Goal: Task Accomplishment & Management: Manage account settings

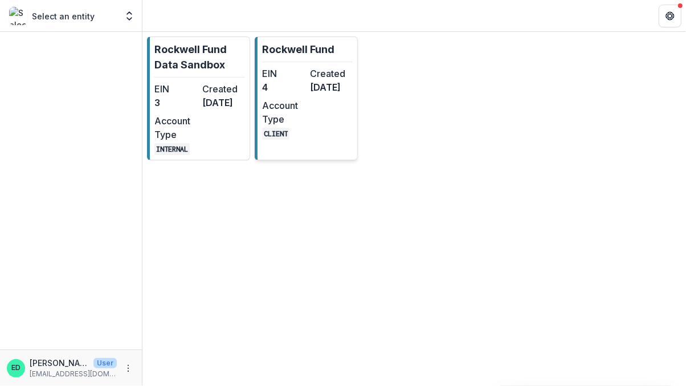
click at [300, 85] on dd "4" at bounding box center [283, 87] width 43 height 14
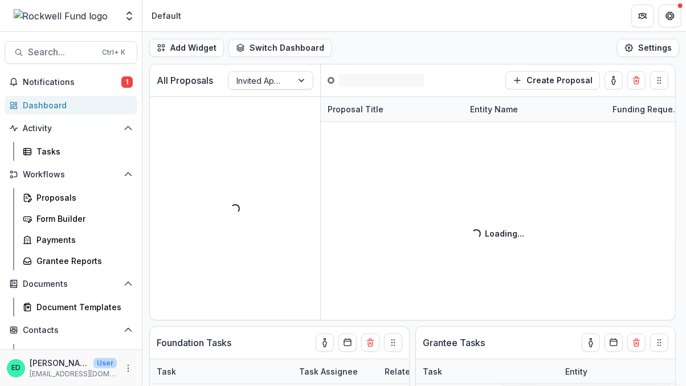
click at [96, 91] on div "Notifications 1 Dashboard Activity Tasks Workflows Proposals Form Builder Payme…" at bounding box center [71, 262] width 142 height 378
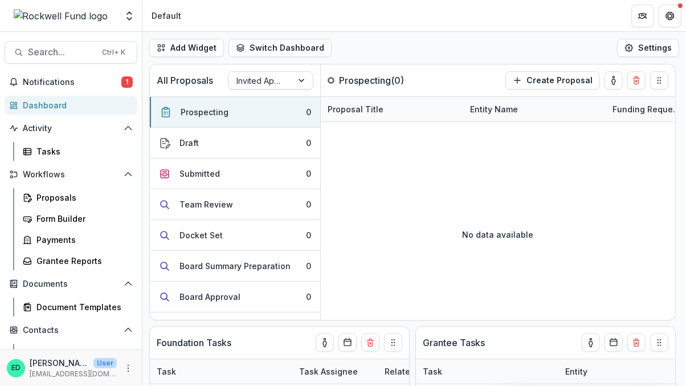
click at [96, 91] on div "Notifications 1 Dashboard Activity Tasks Workflows Proposals Form Builder Payme…" at bounding box center [71, 262] width 142 height 378
click at [96, 81] on span "Notifications" at bounding box center [72, 82] width 99 height 10
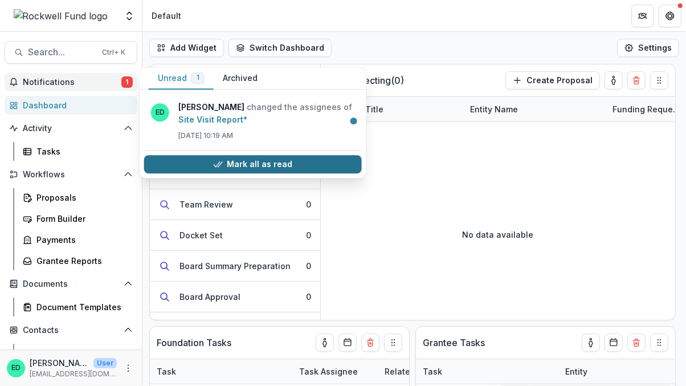
click at [235, 163] on button "Mark all as read" at bounding box center [253, 164] width 218 height 18
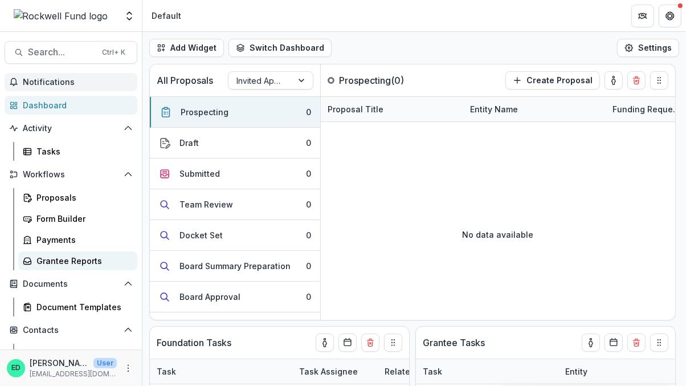
click at [91, 256] on div "Grantee Reports" at bounding box center [82, 261] width 92 height 12
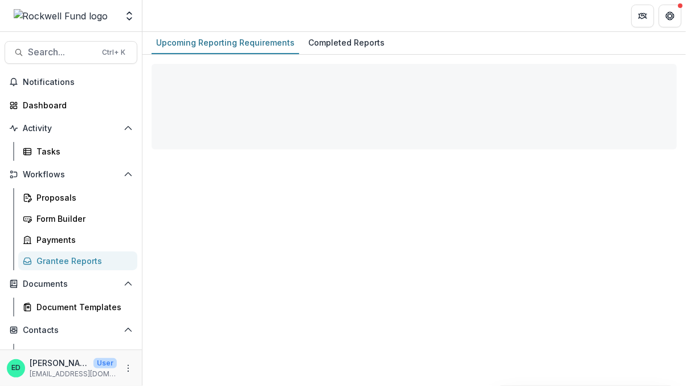
click at [91, 256] on div "Grantee Reports" at bounding box center [82, 261] width 92 height 12
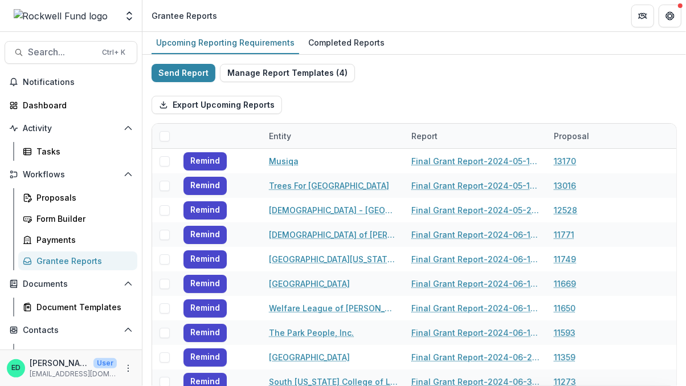
click at [34, 27] on div at bounding box center [61, 16] width 112 height 23
click at [76, 77] on span "Notifications" at bounding box center [78, 82] width 110 height 10
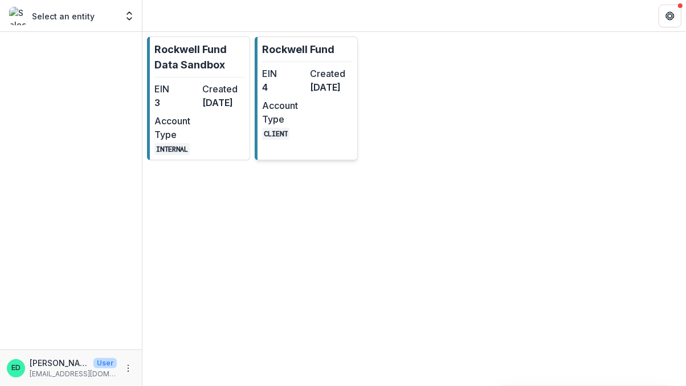
click at [283, 94] on div "EIN 4" at bounding box center [283, 80] width 43 height 27
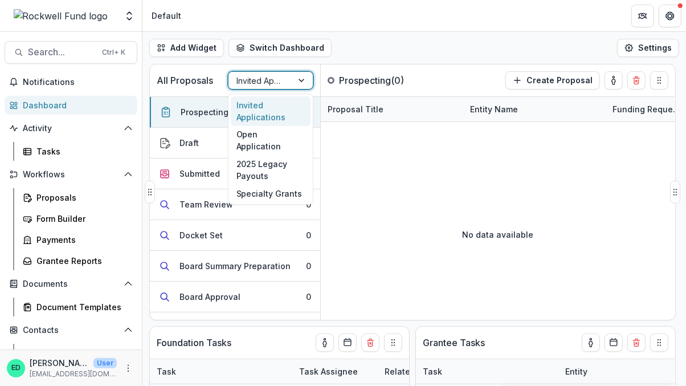
click at [276, 78] on div at bounding box center [260, 80] width 48 height 14
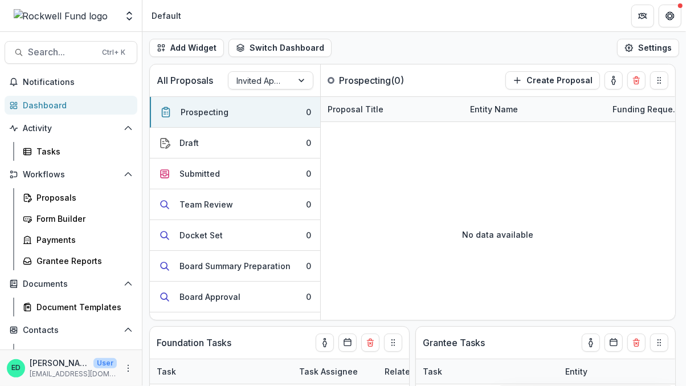
click at [385, 19] on header "Default" at bounding box center [413, 15] width 543 height 31
click at [70, 55] on span "Search..." at bounding box center [61, 52] width 67 height 11
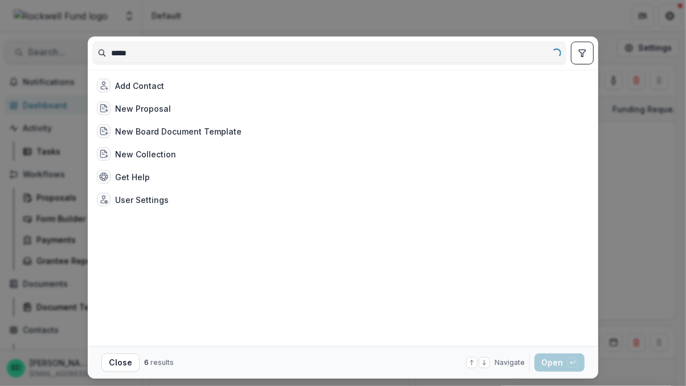
type input "******"
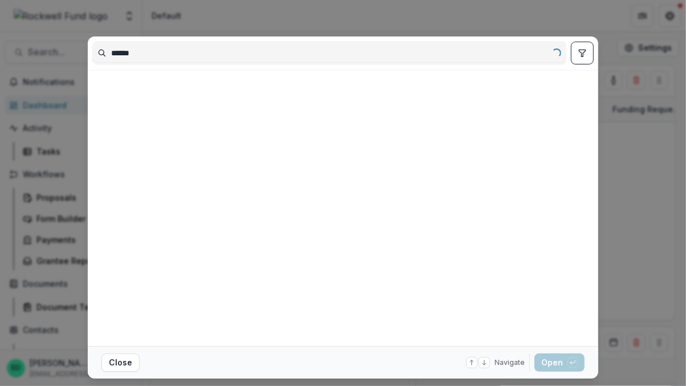
click at [150, 55] on input "******" at bounding box center [329, 53] width 473 height 18
click at [133, 53] on input "**********" at bounding box center [329, 53] width 473 height 18
click at [138, 54] on input "**********" at bounding box center [329, 53] width 473 height 18
type input "**********"
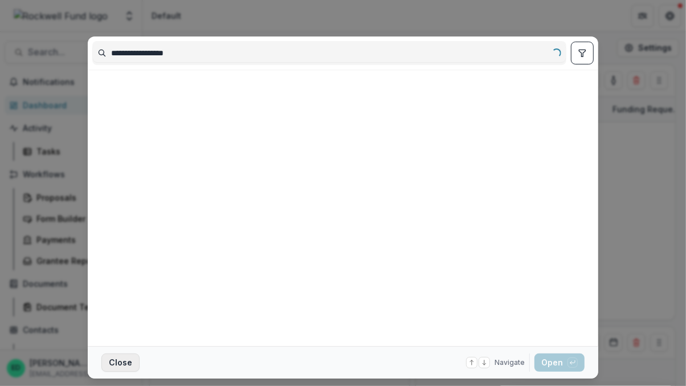
click at [112, 357] on button "Close" at bounding box center [120, 362] width 38 height 18
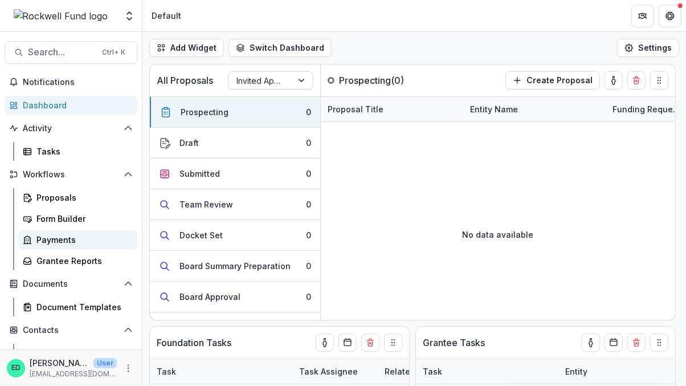
scroll to position [65, 0]
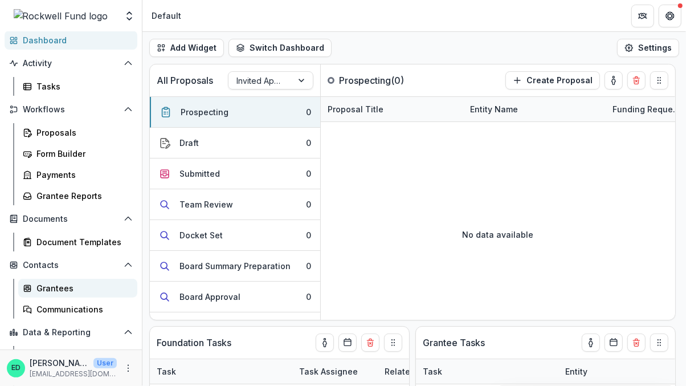
click at [48, 288] on div "Grantees" at bounding box center [82, 288] width 92 height 12
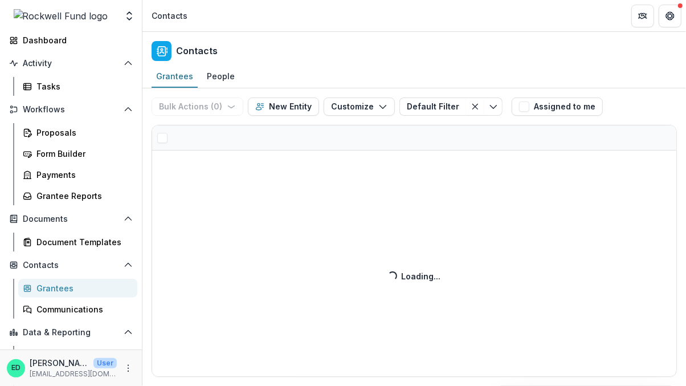
click at [213, 116] on div "Bulk Actions ( 0 ) Send Email Create Proposals Create Tasks New Entity Customiz…" at bounding box center [413, 236] width 543 height 297
click at [507, 252] on div "Bulk Actions ( 0 ) Send Email Create Proposals Create Tasks New Entity Customiz…" at bounding box center [413, 236] width 543 height 297
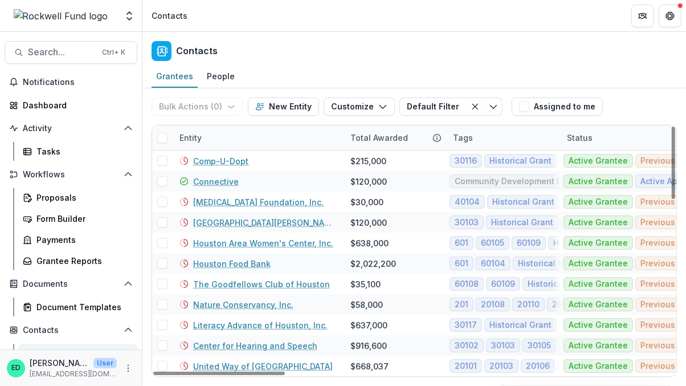
click at [191, 140] on div "Entity" at bounding box center [191, 138] width 36 height 12
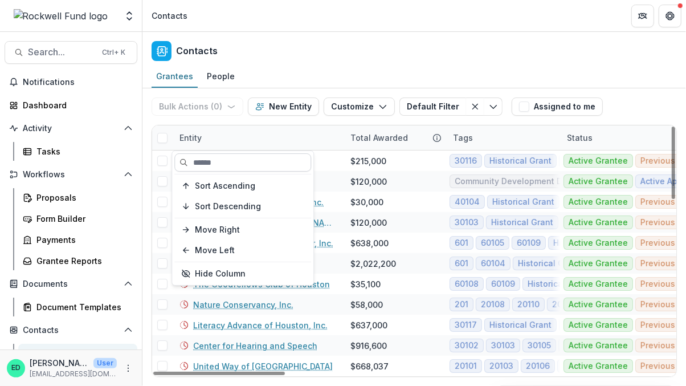
click at [203, 161] on input at bounding box center [242, 162] width 137 height 18
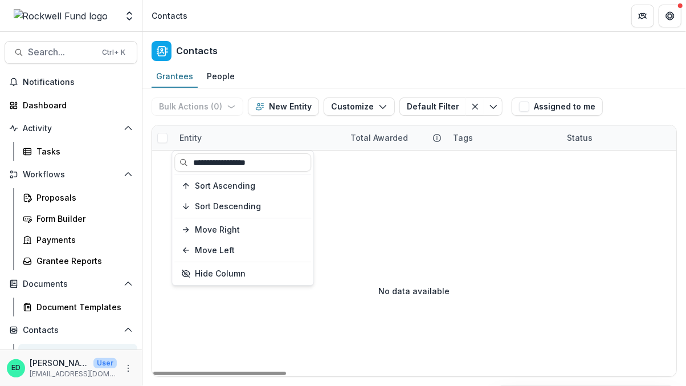
type input "**********"
click at [288, 132] on div "Entity" at bounding box center [258, 137] width 171 height 24
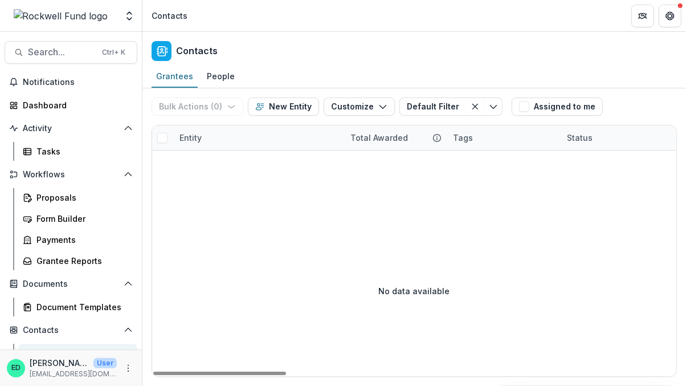
click at [288, 132] on div "Entity" at bounding box center [258, 137] width 171 height 24
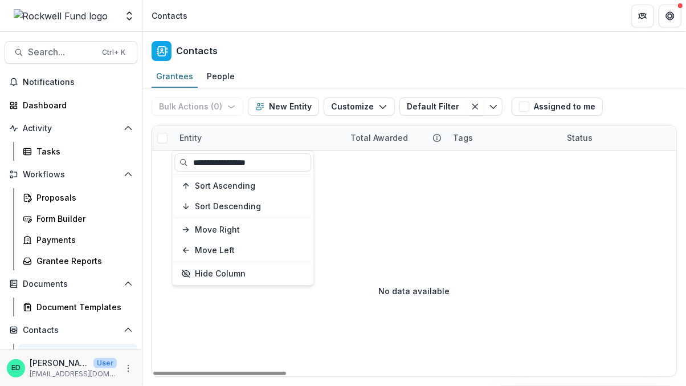
click at [288, 132] on div "Entity" at bounding box center [258, 137] width 171 height 24
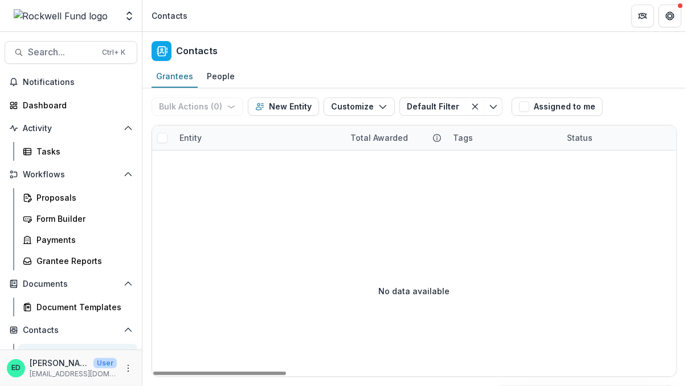
click at [187, 134] on div "Entity" at bounding box center [191, 138] width 36 height 12
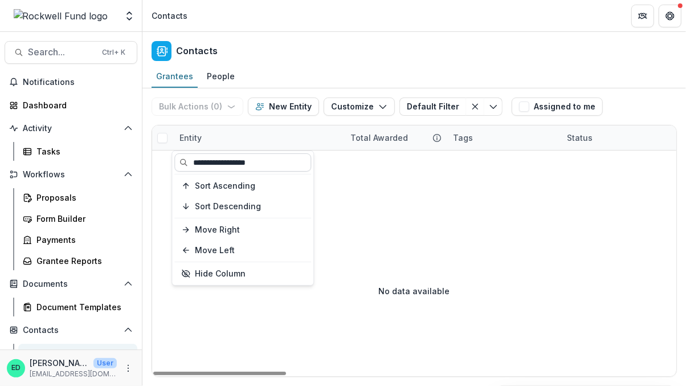
click at [245, 163] on input "**********" at bounding box center [242, 162] width 137 height 18
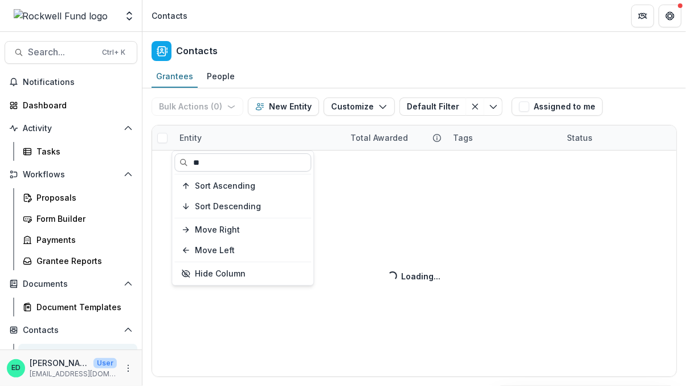
type input "*"
type input "*******"
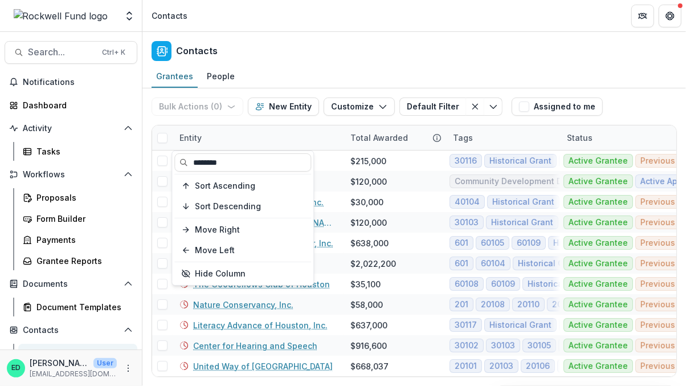
click at [253, 137] on div "Entity" at bounding box center [258, 137] width 171 height 24
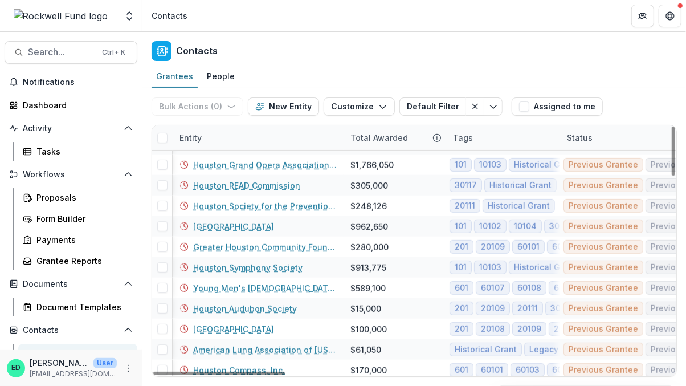
scroll to position [552, 0]
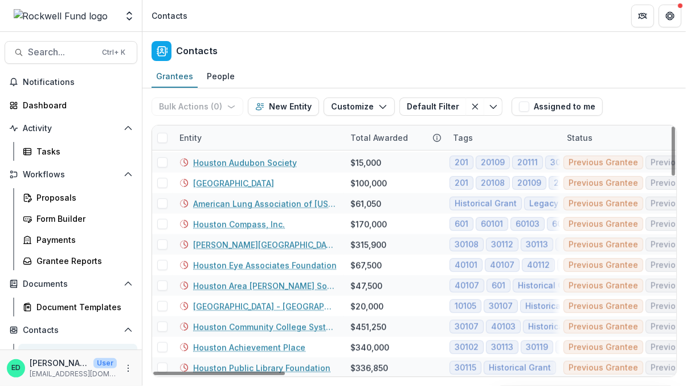
click at [189, 135] on div "Entity" at bounding box center [191, 138] width 36 height 12
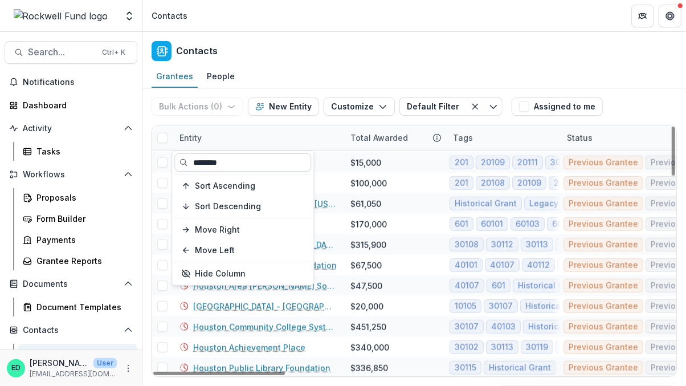
click at [235, 167] on input "*******" at bounding box center [242, 162] width 137 height 18
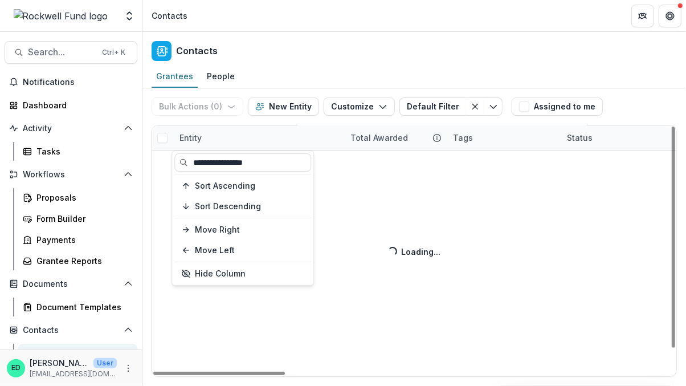
type input "**********"
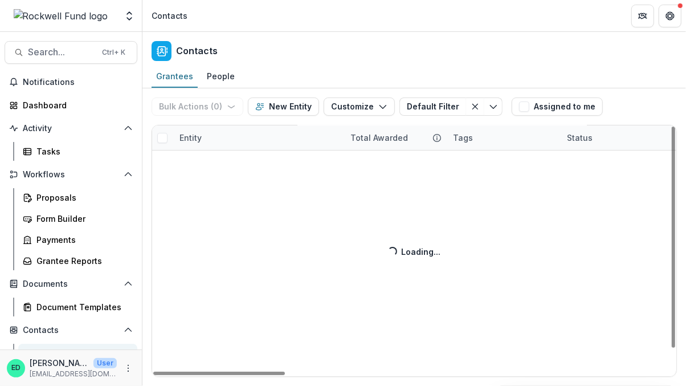
click at [241, 140] on div "Bulk Actions ( 0 ) Send Email Create Proposals Create Tasks New Entity Customiz…" at bounding box center [413, 236] width 543 height 297
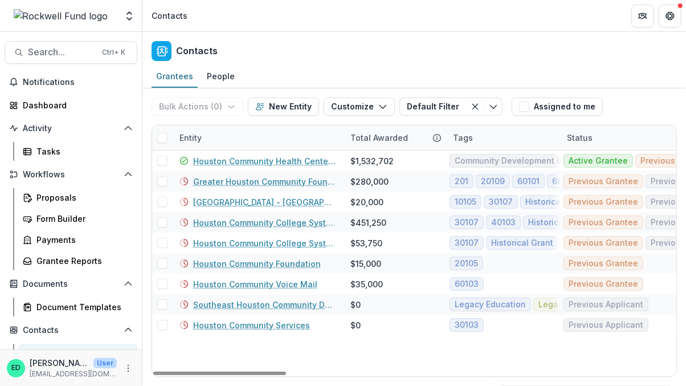
scroll to position [0, 0]
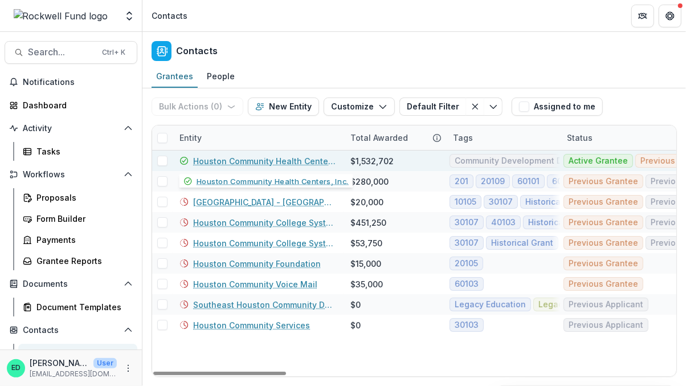
click at [239, 162] on link "Houston Community Health Centers, Inc." at bounding box center [265, 161] width 144 height 12
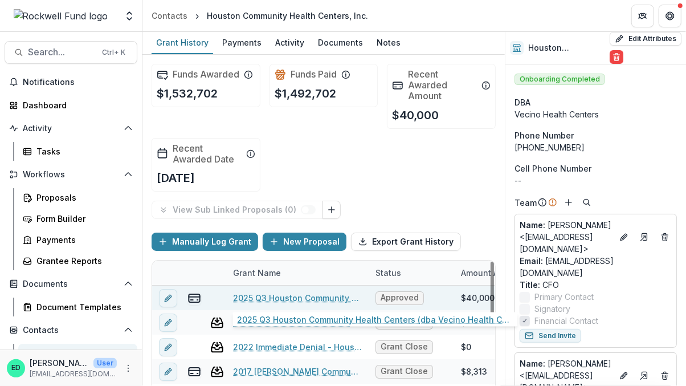
click at [304, 297] on link "2025 Q3 Houston Community Health Centers (dba Vecino Health Centers)" at bounding box center [297, 298] width 129 height 12
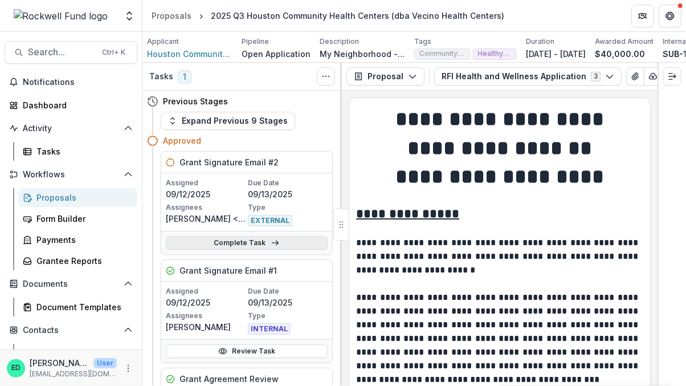
click at [244, 245] on link "Complete Task" at bounding box center [247, 243] width 162 height 14
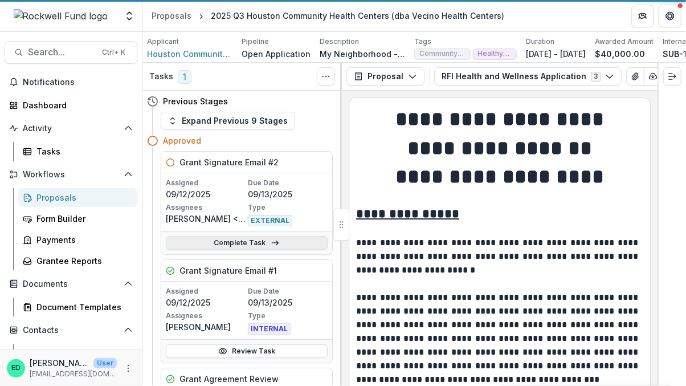
click at [244, 245] on link "Complete Task" at bounding box center [247, 243] width 162 height 14
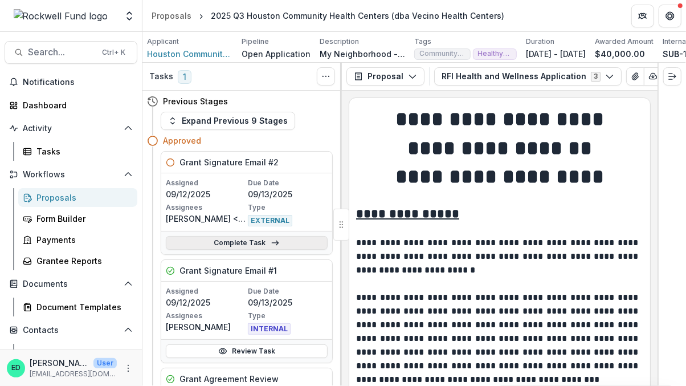
click at [244, 245] on link "Complete Task" at bounding box center [247, 243] width 162 height 14
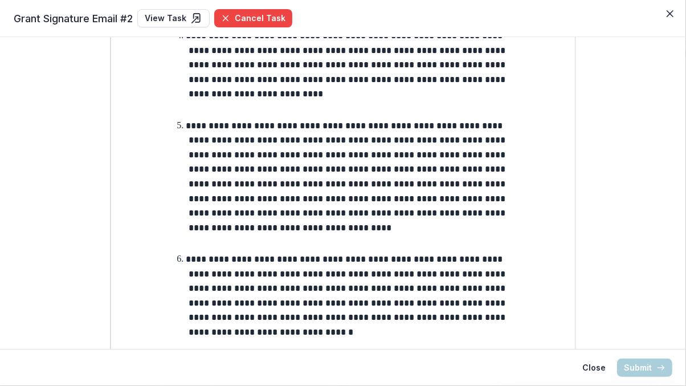
scroll to position [1527, 0]
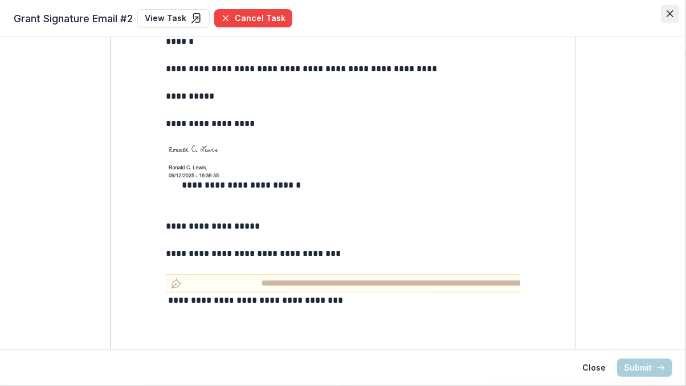
click at [674, 16] on button "Close" at bounding box center [670, 14] width 18 height 18
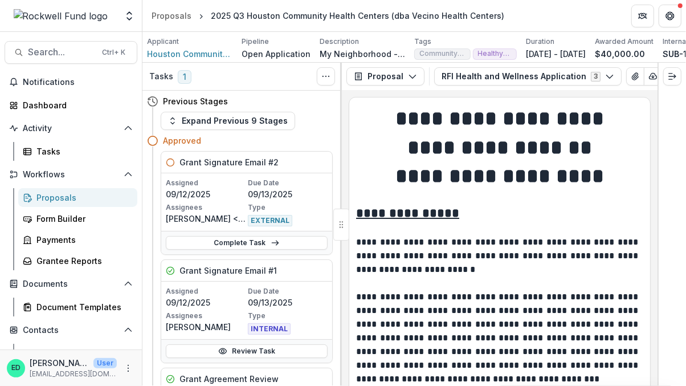
click at [286, 83] on div "Tasks 1 Show Cancelled Tasks" at bounding box center [241, 77] width 199 height 28
click at [229, 247] on link "Complete Task" at bounding box center [247, 243] width 162 height 14
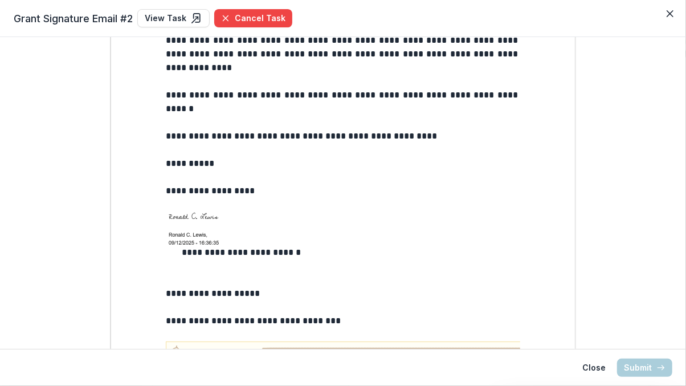
scroll to position [1527, 0]
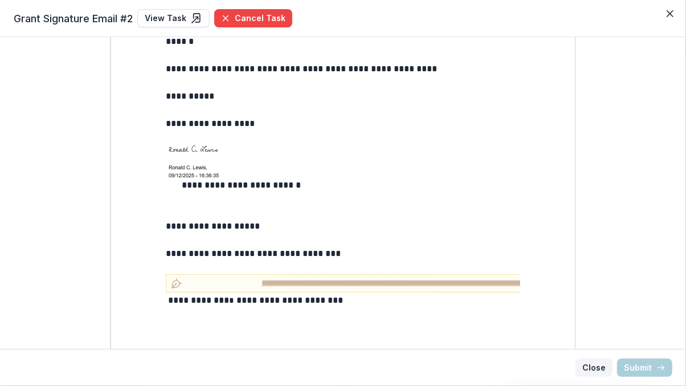
click at [594, 366] on button "Close" at bounding box center [593, 367] width 37 height 18
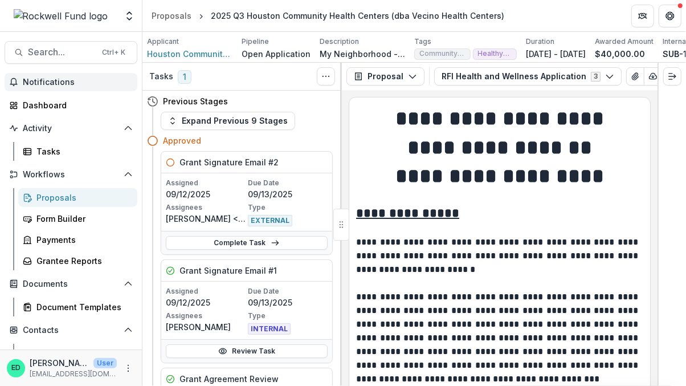
click at [90, 80] on span "Notifications" at bounding box center [78, 82] width 110 height 10
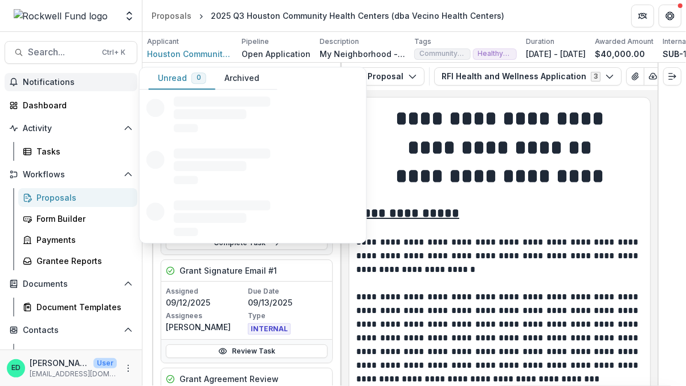
click at [552, 19] on header "Proposals 2025 Q3 Houston Community Health Centers (dba Vecino Health Centers)" at bounding box center [413, 15] width 543 height 31
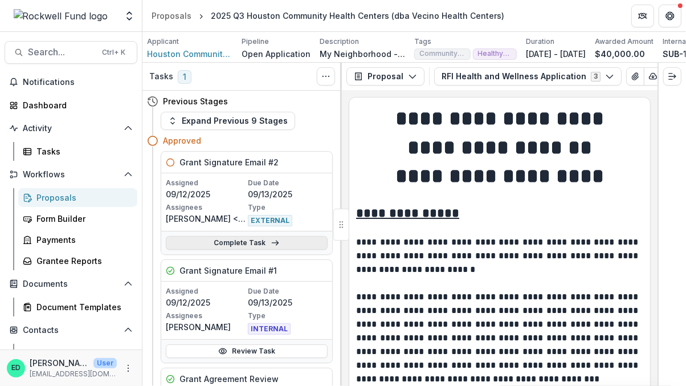
click at [257, 247] on link "Complete Task" at bounding box center [247, 243] width 162 height 14
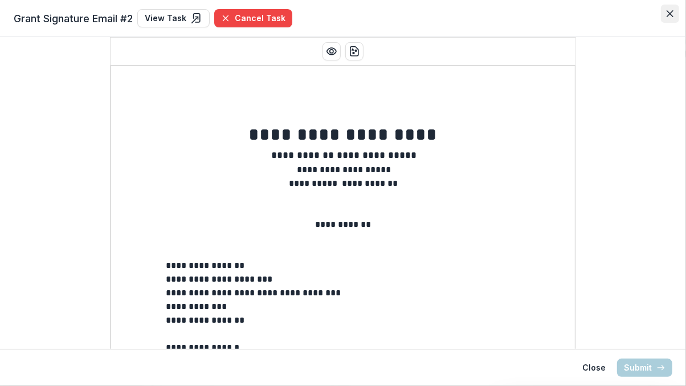
click at [670, 10] on icon "Close" at bounding box center [669, 13] width 7 height 7
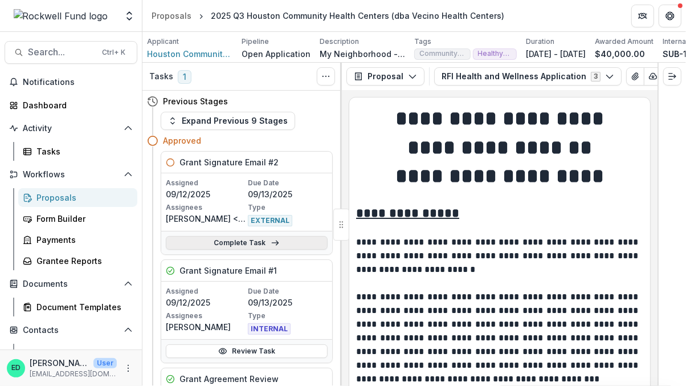
click at [275, 247] on icon at bounding box center [275, 242] width 9 height 9
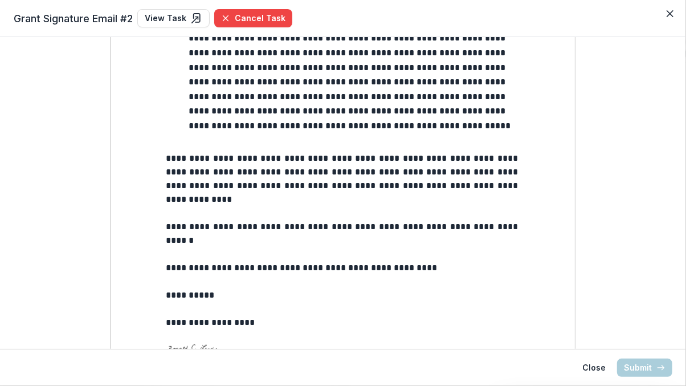
scroll to position [1527, 0]
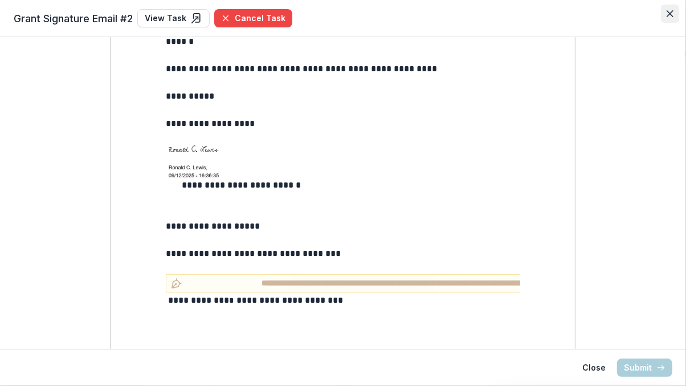
click at [672, 12] on icon "Close" at bounding box center [669, 13] width 7 height 7
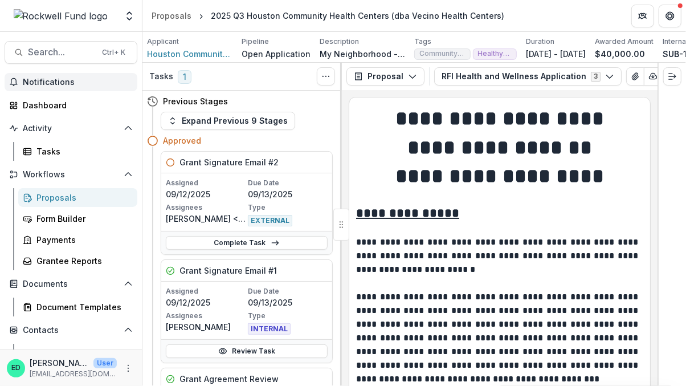
click at [85, 76] on button "Notifications" at bounding box center [71, 82] width 133 height 18
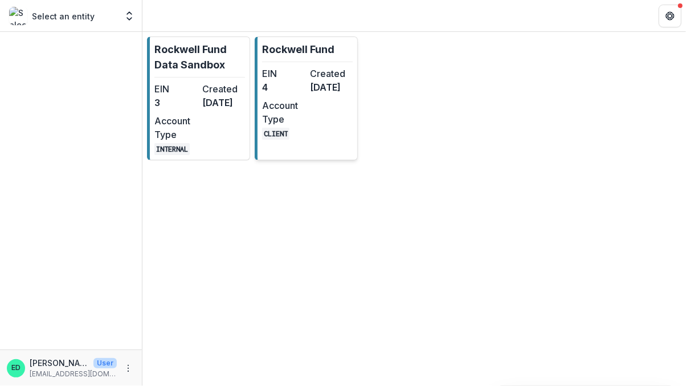
click at [310, 119] on div "EIN 4 Created [DATE] Account Type CLIENT" at bounding box center [307, 103] width 91 height 73
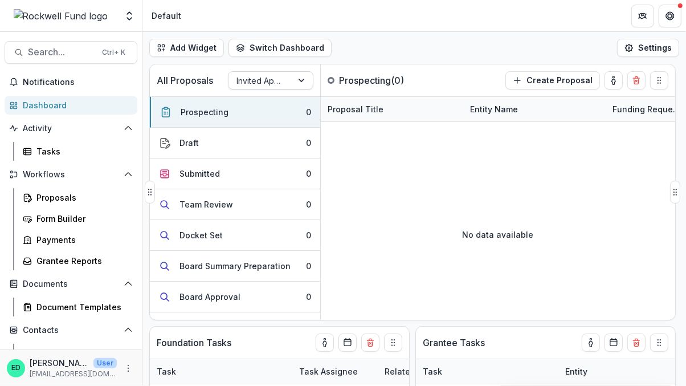
click at [269, 81] on div at bounding box center [260, 80] width 48 height 14
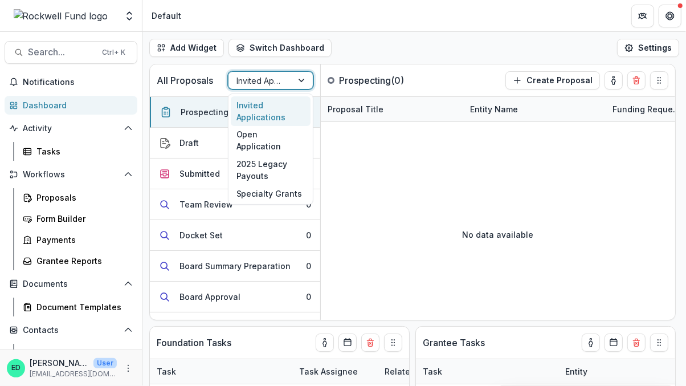
click at [375, 51] on div "Add Widget Switch Dashboard Default RCL Draft New Dashboard Settings" at bounding box center [413, 48] width 543 height 32
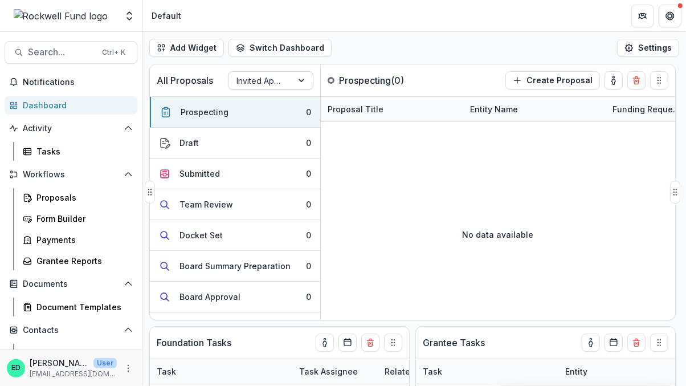
click at [254, 79] on div at bounding box center [260, 80] width 48 height 14
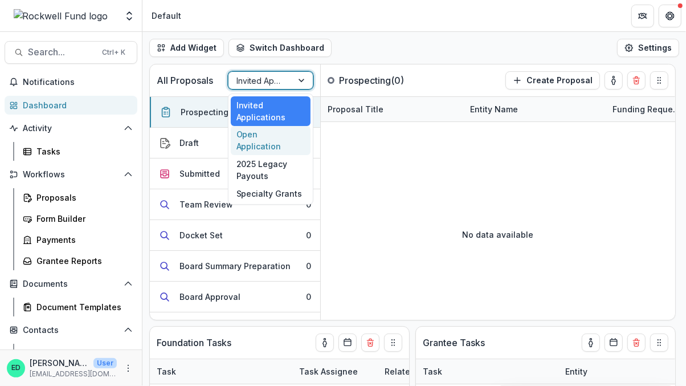
click at [259, 130] on div "Open Application" at bounding box center [271, 141] width 80 height 30
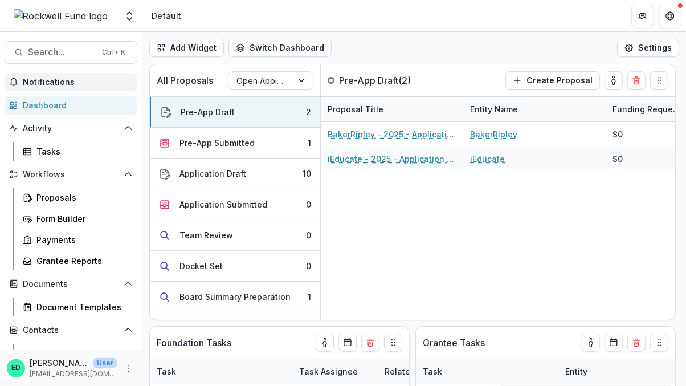
click at [89, 80] on span "Notifications" at bounding box center [78, 82] width 110 height 10
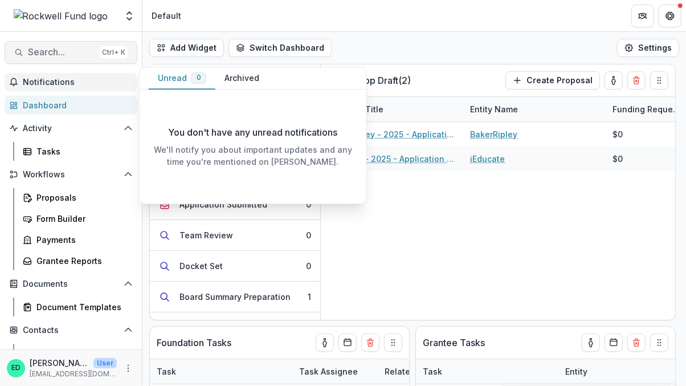
click at [59, 51] on span "Search..." at bounding box center [61, 52] width 67 height 11
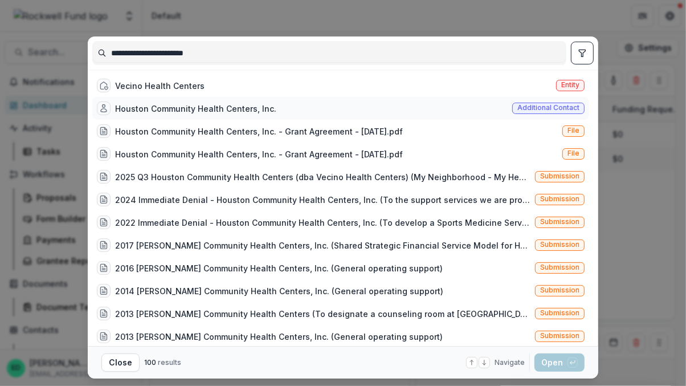
type input "**********"
click at [178, 106] on div "Houston Community Health Centers, Inc." at bounding box center [195, 109] width 161 height 12
click at [179, 107] on div "Houston Community Health Centers, Inc." at bounding box center [195, 109] width 161 height 12
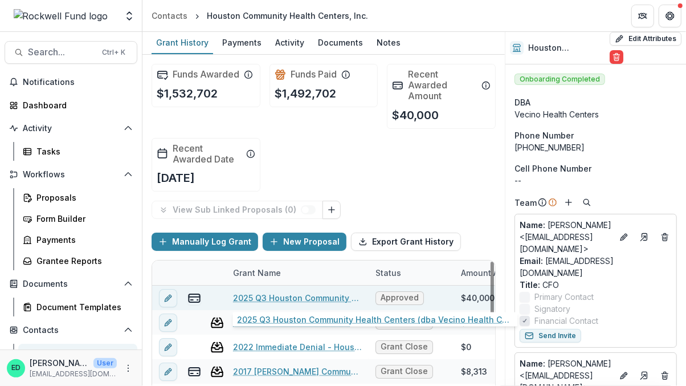
click at [324, 294] on link "2025 Q3 Houston Community Health Centers (dba Vecino Health Centers)" at bounding box center [297, 298] width 129 height 12
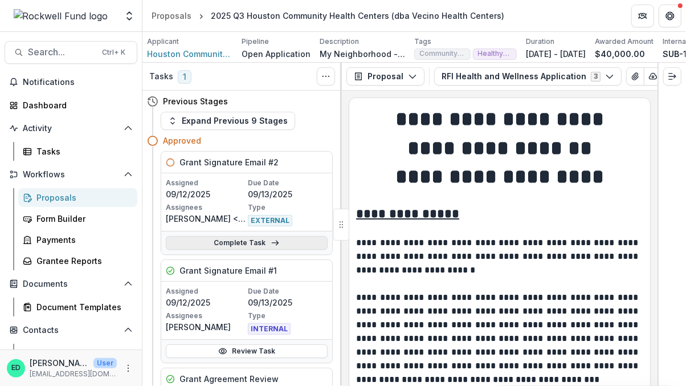
click at [224, 248] on link "Complete Task" at bounding box center [247, 243] width 162 height 14
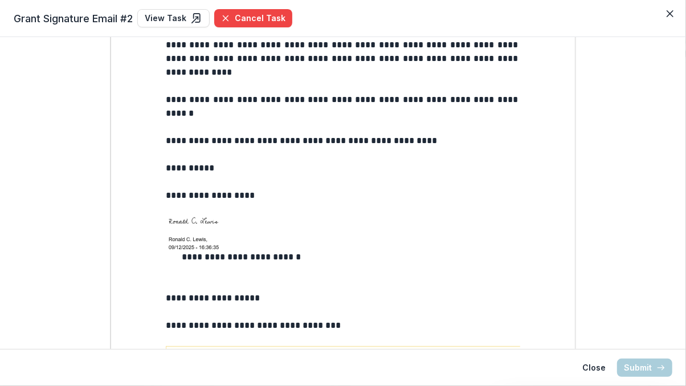
scroll to position [1527, 0]
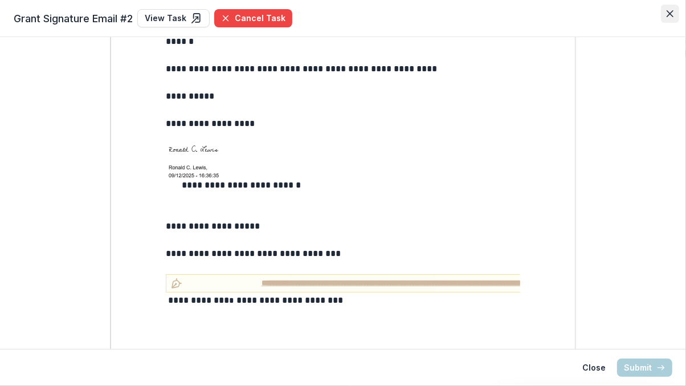
click at [674, 14] on button "Close" at bounding box center [670, 14] width 18 height 18
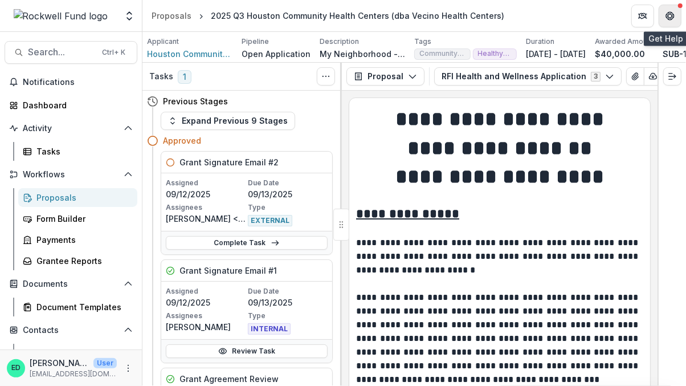
click at [672, 17] on icon "Get Help" at bounding box center [669, 15] width 9 height 9
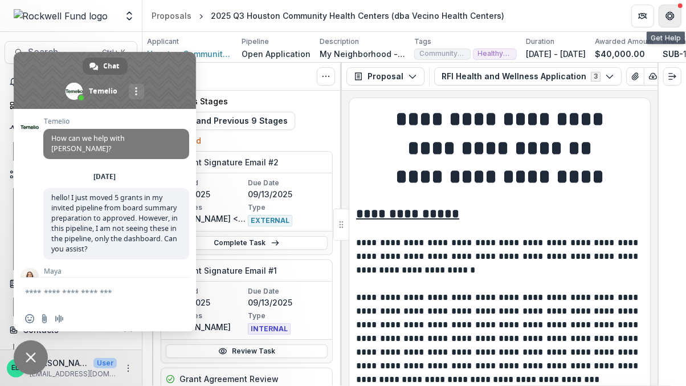
scroll to position [783, 0]
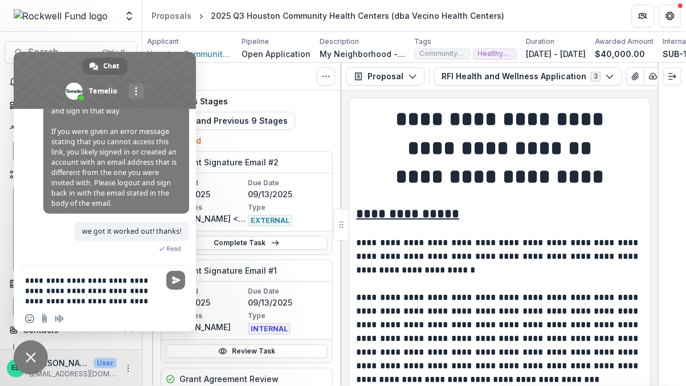
paste textarea "**********"
type textarea "**********"
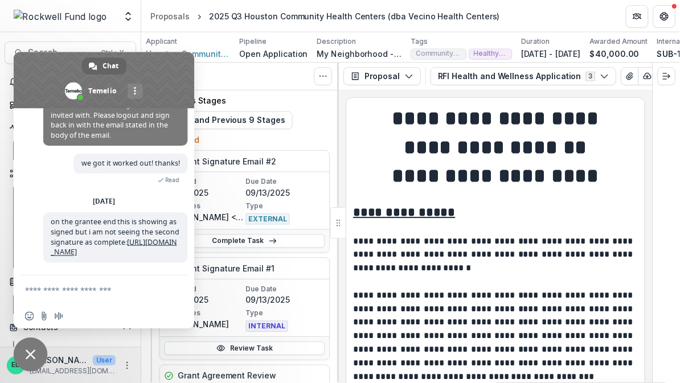
scroll to position [916, 0]
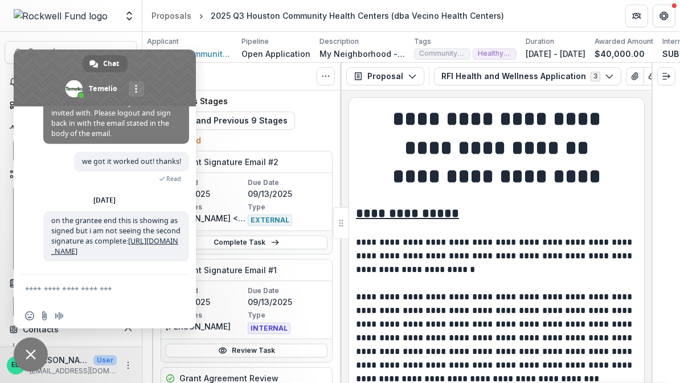
click at [232, 81] on div "Tasks 1 Show Cancelled Tasks" at bounding box center [241, 77] width 199 height 28
click at [43, 316] on input "Send a file" at bounding box center [44, 316] width 9 height 9
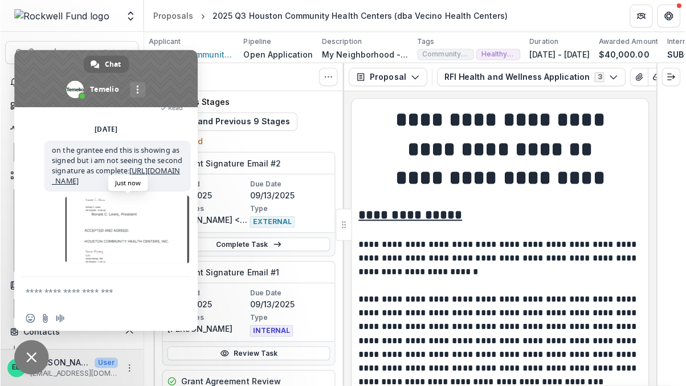
scroll to position [988, 0]
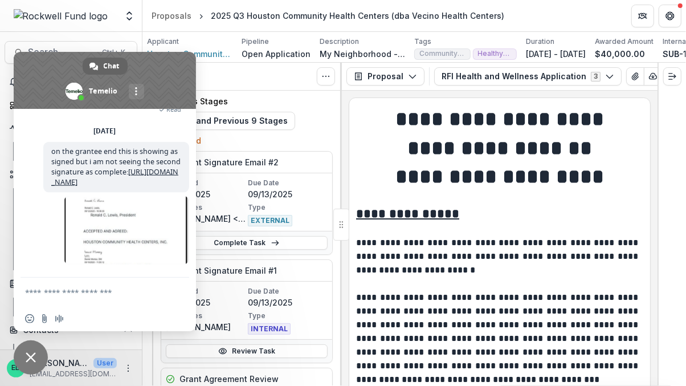
click at [27, 354] on span "Close chat" at bounding box center [31, 357] width 10 height 10
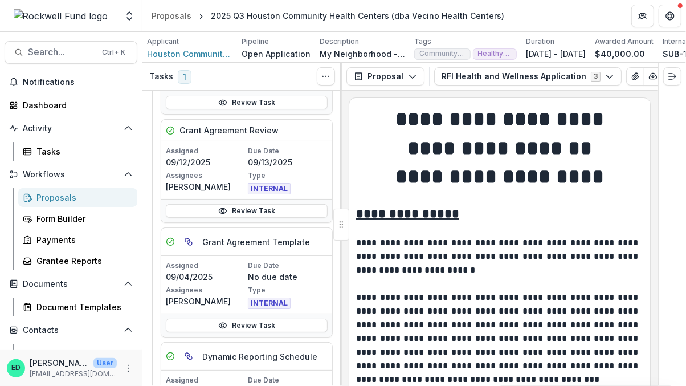
scroll to position [0, 0]
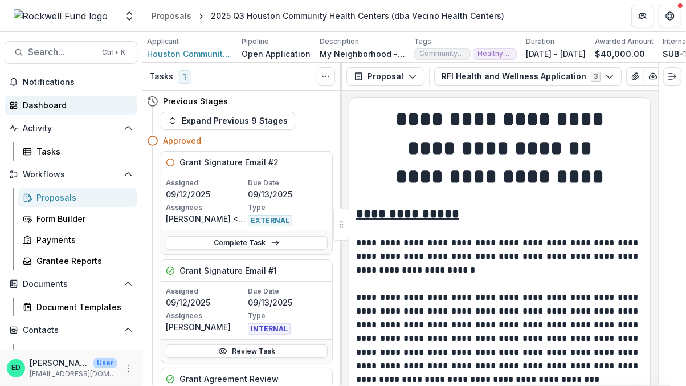
click at [61, 103] on div "Dashboard" at bounding box center [75, 105] width 105 height 12
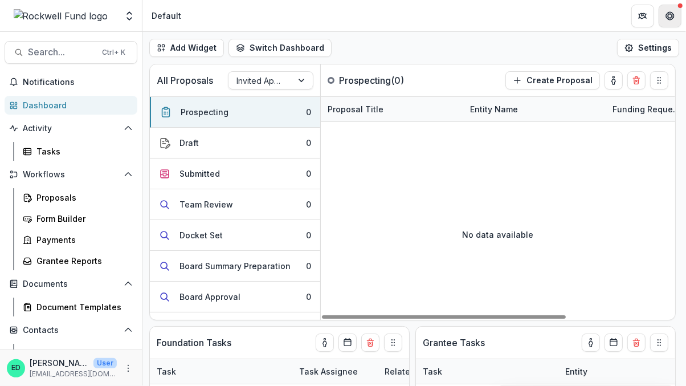
click at [669, 6] on button "Get Help" at bounding box center [669, 16] width 23 height 23
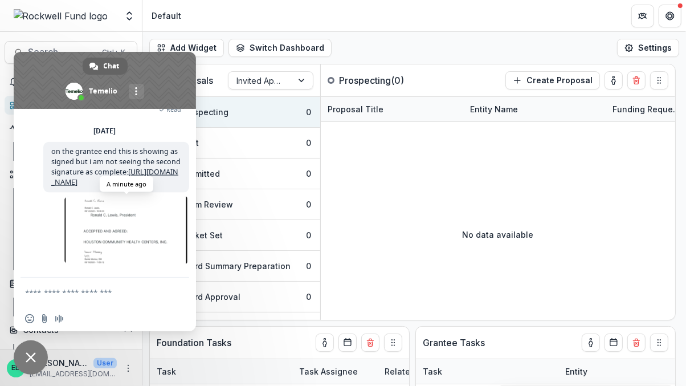
scroll to position [988, 0]
click at [195, 17] on header "Default" at bounding box center [413, 15] width 543 height 31
click at [34, 346] on span "Close chat" at bounding box center [31, 357] width 34 height 34
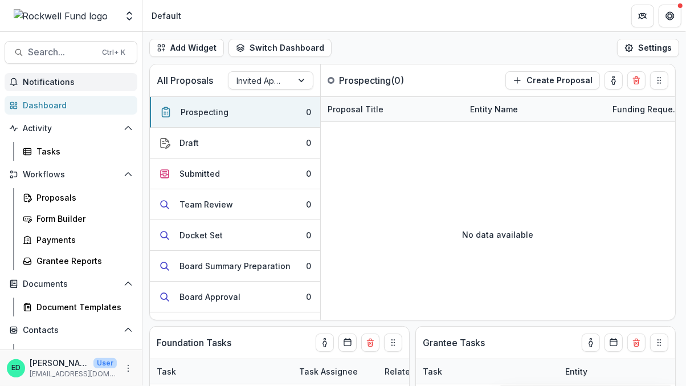
click at [93, 77] on span "Notifications" at bounding box center [78, 82] width 110 height 10
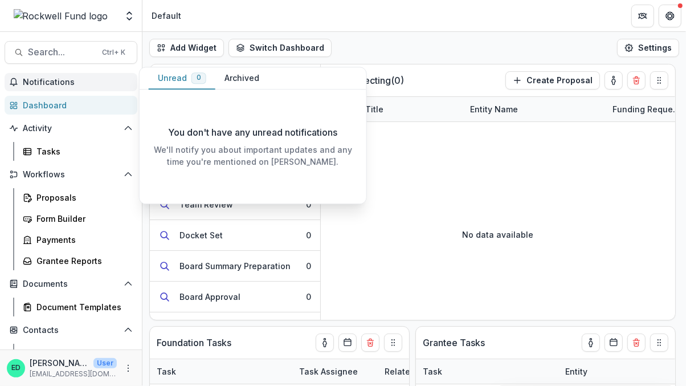
click at [241, 88] on button "Archived" at bounding box center [241, 78] width 53 height 22
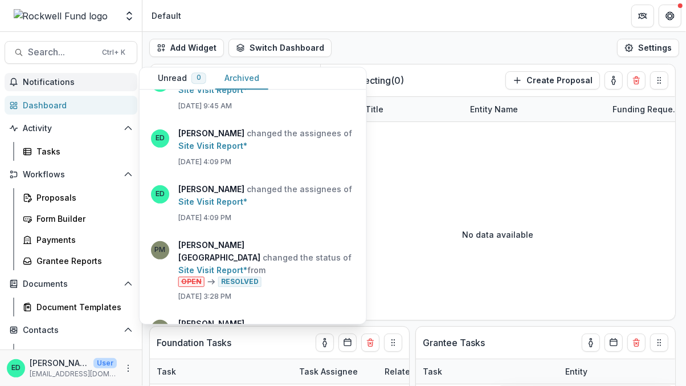
scroll to position [0, 0]
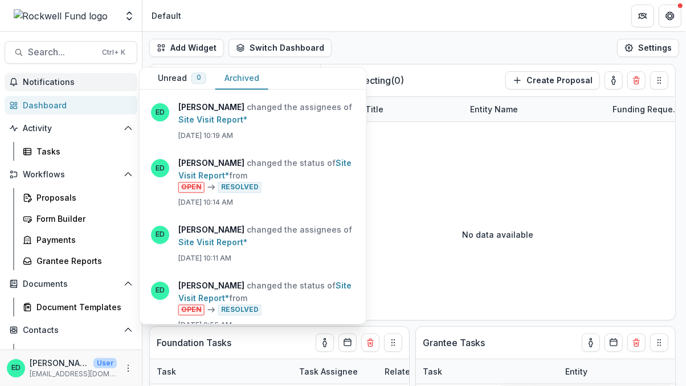
click at [172, 76] on button "Unread 0" at bounding box center [182, 78] width 67 height 22
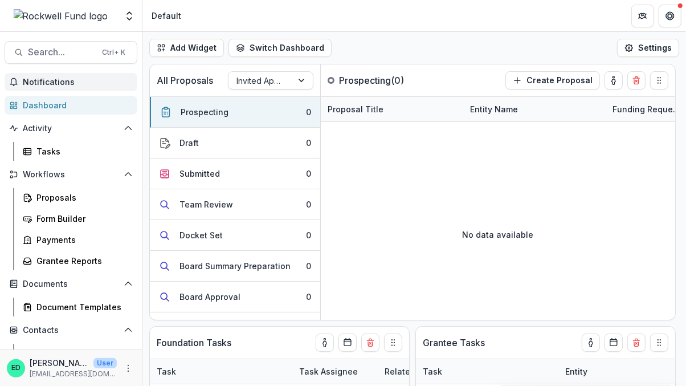
click at [328, 19] on header "Default" at bounding box center [413, 15] width 543 height 31
click at [42, 50] on span "Search..." at bounding box center [61, 52] width 67 height 11
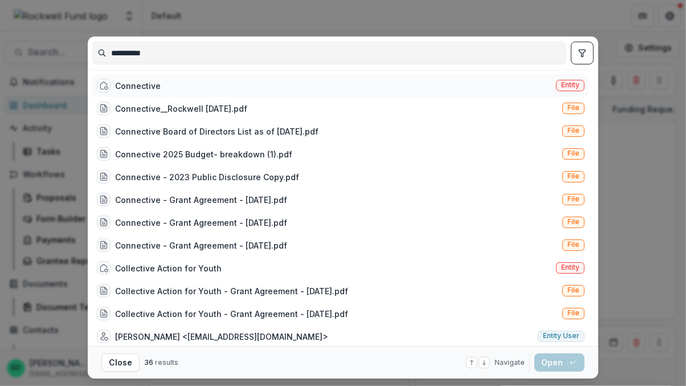
type input "**********"
click at [134, 89] on div "Connective" at bounding box center [138, 86] width 46 height 12
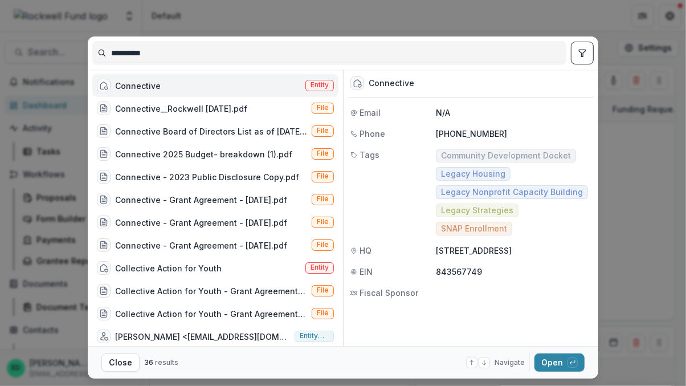
click at [134, 86] on div "Connective" at bounding box center [138, 86] width 46 height 12
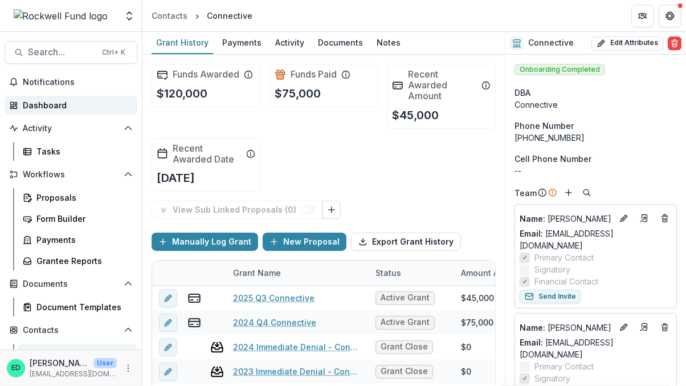
click at [57, 109] on div "Dashboard" at bounding box center [75, 105] width 105 height 12
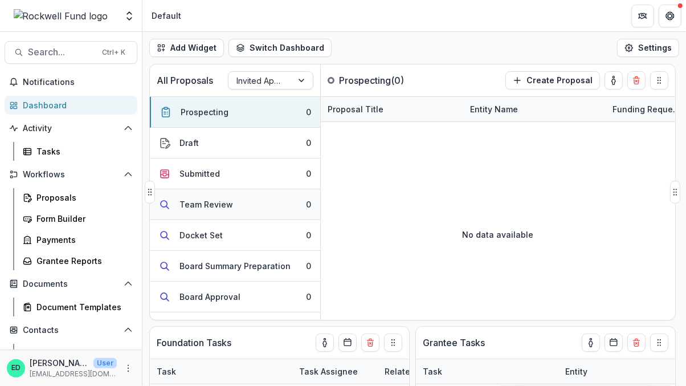
scroll to position [142, 0]
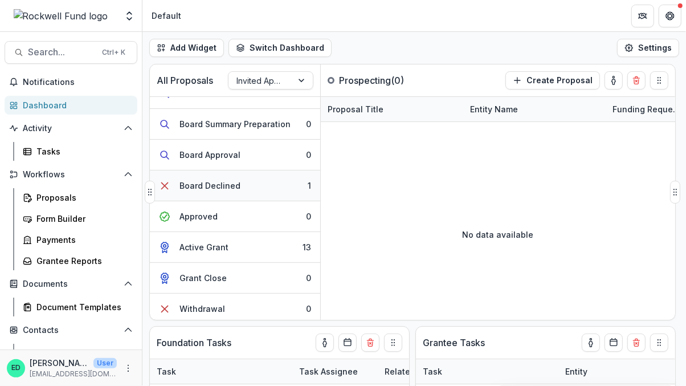
click at [238, 191] on button "Board Declined 1" at bounding box center [235, 185] width 170 height 31
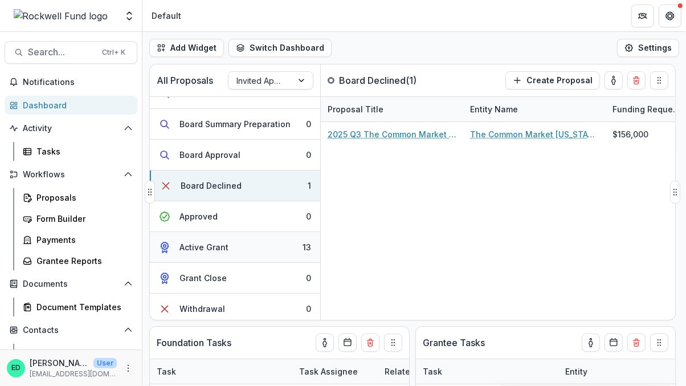
click at [259, 235] on button "Active Grant 13" at bounding box center [235, 247] width 170 height 31
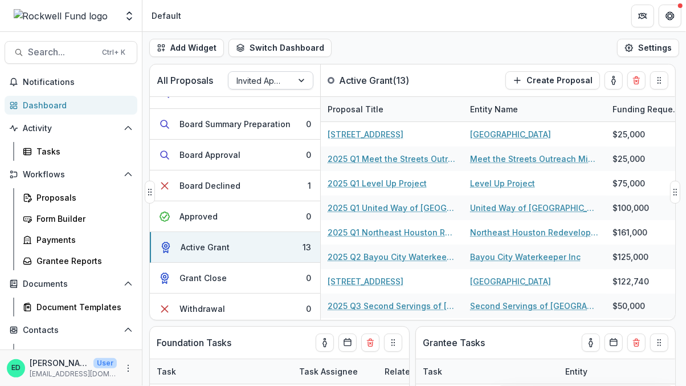
click at [261, 85] on div at bounding box center [260, 80] width 48 height 14
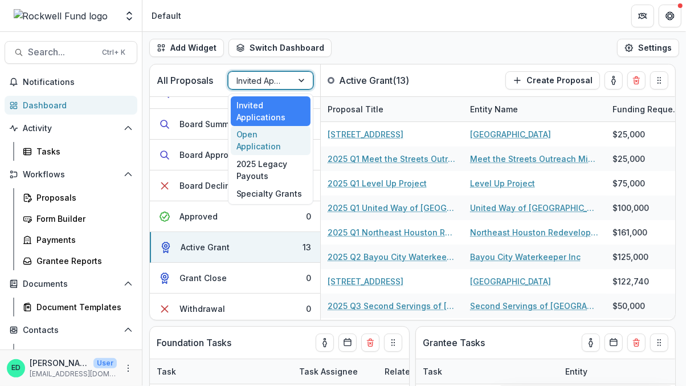
click at [256, 138] on div "Open Application" at bounding box center [271, 141] width 80 height 30
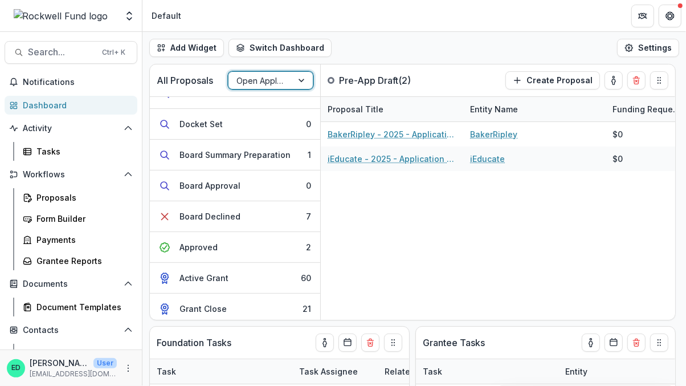
scroll to position [172, 0]
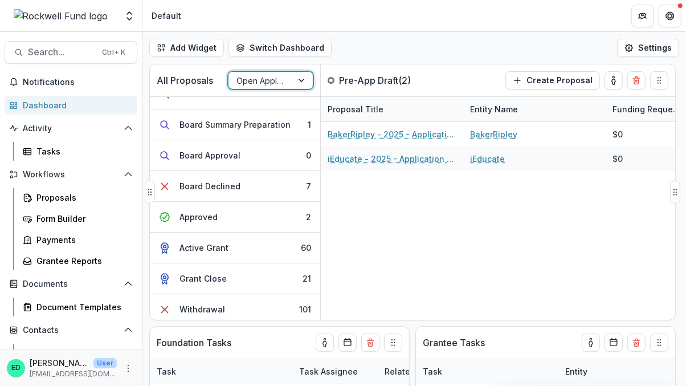
click at [262, 83] on div at bounding box center [260, 80] width 48 height 14
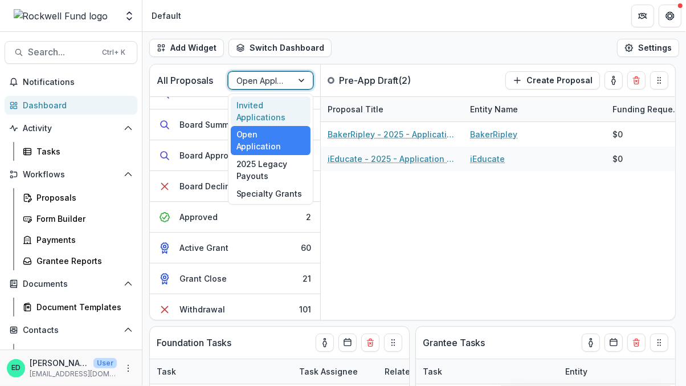
click at [263, 107] on div "Invited Applications" at bounding box center [271, 111] width 80 height 30
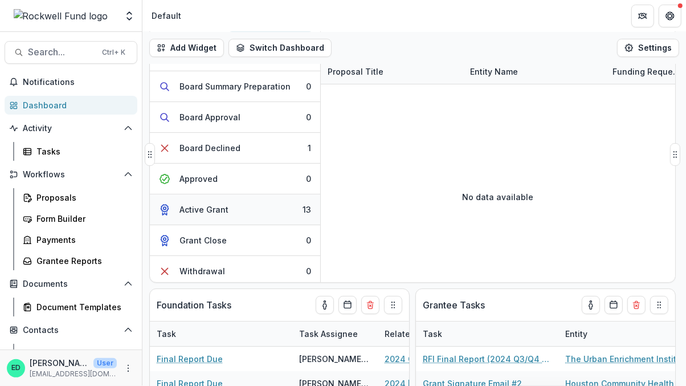
scroll to position [35, 0]
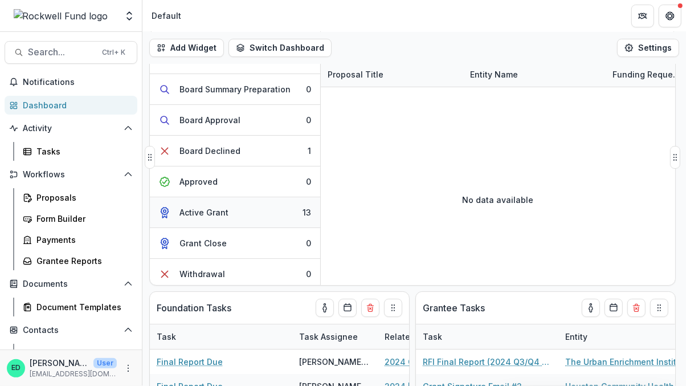
click at [246, 211] on button "Active Grant 13" at bounding box center [235, 212] width 170 height 31
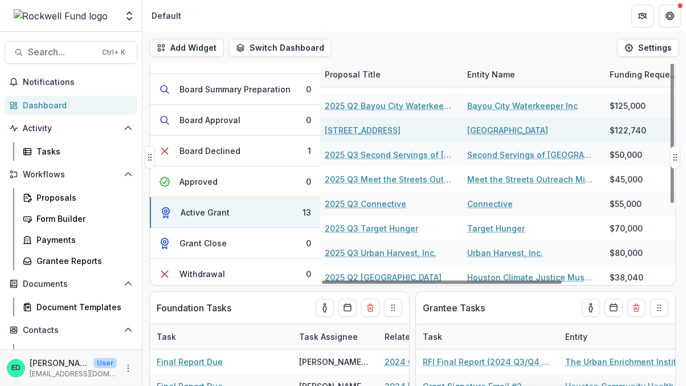
scroll to position [120, 0]
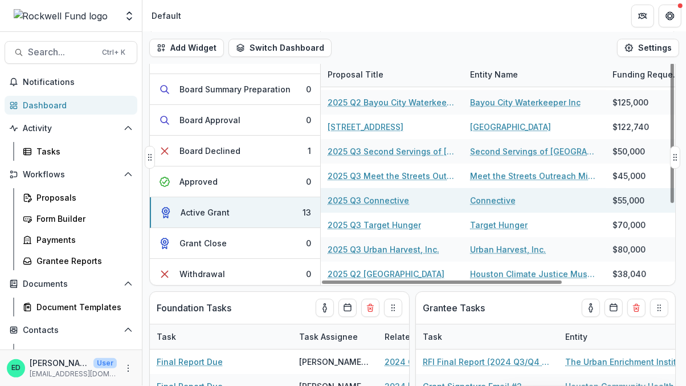
click at [390, 197] on link "2025 Q3 Connective" at bounding box center [368, 200] width 81 height 12
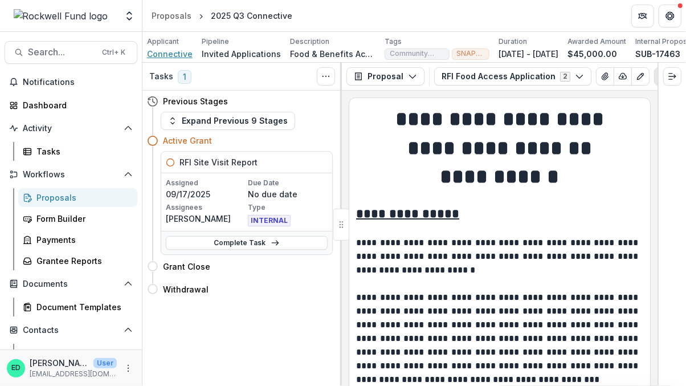
click at [179, 52] on span "Connective" at bounding box center [170, 54] width 46 height 12
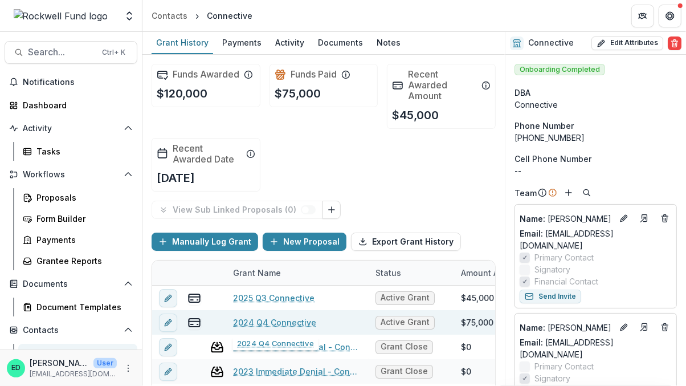
click at [271, 317] on link "2024 Q4 Connective" at bounding box center [274, 322] width 83 height 12
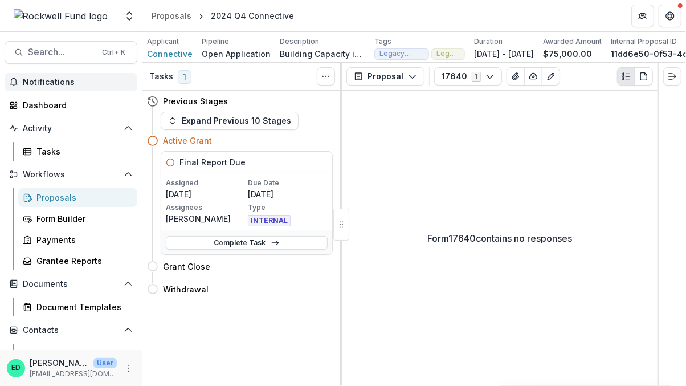
click at [75, 83] on span "Notifications" at bounding box center [78, 82] width 110 height 10
click at [57, 50] on span "Search..." at bounding box center [61, 52] width 67 height 11
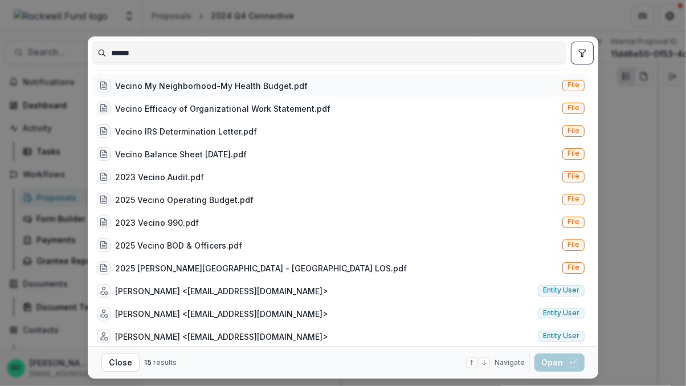
type input "******"
click at [179, 85] on div "Vecino My Neighborhood-My Health Budget.pdf" at bounding box center [211, 86] width 193 height 12
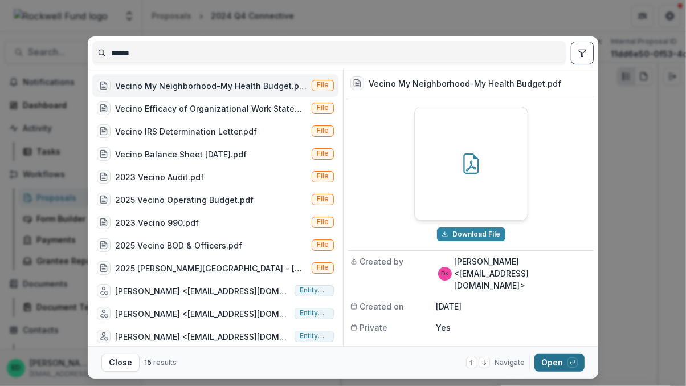
click at [562, 359] on button "Open with enter key" at bounding box center [559, 362] width 50 height 18
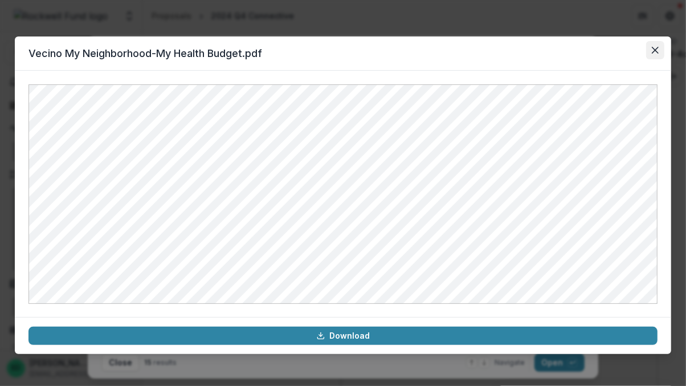
click at [652, 47] on icon "Close" at bounding box center [655, 50] width 7 height 7
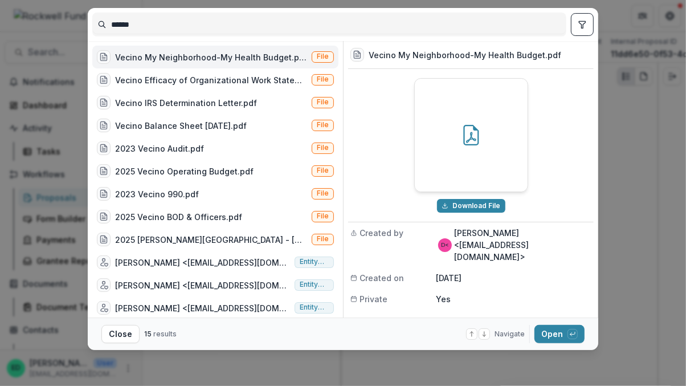
scroll to position [27, 0]
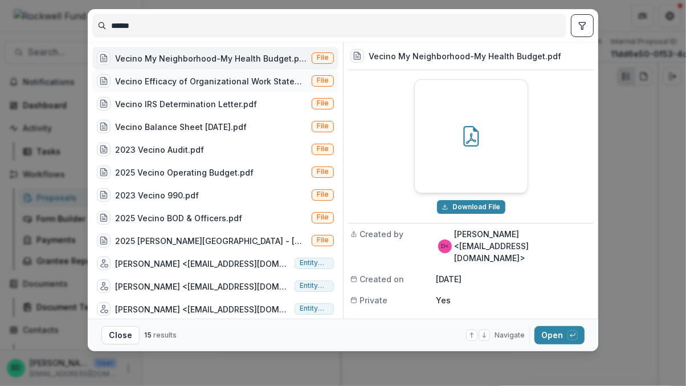
click at [159, 77] on div "Vecino Efficacy of Organizational Work Statement.pdf" at bounding box center [211, 81] width 192 height 12
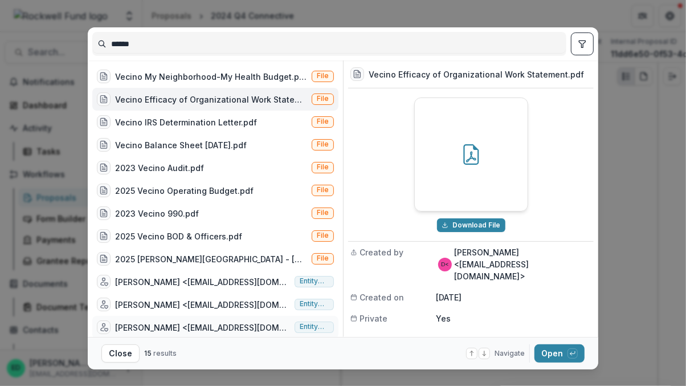
click at [163, 325] on div "[PERSON_NAME] <[EMAIL_ADDRESS][DOMAIN_NAME]>" at bounding box center [202, 327] width 175 height 12
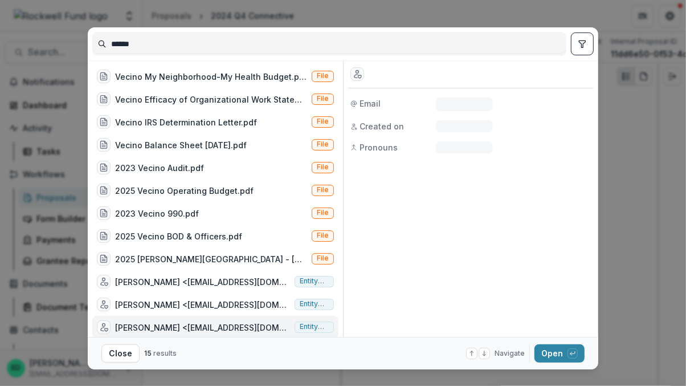
scroll to position [6, 0]
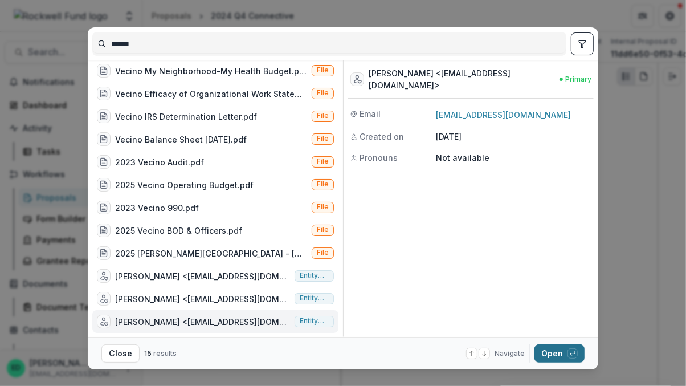
click at [555, 349] on button "Open with enter key" at bounding box center [559, 353] width 50 height 18
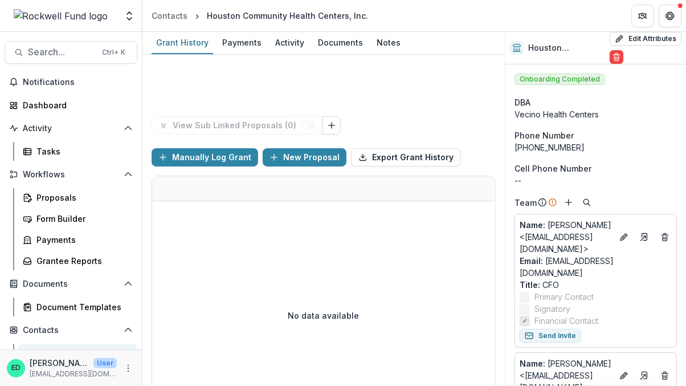
click at [307, 34] on div "Grant History Payments Activity Documents Notes" at bounding box center [323, 43] width 362 height 23
click at [319, 39] on div "Documents" at bounding box center [340, 42] width 54 height 17
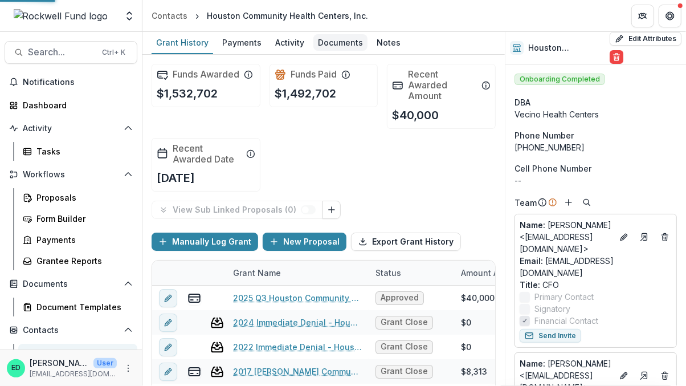
click at [322, 42] on div "Documents" at bounding box center [340, 42] width 54 height 17
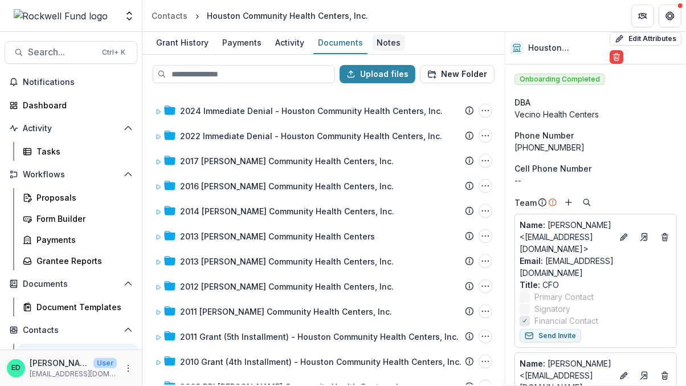
click at [382, 40] on div "Notes" at bounding box center [388, 42] width 33 height 17
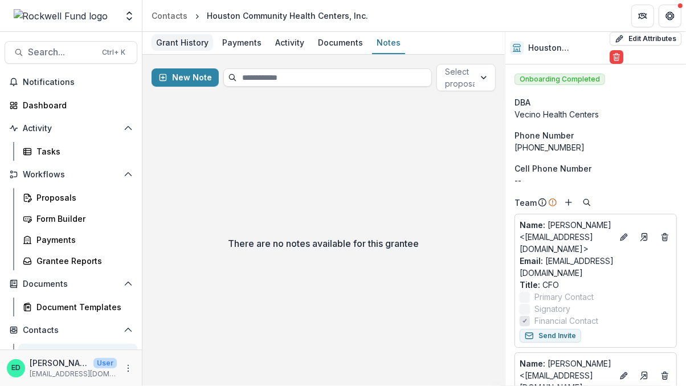
click at [179, 38] on div "Grant History" at bounding box center [183, 42] width 62 height 17
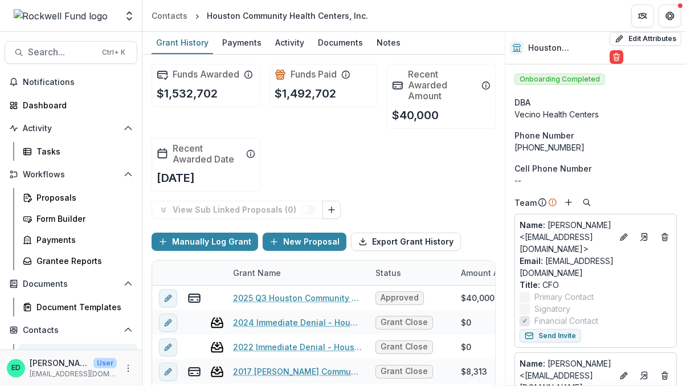
scroll to position [34, 0]
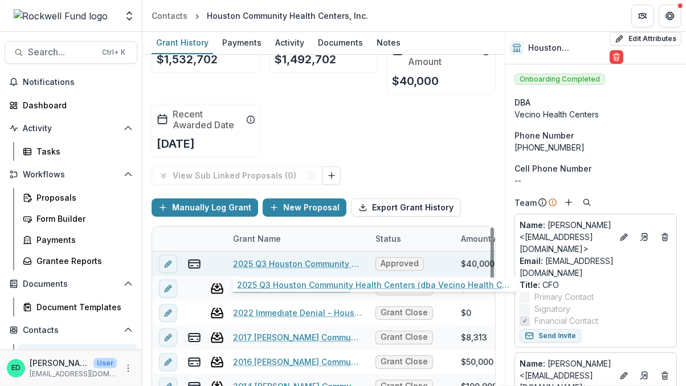
click at [317, 261] on link "2025 Q3 Houston Community Health Centers (dba Vecino Health Centers)" at bounding box center [297, 263] width 129 height 12
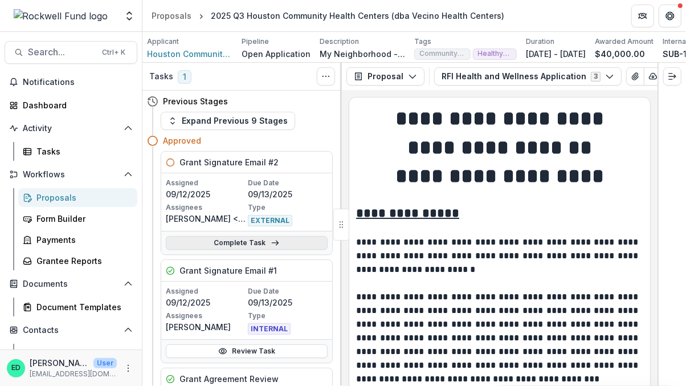
click at [254, 247] on link "Complete Task" at bounding box center [247, 243] width 162 height 14
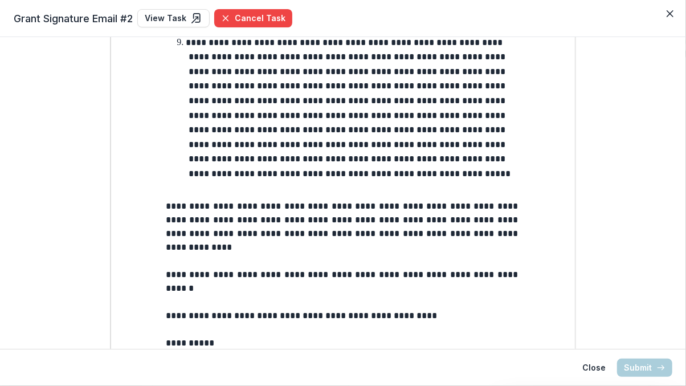
scroll to position [1527, 0]
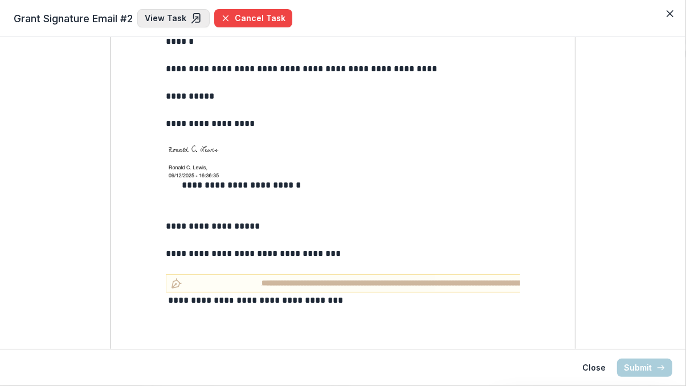
click at [172, 22] on link "View Task" at bounding box center [173, 18] width 72 height 18
select select "********"
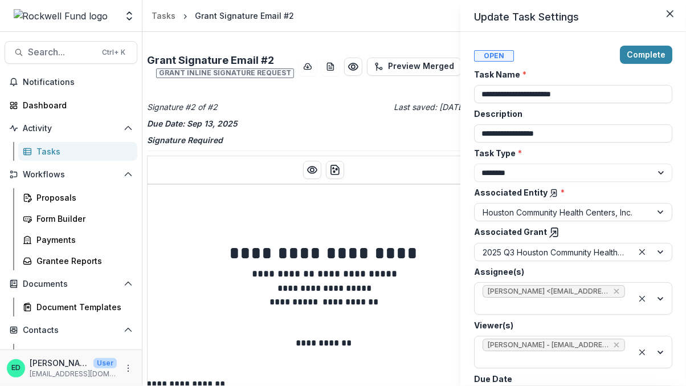
scroll to position [48, 0]
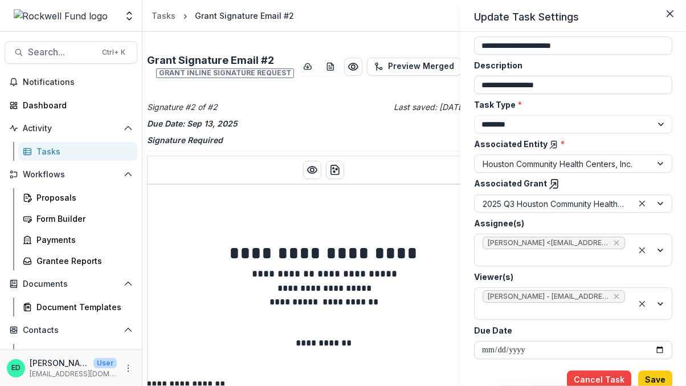
click at [657, 348] on input "**********" at bounding box center [573, 350] width 198 height 18
type input "**********"
click at [650, 375] on button "Save" at bounding box center [655, 379] width 34 height 18
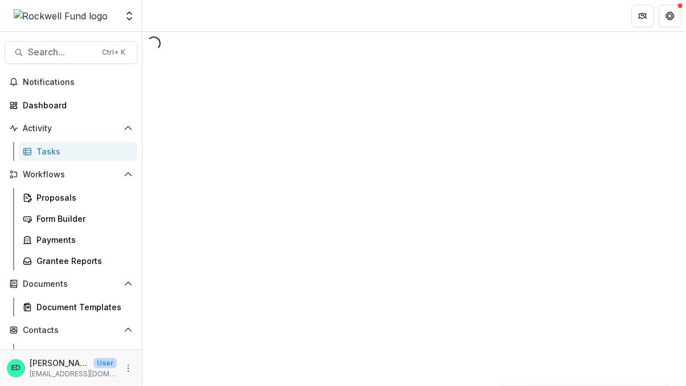
select select "********"
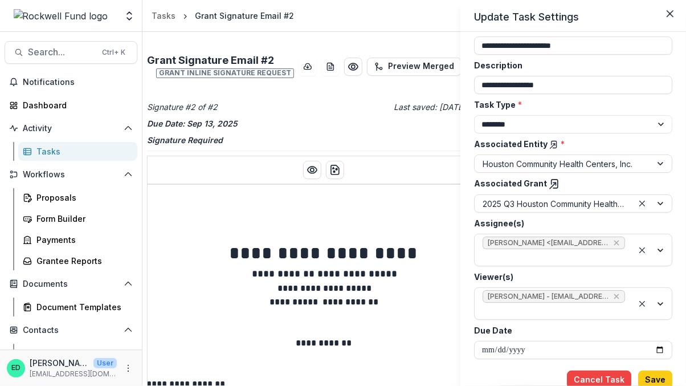
scroll to position [0, 0]
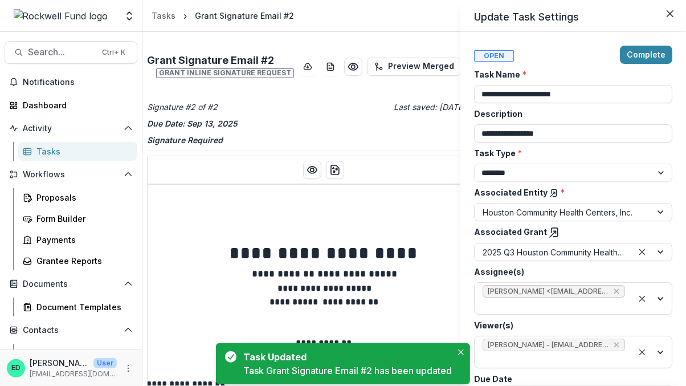
type input "**********"
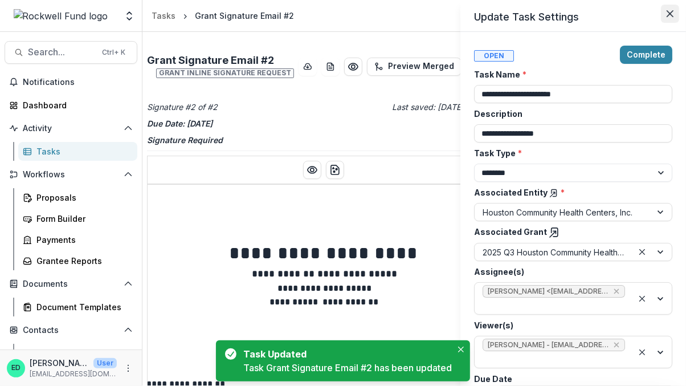
click at [666, 7] on button "Close" at bounding box center [670, 14] width 18 height 18
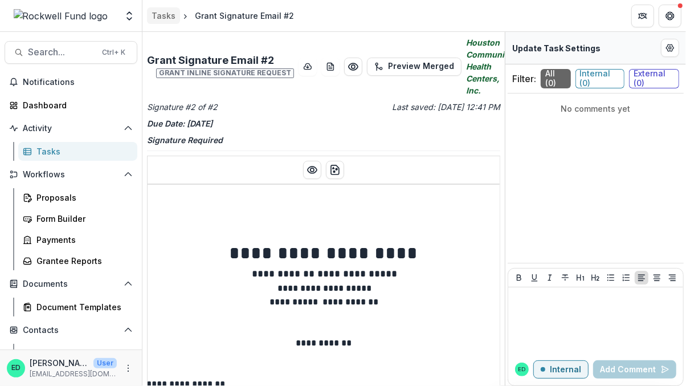
click at [166, 14] on div "Tasks" at bounding box center [164, 16] width 24 height 12
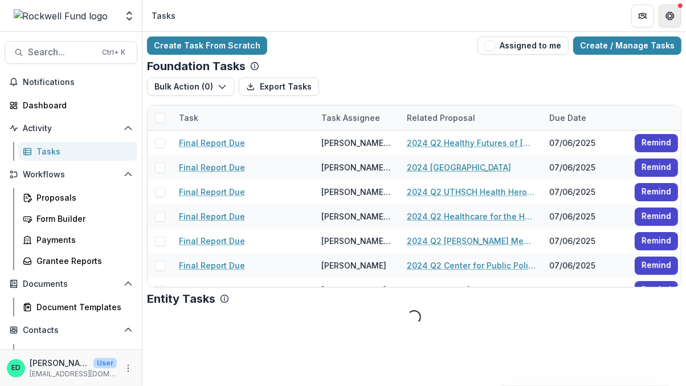
click at [671, 15] on icon "Get Help" at bounding box center [669, 15] width 9 height 9
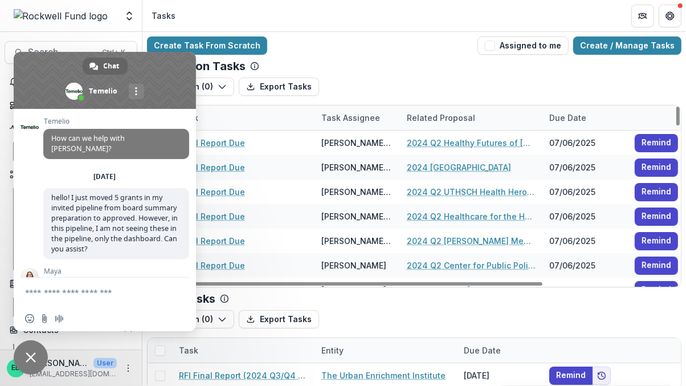
scroll to position [988, 0]
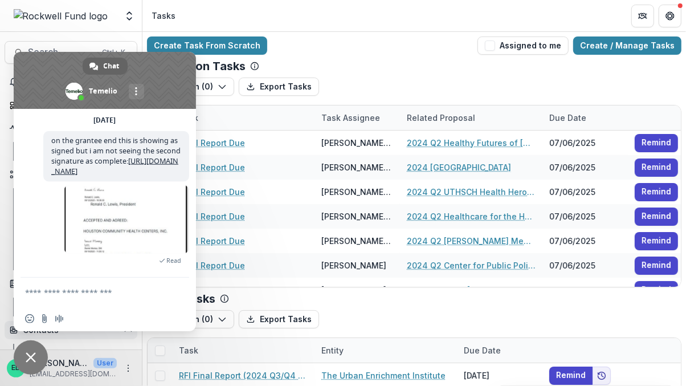
click at [28, 337] on button "Contacts" at bounding box center [71, 330] width 133 height 18
click at [34, 350] on span "Close chat" at bounding box center [31, 357] width 34 height 34
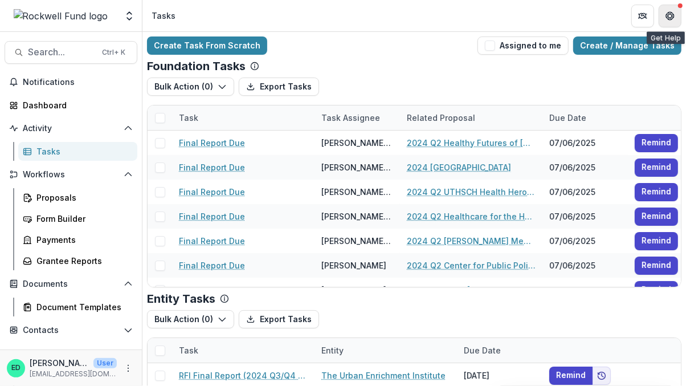
click at [674, 16] on button "Get Help" at bounding box center [669, 16] width 23 height 23
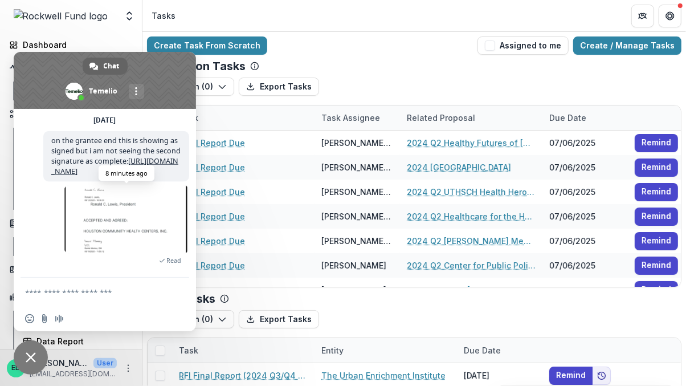
scroll to position [988, 0]
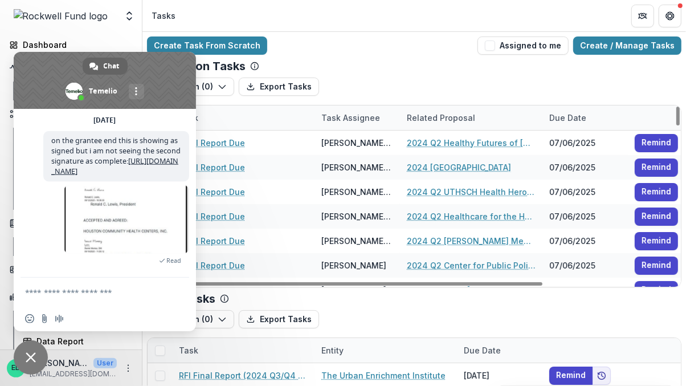
click at [345, 53] on div "Create Task From Scratch Assigned to me Create / Manage Tasks" at bounding box center [414, 45] width 534 height 18
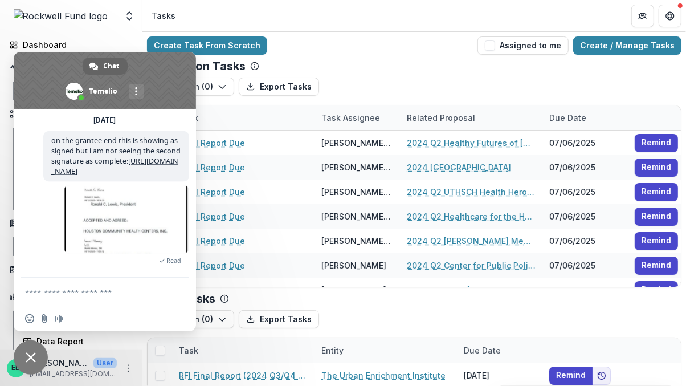
click at [34, 348] on span "Close chat" at bounding box center [31, 357] width 34 height 34
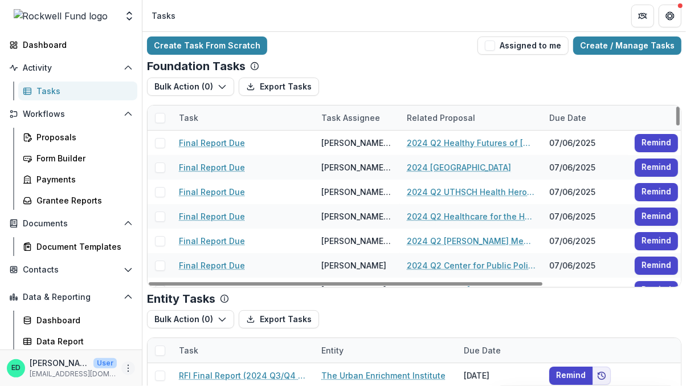
click at [126, 369] on icon "More" at bounding box center [128, 367] width 9 height 9
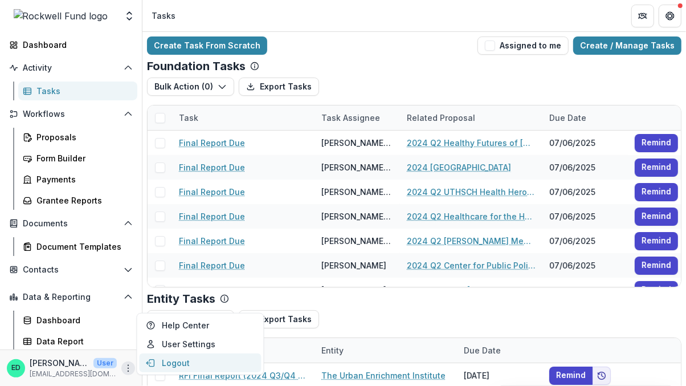
click at [166, 363] on button "Logout" at bounding box center [200, 362] width 122 height 19
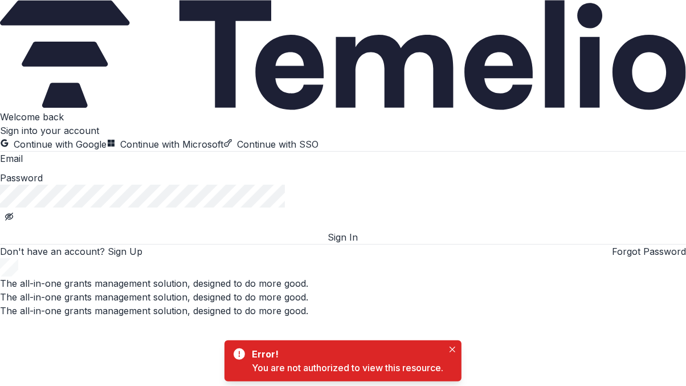
type input "**********"
click at [285, 244] on button "Sign In" at bounding box center [343, 237] width 686 height 14
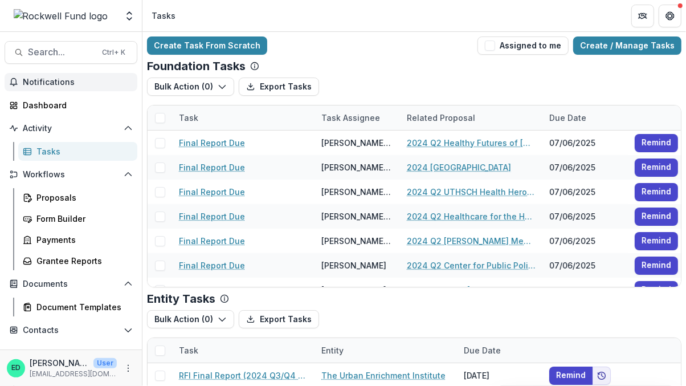
click at [105, 80] on span "Notifications" at bounding box center [78, 82] width 110 height 10
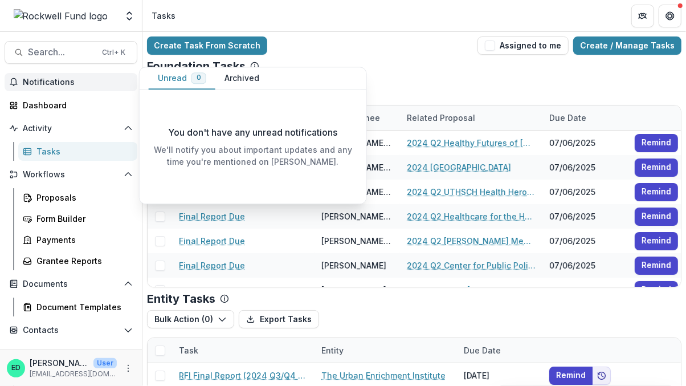
click at [104, 80] on span "Notifications" at bounding box center [78, 82] width 110 height 10
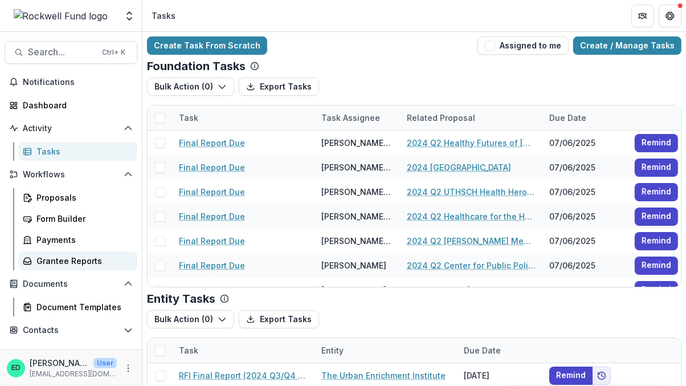
click at [77, 261] on div "Grantee Reports" at bounding box center [82, 261] width 92 height 12
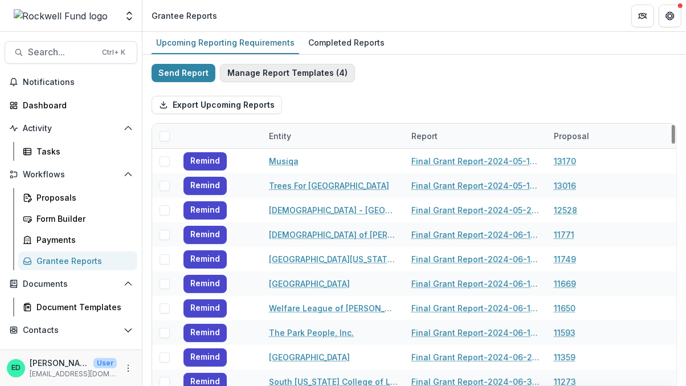
click at [260, 70] on button "Manage Report Templates ( 4 )" at bounding box center [287, 73] width 135 height 18
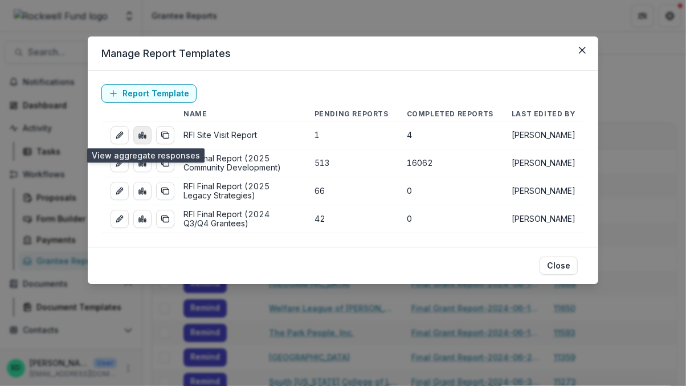
click at [142, 136] on rect "view-aggregated-responses" at bounding box center [142, 135] width 1 height 6
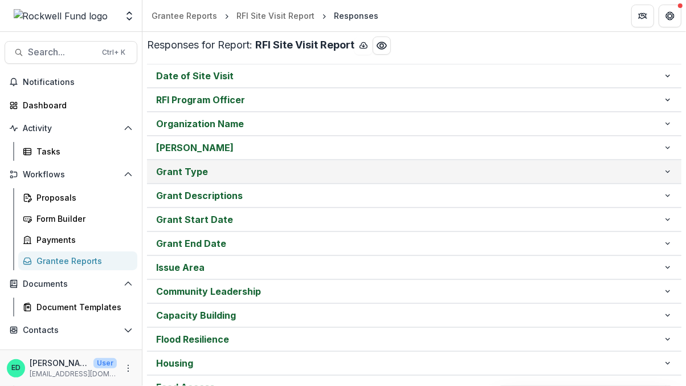
click at [189, 166] on p "Grant Type" at bounding box center [409, 172] width 507 height 14
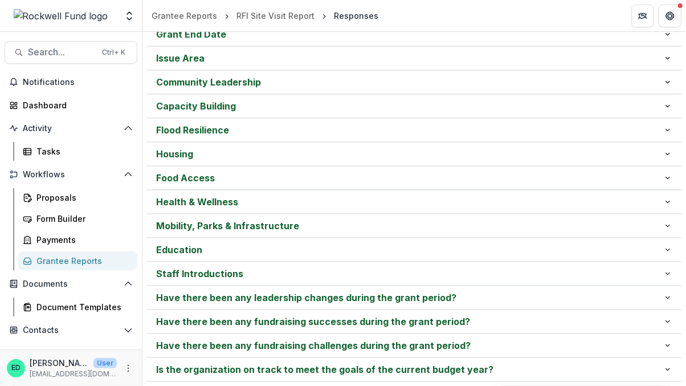
scroll to position [404, 0]
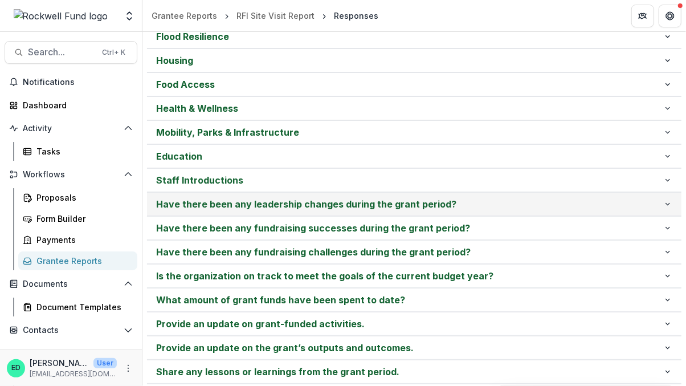
click at [221, 197] on p "Have there been any leadership changes during the grant period?" at bounding box center [409, 204] width 507 height 14
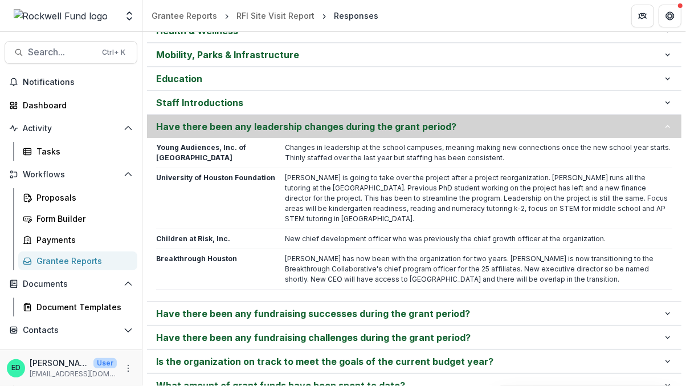
scroll to position [484, 0]
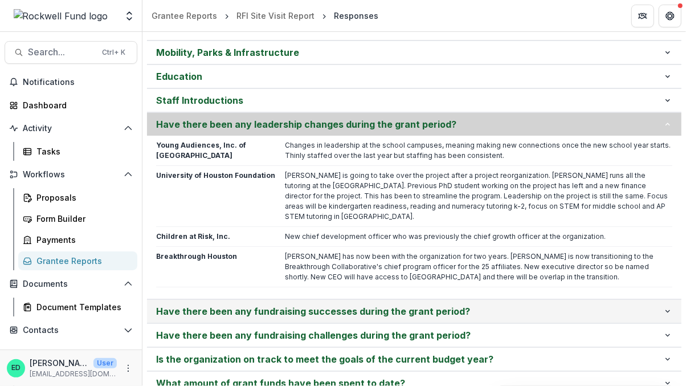
click at [224, 304] on p "Have there been any fundraising successes during the grant period?" at bounding box center [409, 311] width 507 height 14
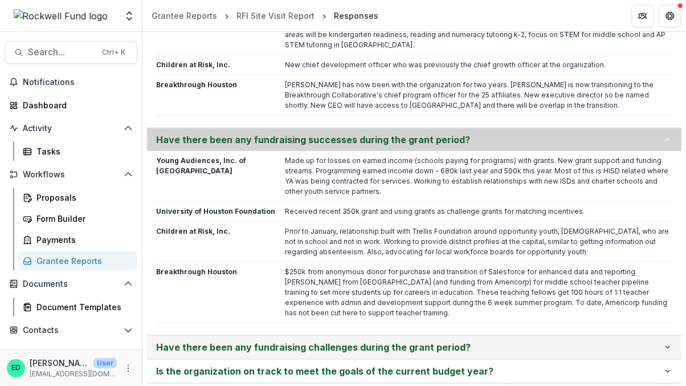
click at [221, 340] on p "Have there been any fundraising challenges during the grant period?" at bounding box center [409, 347] width 507 height 14
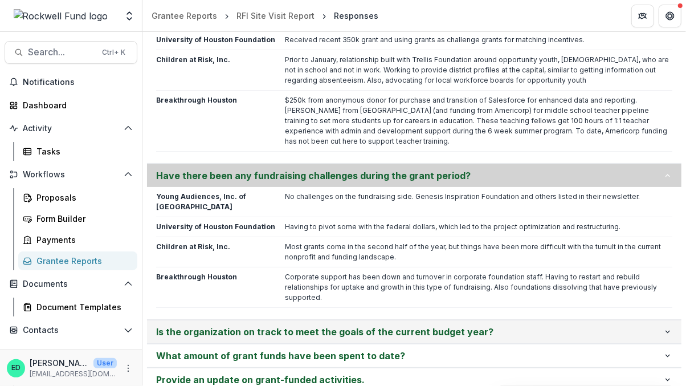
click at [229, 325] on p "Is the organization on track to meet the goals of the current budget year?" at bounding box center [409, 332] width 507 height 14
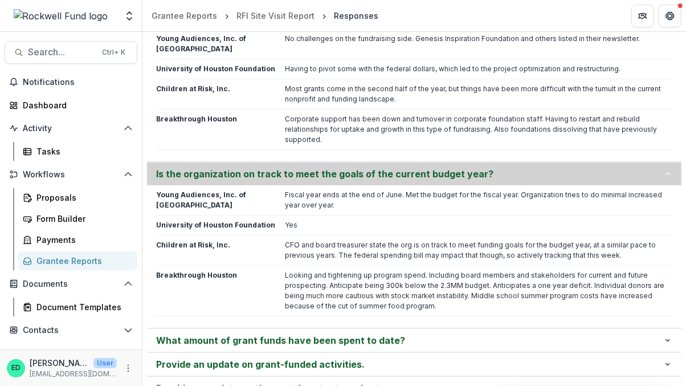
scroll to position [1010, 0]
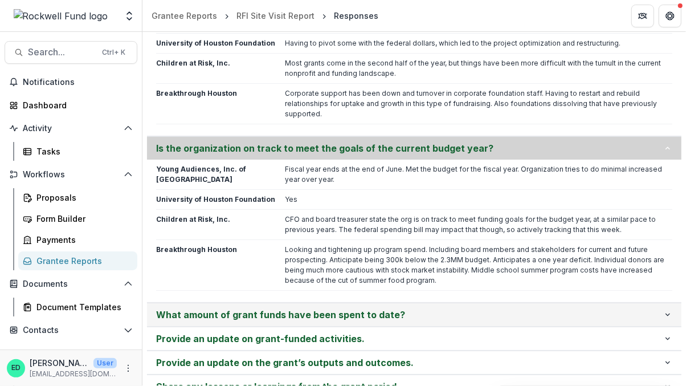
click at [232, 308] on p "What amount of grant funds have been spent to date?" at bounding box center [409, 315] width 507 height 14
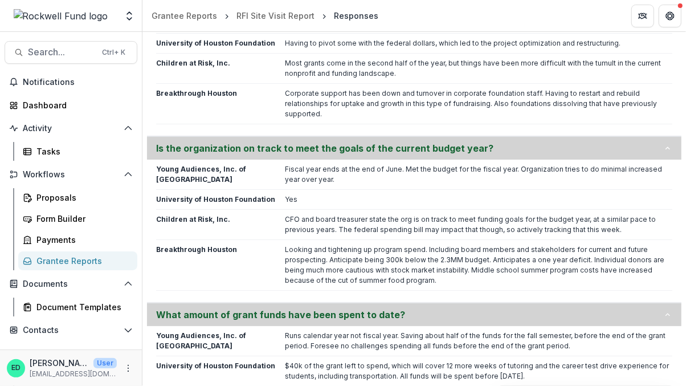
scroll to position [1131, 0]
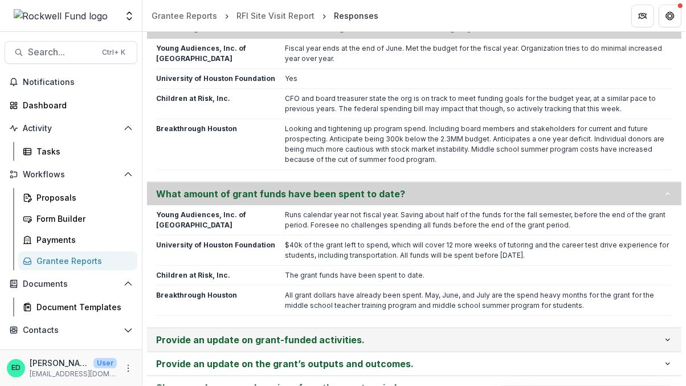
click at [231, 333] on p "Provide an update on grant-funded activities." at bounding box center [409, 340] width 507 height 14
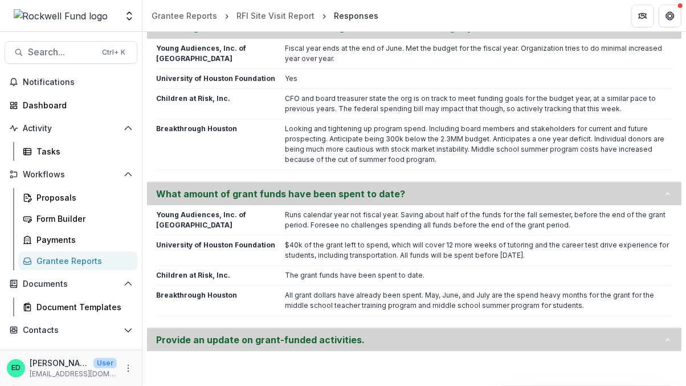
scroll to position [1292, 0]
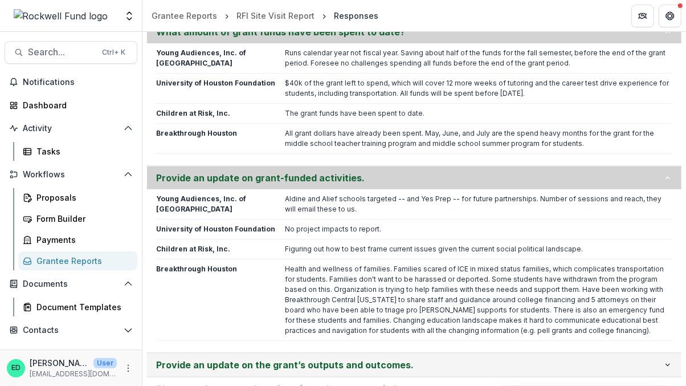
click at [230, 358] on p "Provide an update on the grant’s outputs and outcomes." at bounding box center [409, 365] width 507 height 14
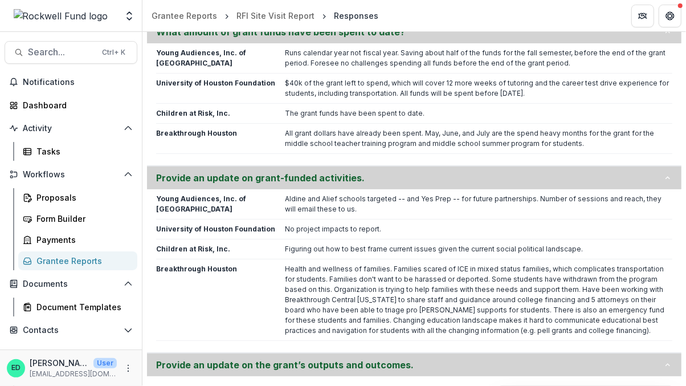
scroll to position [1455, 0]
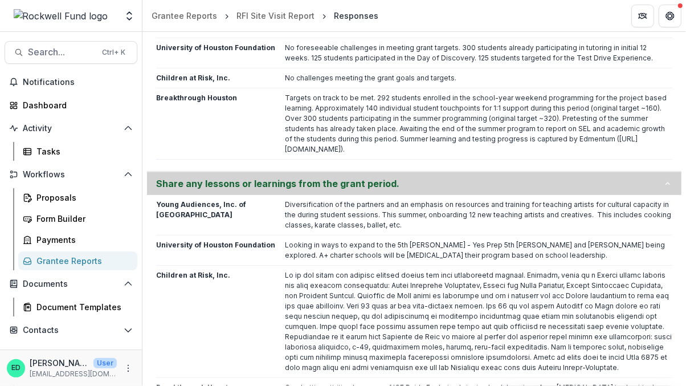
scroll to position [1678, 0]
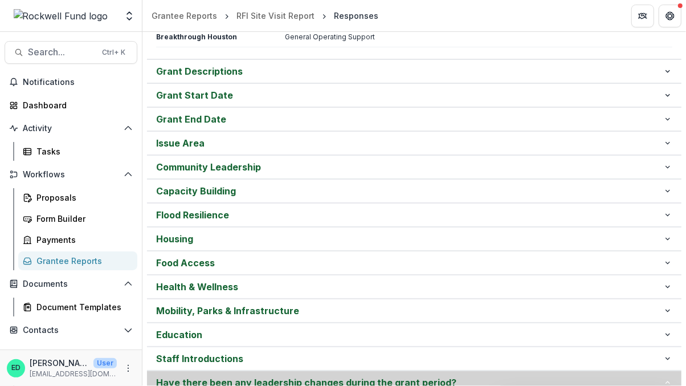
scroll to position [0, 0]
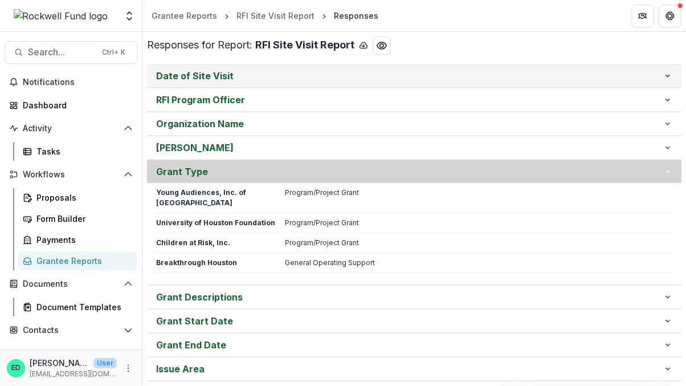
click at [212, 83] on button "Date of Site Visit" at bounding box center [414, 75] width 534 height 23
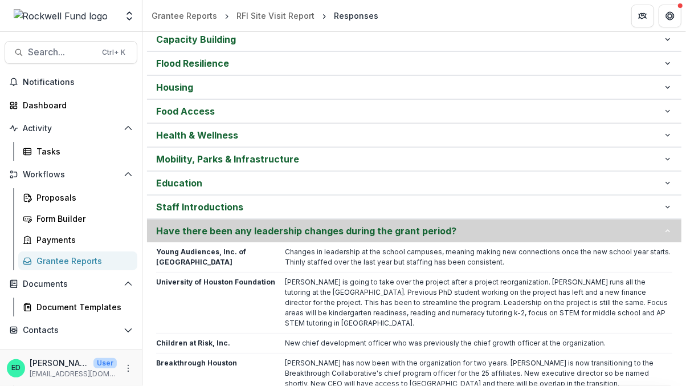
scroll to position [477, 0]
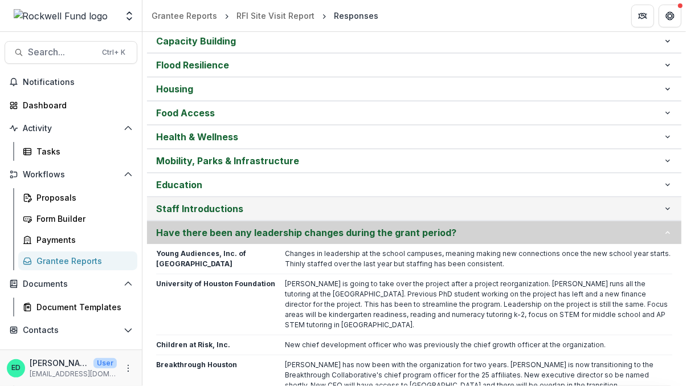
click at [240, 197] on button "Staff Introductions" at bounding box center [414, 208] width 534 height 23
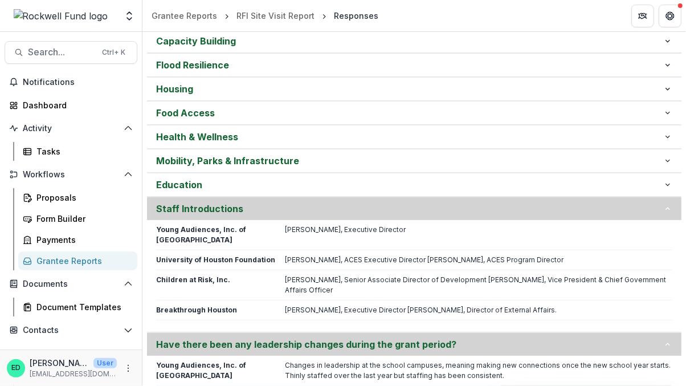
click at [314, 275] on p "[PERSON_NAME], Senior Associate Director of Development [PERSON_NAME], Vice Pre…" at bounding box center [478, 285] width 387 height 21
copy div "Children at Risk, Inc."
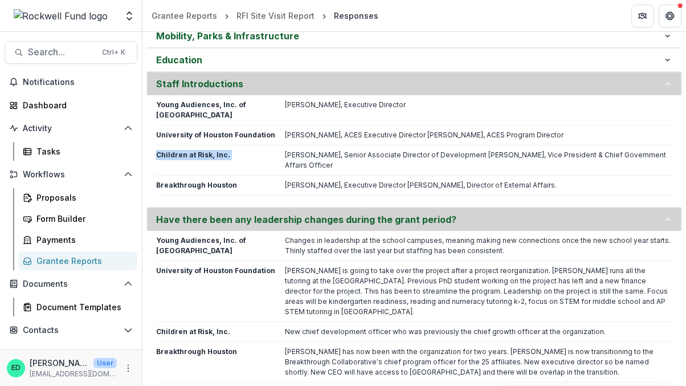
scroll to position [604, 0]
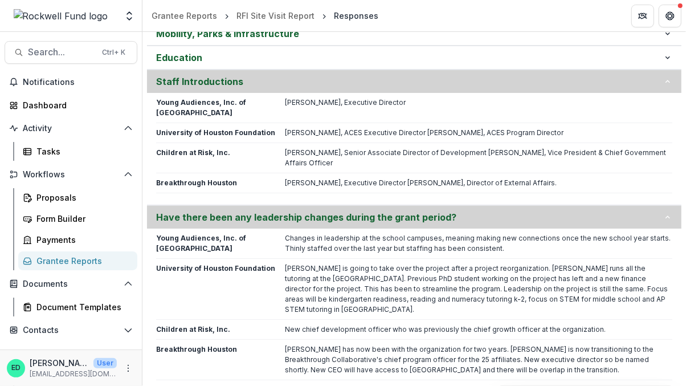
click at [316, 324] on p "New chief development officer who was previously the chief growth officer at th…" at bounding box center [478, 329] width 387 height 10
copy div "Children at Risk, Inc."
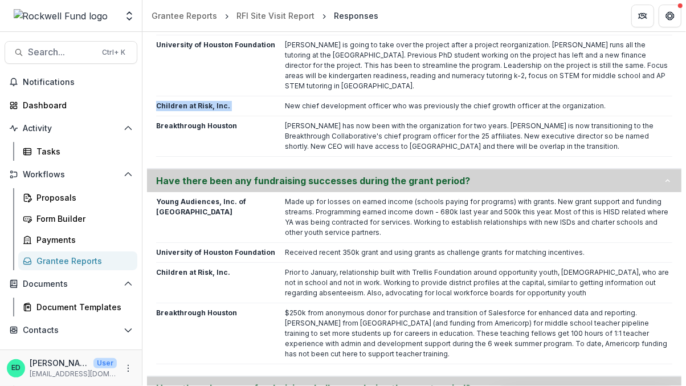
scroll to position [827, 0]
click at [308, 267] on p "Prior to January, relationship built with Trellis Foundation around opportunity…" at bounding box center [478, 282] width 387 height 31
copy div "Children at Risk, Inc."
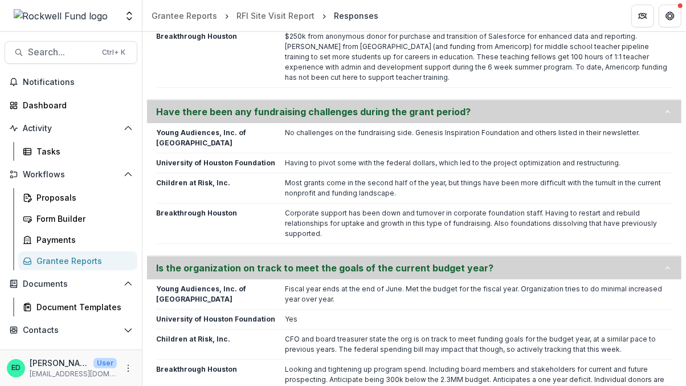
scroll to position [1104, 0]
click at [329, 148] on div "Young Audiences, Inc. of Houston No challenges on the fundraising side. Genesis…" at bounding box center [414, 185] width 516 height 116
click at [330, 177] on p "Most grants come in the second half of the year, but things have been more diff…" at bounding box center [478, 187] width 387 height 21
click at [329, 177] on p "Most grants come in the second half of the year, but things have been more diff…" at bounding box center [478, 187] width 387 height 21
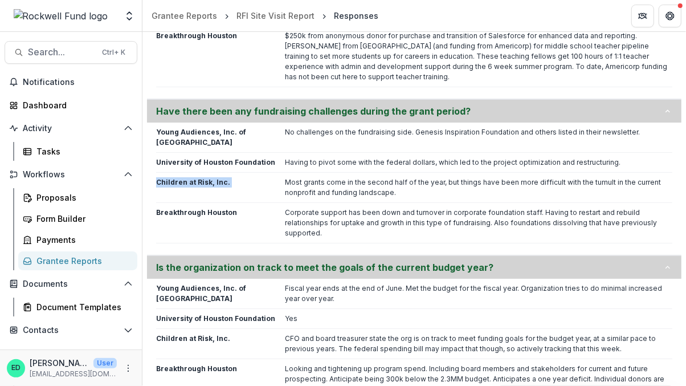
click at [329, 177] on p "Most grants come in the second half of the year, but things have been more diff…" at bounding box center [478, 187] width 387 height 21
copy div "Children at Risk, Inc."
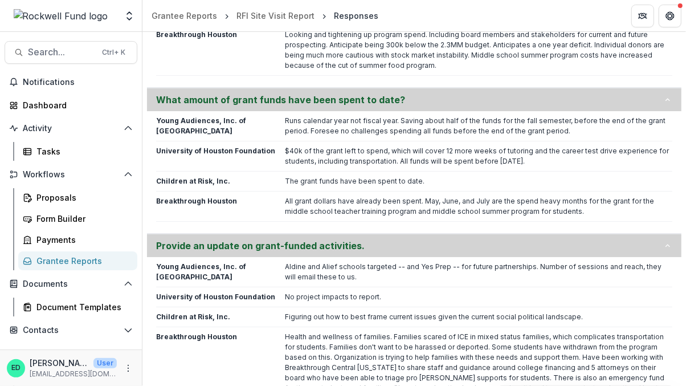
scroll to position [1438, 0]
click at [317, 312] on p "Figuring out how to best frame current issues given the current social politica…" at bounding box center [478, 317] width 387 height 10
copy div "Children at Risk, Inc."
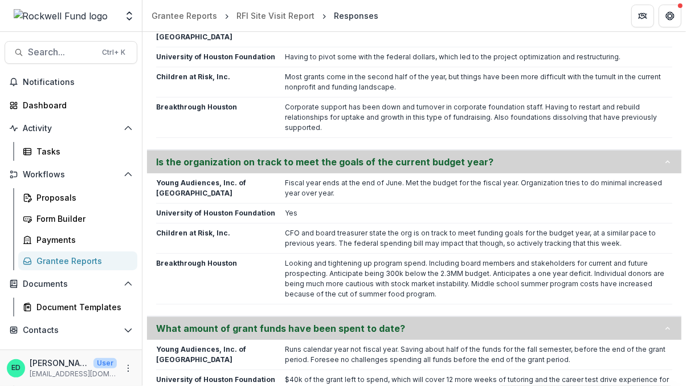
scroll to position [1214, 0]
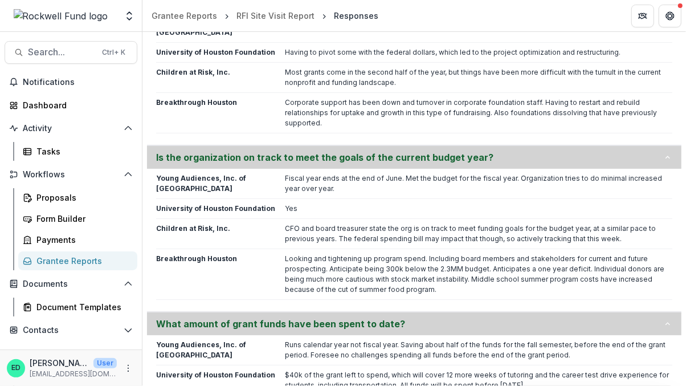
click at [341, 223] on p "CFO and board treasurer state the org is on track to meet funding goals for the…" at bounding box center [478, 233] width 387 height 21
copy div "Children at Risk, Inc."
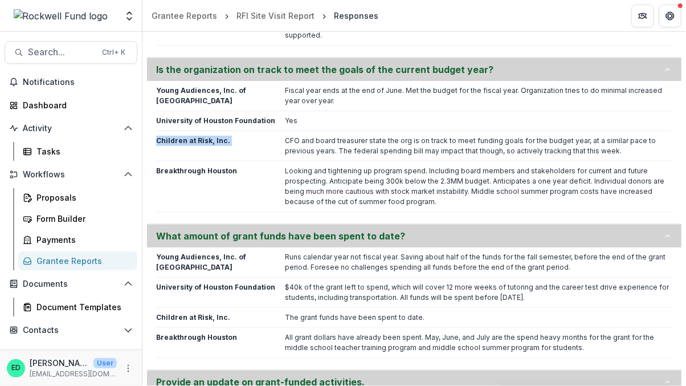
scroll to position [1304, 0]
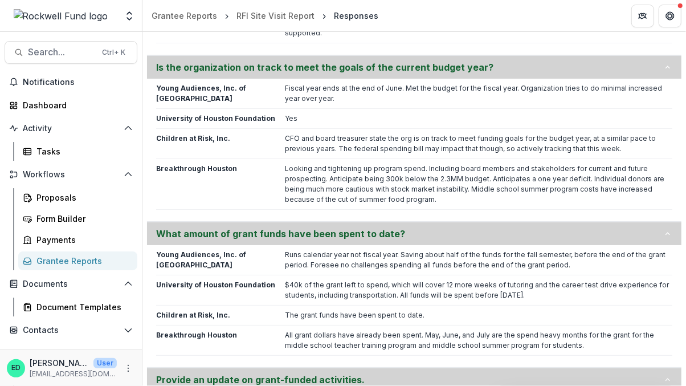
click at [302, 310] on p "The grant funds have been spent to date." at bounding box center [478, 315] width 387 height 10
copy div "Children at Risk, Inc."
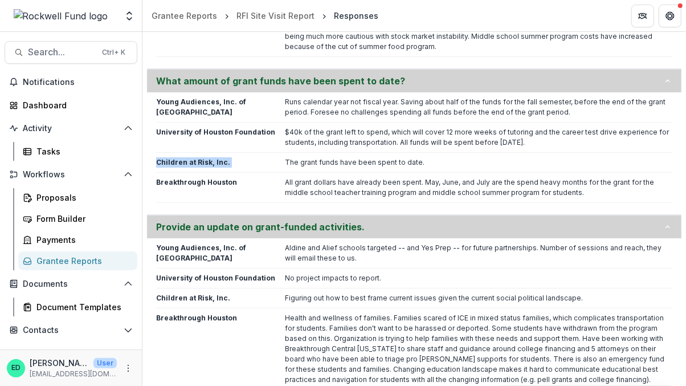
scroll to position [1469, 0]
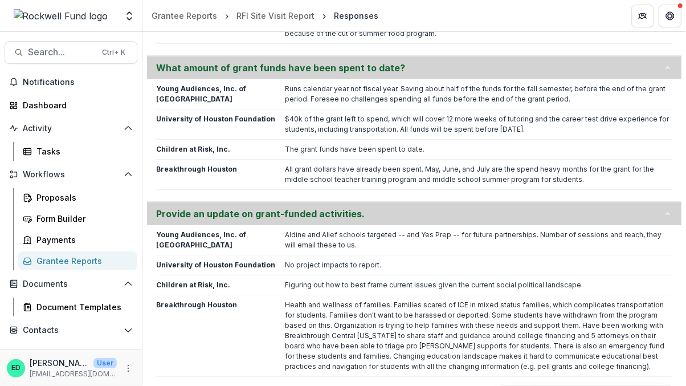
click at [318, 280] on p "Figuring out how to best frame current issues given the current social politica…" at bounding box center [478, 285] width 387 height 10
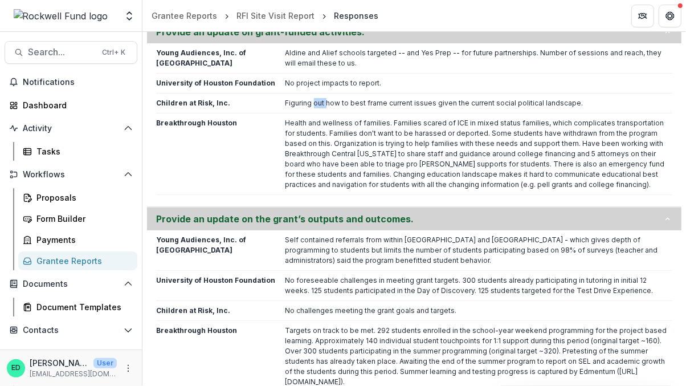
scroll to position [1651, 0]
click at [306, 306] on p "No challenges meeting the grant goals and targets." at bounding box center [478, 311] width 387 height 10
copy div "Children at Risk, Inc."
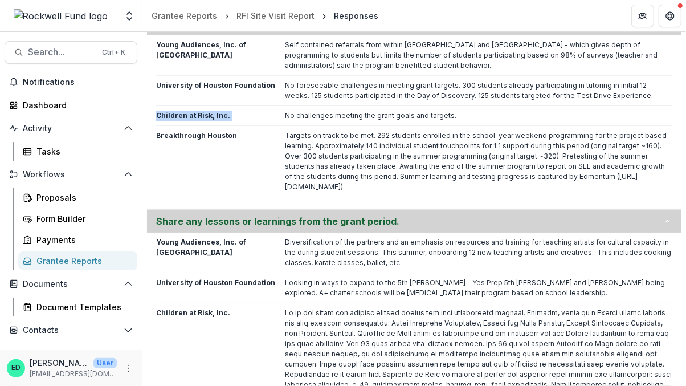
scroll to position [1847, 0]
click at [316, 307] on p at bounding box center [478, 358] width 387 height 103
copy div "Children at Risk, Inc."
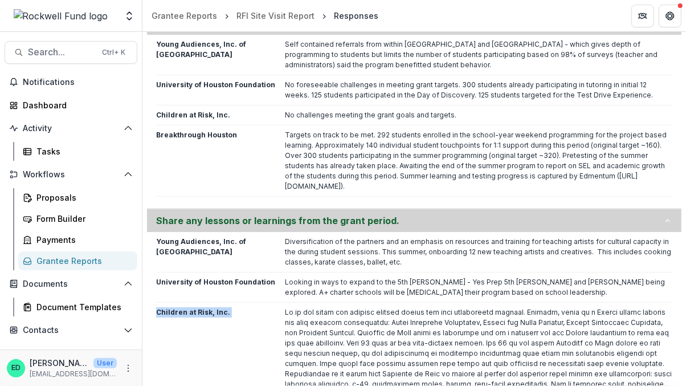
scroll to position [1989, 0]
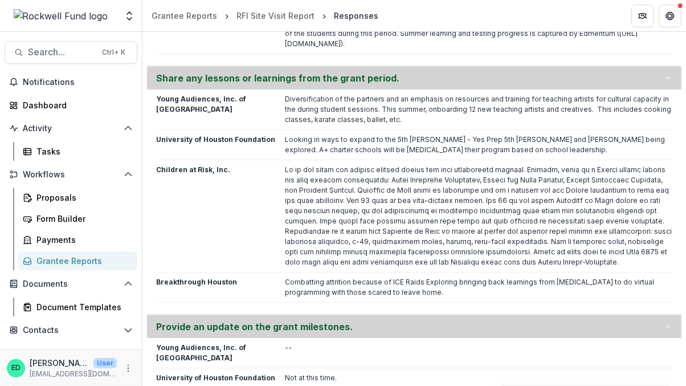
click at [52, 51] on span "Search..." at bounding box center [61, 52] width 67 height 11
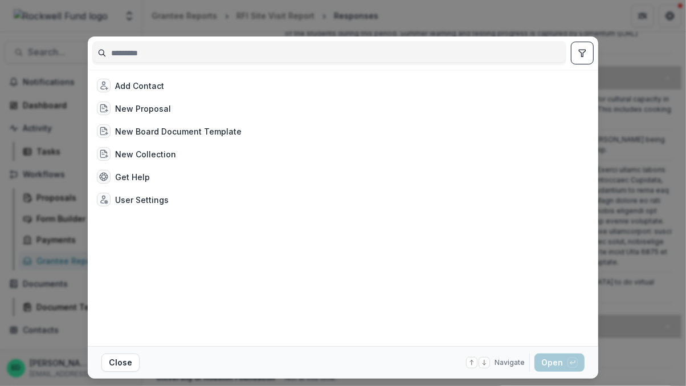
click at [432, 17] on div "Add Contact New Proposal New Board Document Template New Collection Get Help Us…" at bounding box center [343, 193] width 686 height 386
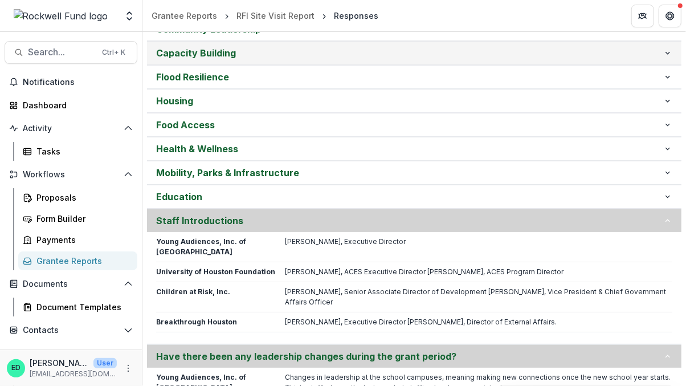
scroll to position [470, 0]
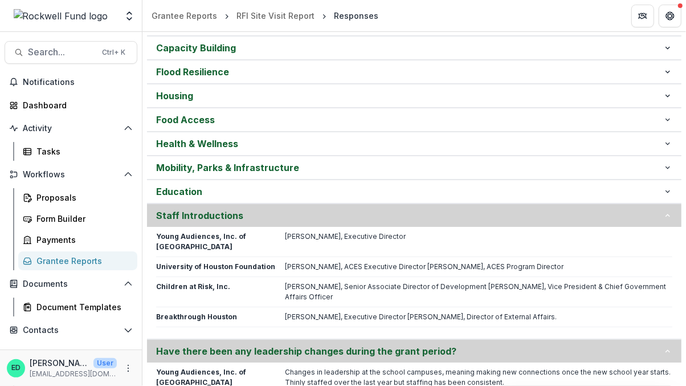
click at [328, 312] on p "[PERSON_NAME], Executive Director [PERSON_NAME], Director of External Affairs." at bounding box center [478, 317] width 387 height 10
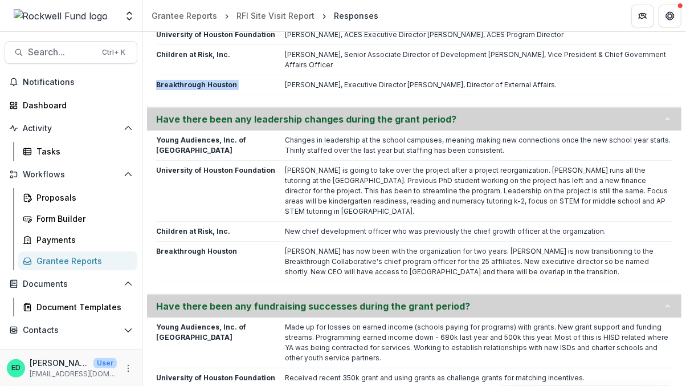
scroll to position [704, 0]
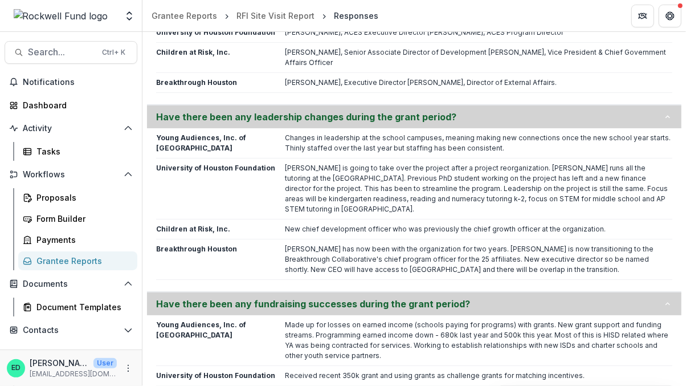
click at [321, 244] on p "[PERSON_NAME] has now been with the organization for two years. [PERSON_NAME] i…" at bounding box center [478, 259] width 387 height 31
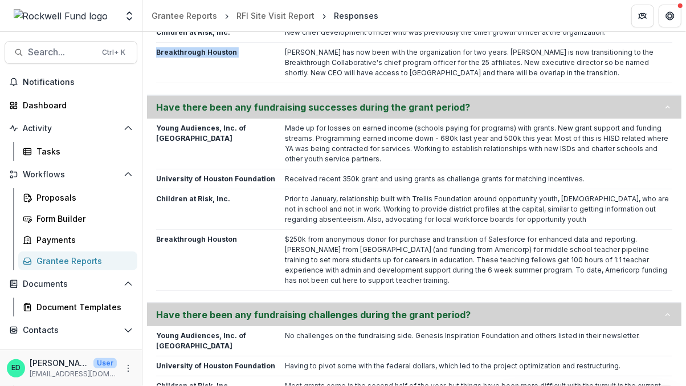
scroll to position [900, 0]
click at [330, 235] on p "$250k from anonymous donor for purchase and transition of Salesforce for enhanc…" at bounding box center [478, 260] width 387 height 51
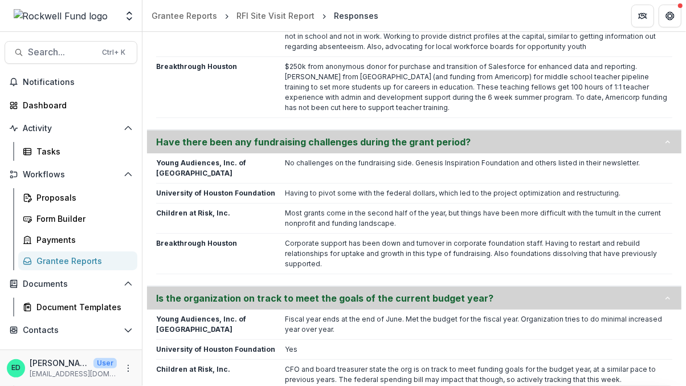
click at [304, 238] on p "Corporate support has been down and turnover in corporate foundation staff. Hav…" at bounding box center [478, 253] width 387 height 31
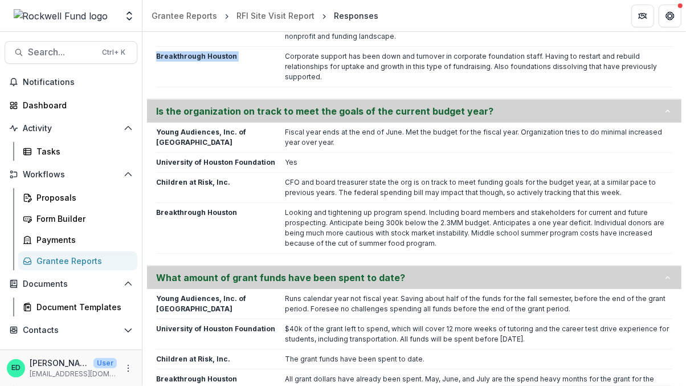
scroll to position [1267, 0]
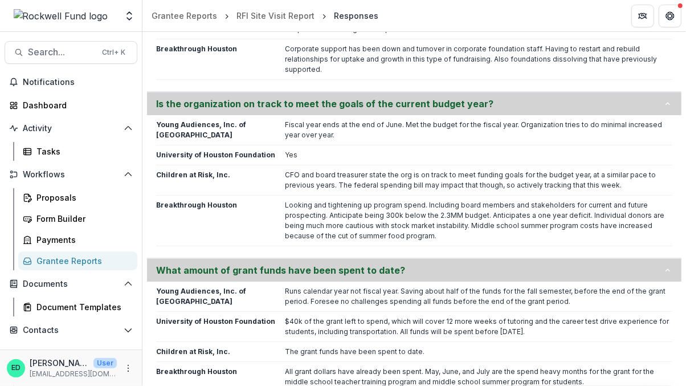
click at [322, 200] on p "Looking and tightening up program spend. Including board members and stakeholde…" at bounding box center [478, 220] width 387 height 41
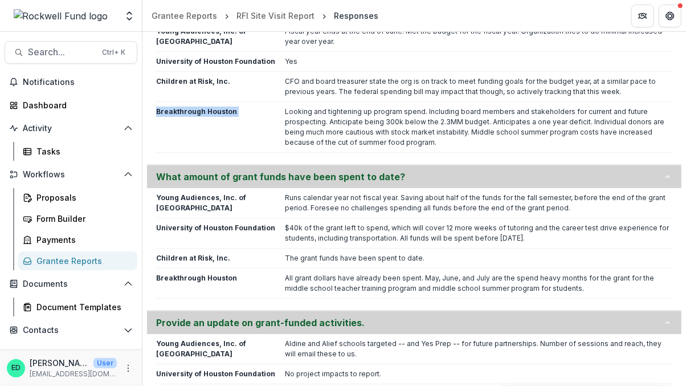
scroll to position [1374, 0]
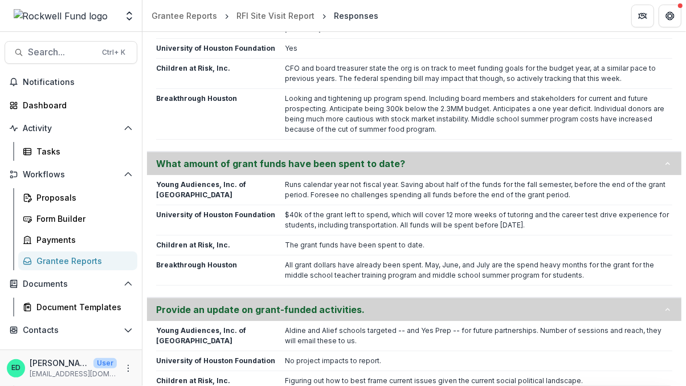
click at [335, 260] on p "All grant dollars have already been spent. May, June, and July are the spend he…" at bounding box center [478, 270] width 387 height 21
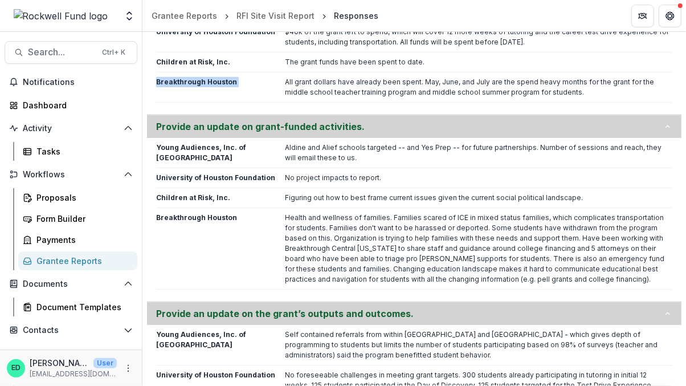
scroll to position [1569, 0]
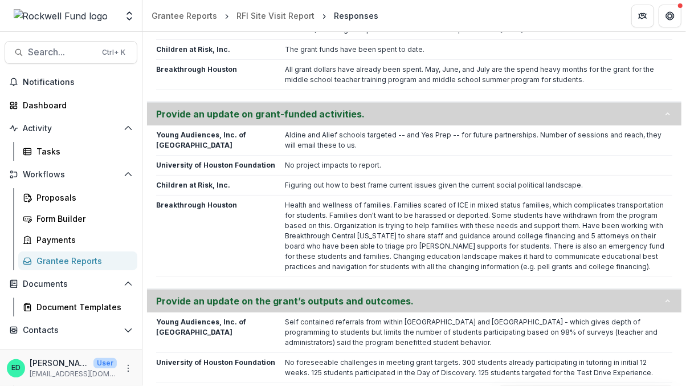
click at [321, 200] on p "Health and wellness of families. Families scared of ICE in mixed status familie…" at bounding box center [478, 236] width 387 height 72
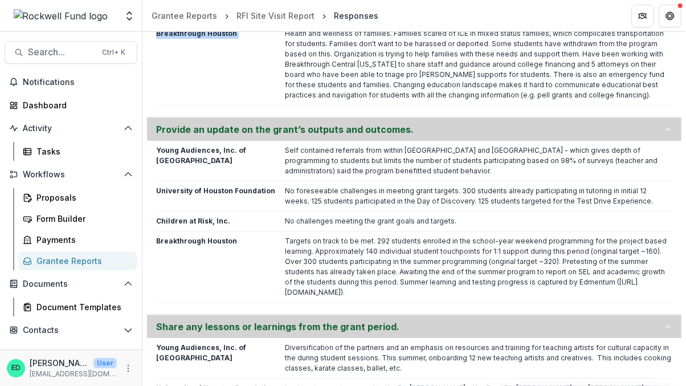
scroll to position [1757, 0]
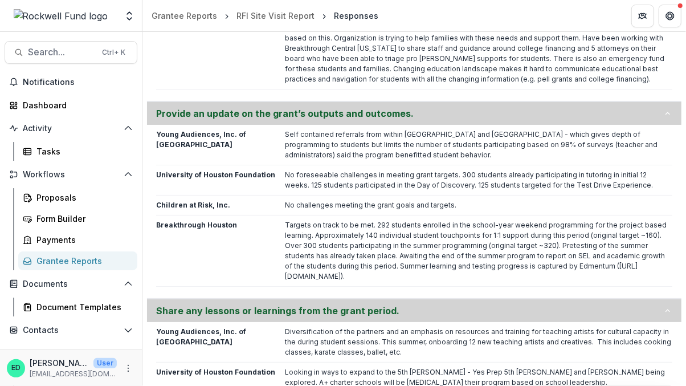
click at [320, 220] on p "Targets on track to be met. 292 students enrolled in the school-year weekend pr…" at bounding box center [478, 251] width 387 height 62
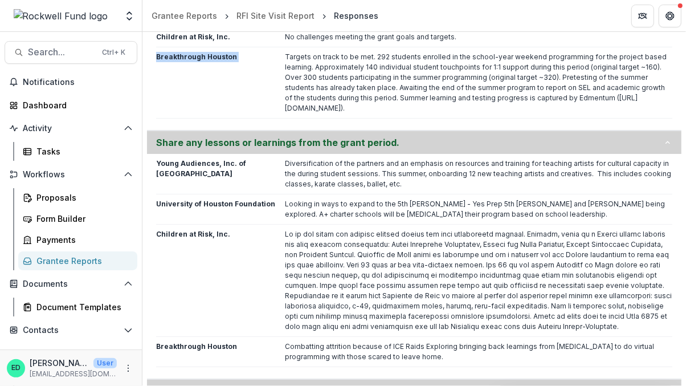
scroll to position [1930, 0]
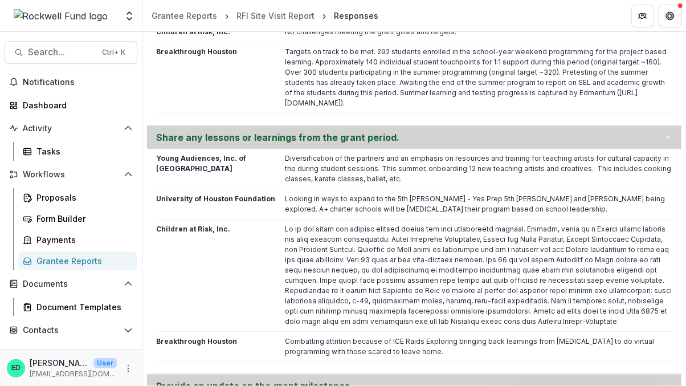
click at [314, 336] on p "Combatting attrition because of ICE Raids Exploring bringing back learnings fro…" at bounding box center [478, 346] width 387 height 21
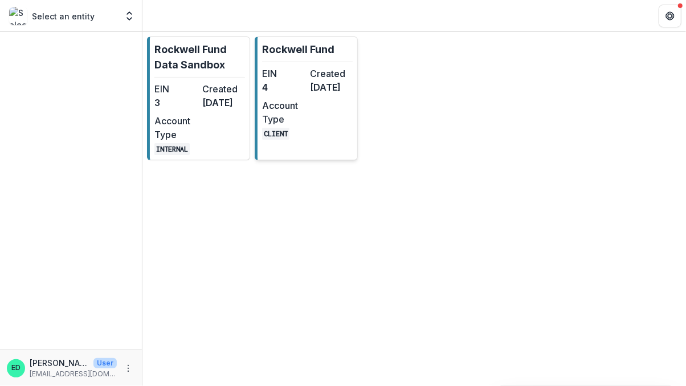
click at [312, 91] on dd "[DATE]" at bounding box center [331, 87] width 43 height 14
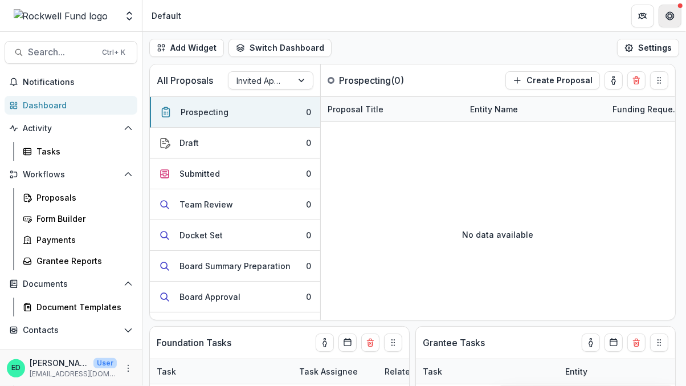
click at [673, 21] on button "Get Help" at bounding box center [669, 16] width 23 height 23
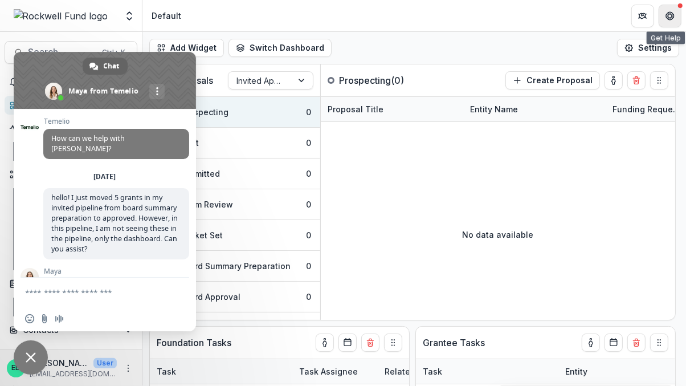
scroll to position [1038, 0]
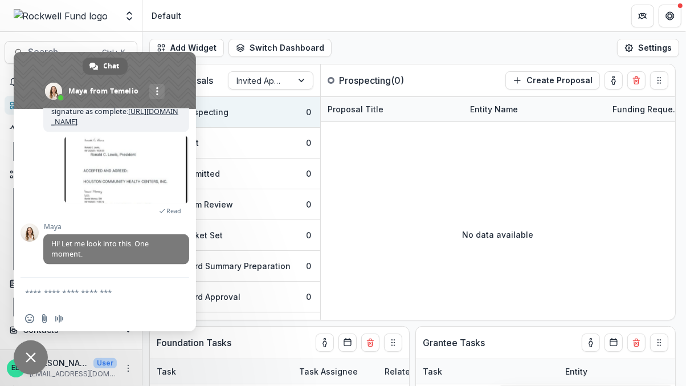
click at [130, 287] on textarea "Compose your message..." at bounding box center [92, 292] width 134 height 10
click at [126, 294] on textarea "Compose your message..." at bounding box center [92, 292] width 134 height 10
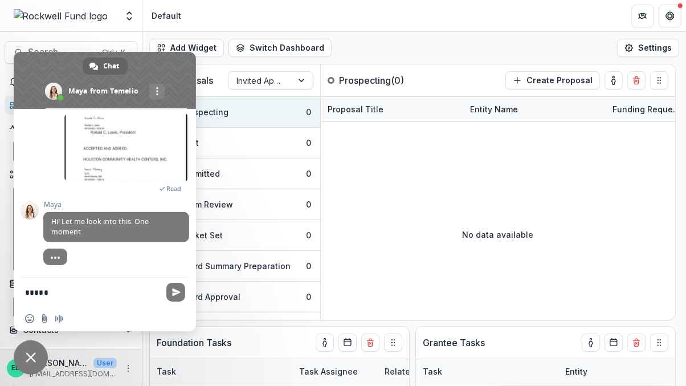
scroll to position [1060, 0]
type textarea "******"
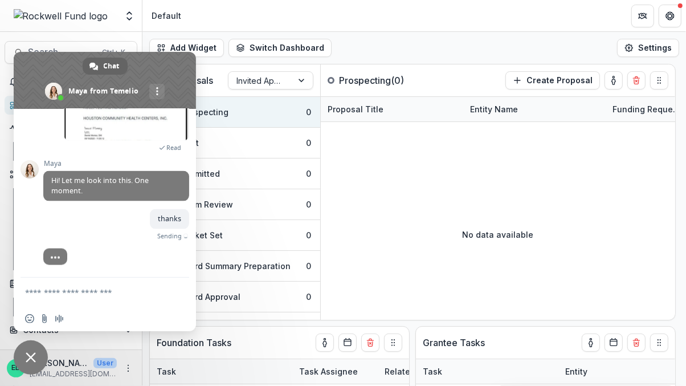
scroll to position [1102, 0]
type textarea "*"
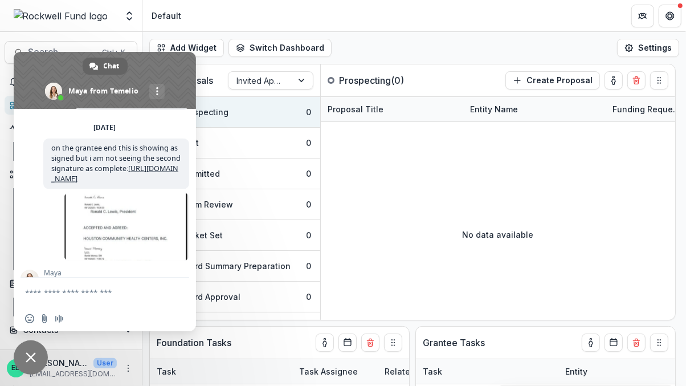
scroll to position [1127, 0]
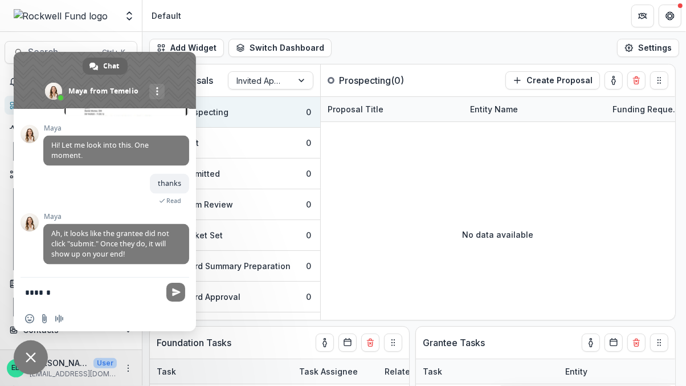
type textarea "*******"
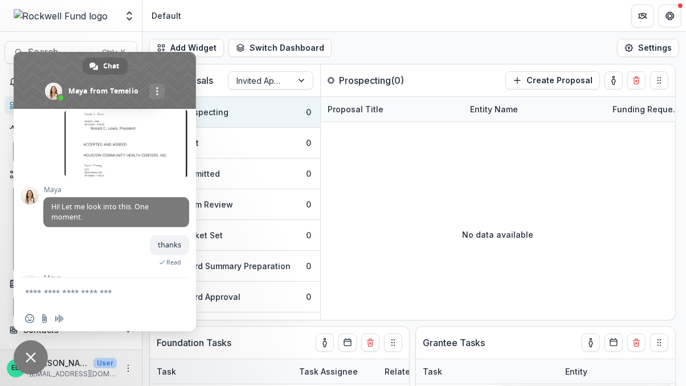
scroll to position [1155, 0]
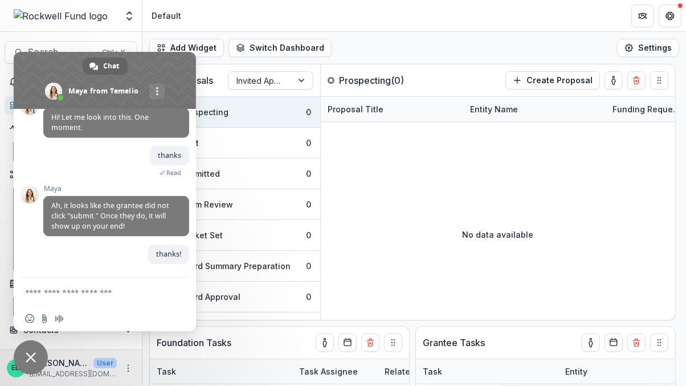
click at [42, 342] on div "Contacts Grantees Communications" at bounding box center [71, 332] width 142 height 23
click at [36, 350] on span "Close chat" at bounding box center [31, 357] width 34 height 34
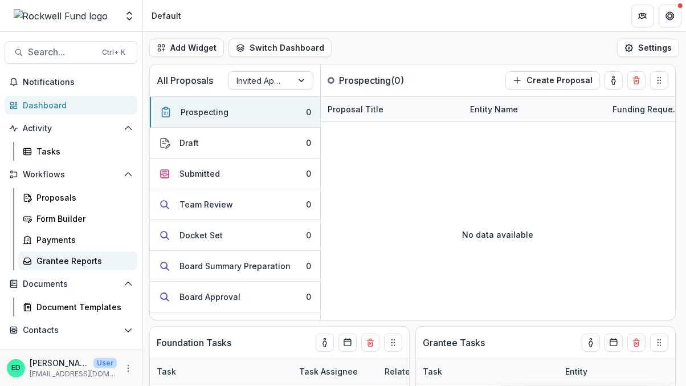
click at [68, 261] on div "Grantee Reports" at bounding box center [82, 261] width 92 height 12
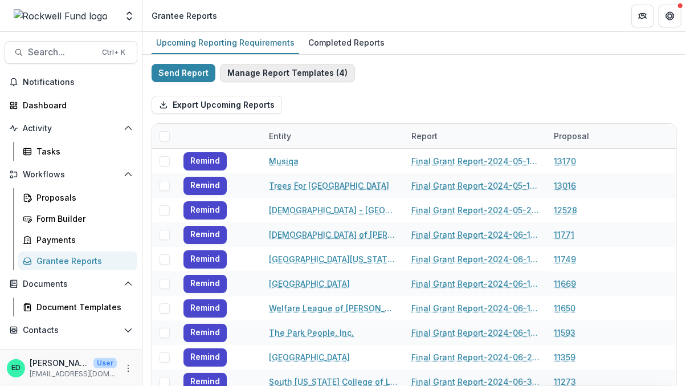
click at [273, 64] on button "Manage Report Templates ( 4 )" at bounding box center [287, 73] width 135 height 18
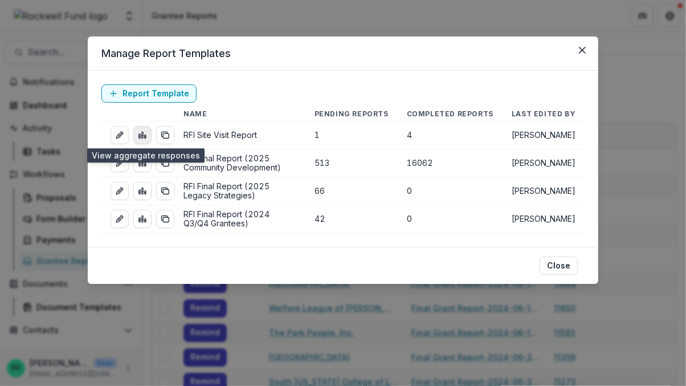
click at [145, 136] on rect "view-aggregated-responses" at bounding box center [145, 136] width 1 height 3
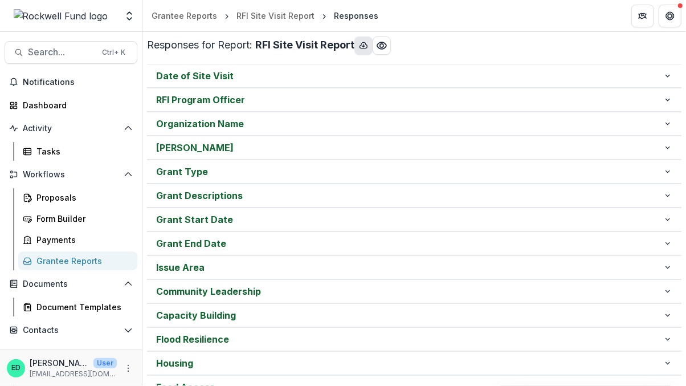
click at [363, 46] on icon "download-button" at bounding box center [363, 45] width 9 height 9
click at [442, 17] on header "Grantee Reports RFI Site Visit Report Responses" at bounding box center [413, 15] width 543 height 31
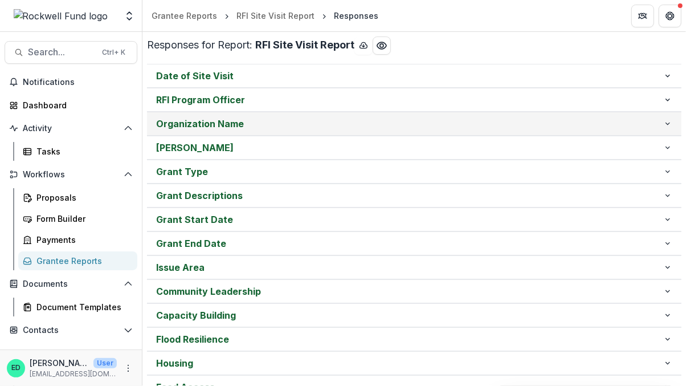
click at [227, 130] on button "Organization Name" at bounding box center [414, 123] width 534 height 23
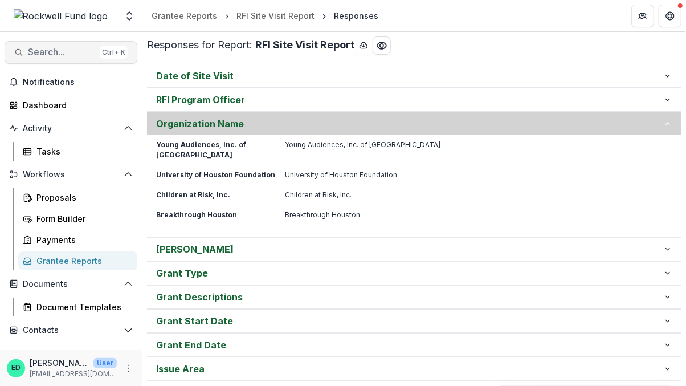
click at [48, 52] on span "Search..." at bounding box center [61, 52] width 67 height 11
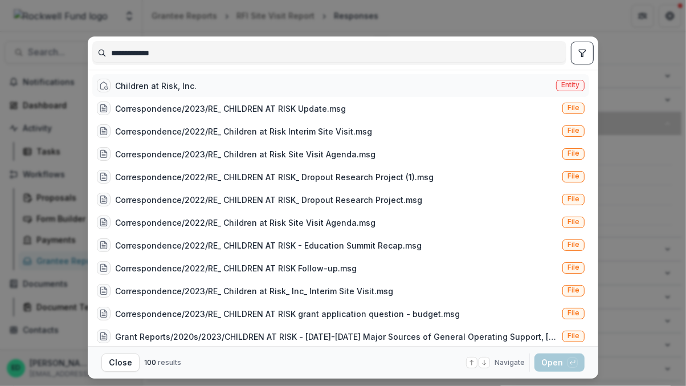
type input "**********"
click at [190, 83] on div "Children at Risk, Inc." at bounding box center [155, 86] width 81 height 12
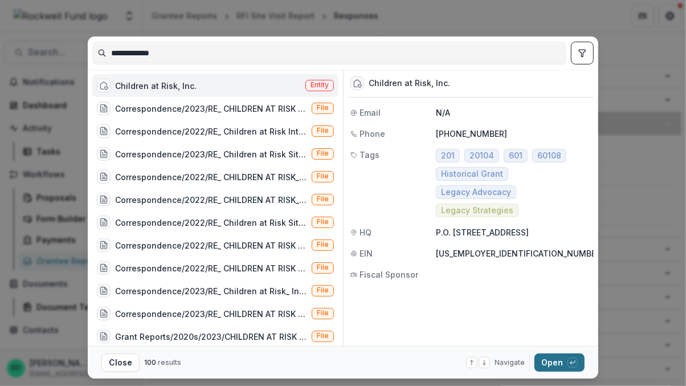
click at [550, 360] on button "Open with enter key" at bounding box center [559, 362] width 50 height 18
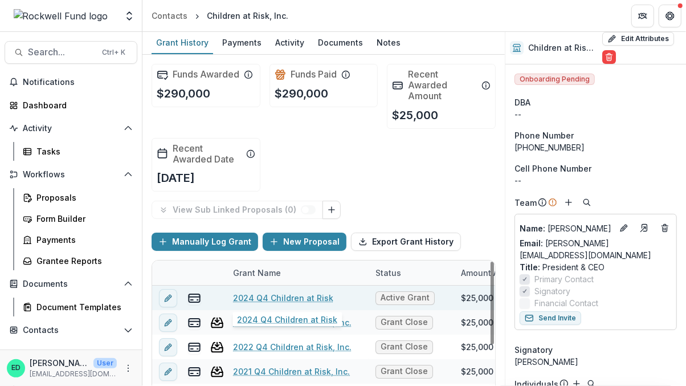
click at [255, 297] on link "2024 Q4 Children at Risk" at bounding box center [283, 298] width 100 height 12
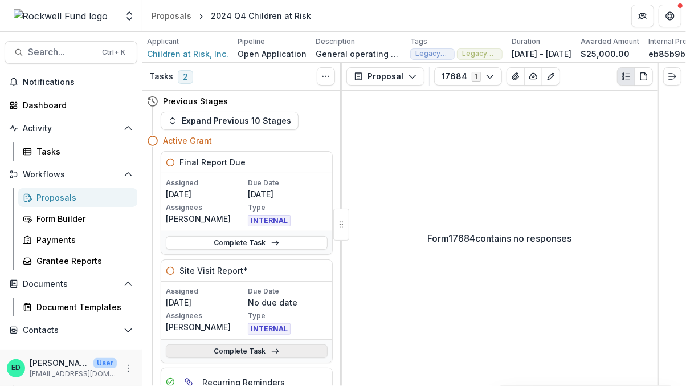
click at [251, 358] on link "Complete Task" at bounding box center [247, 351] width 162 height 14
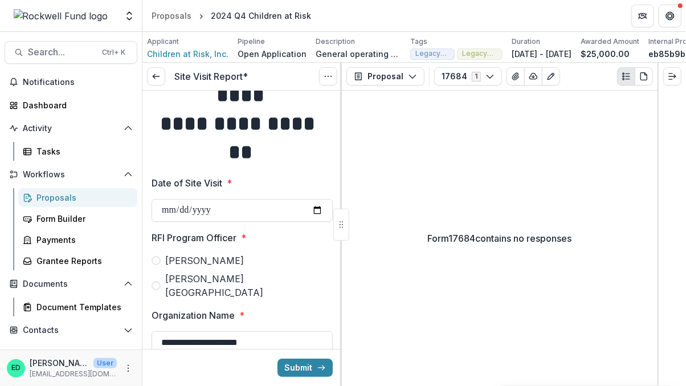
scroll to position [47, 0]
click at [325, 81] on icon "Options" at bounding box center [328, 76] width 9 height 9
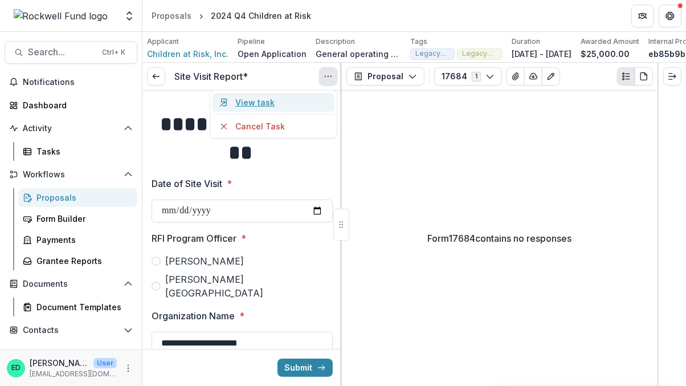
click at [301, 105] on link "View task" at bounding box center [273, 102] width 122 height 19
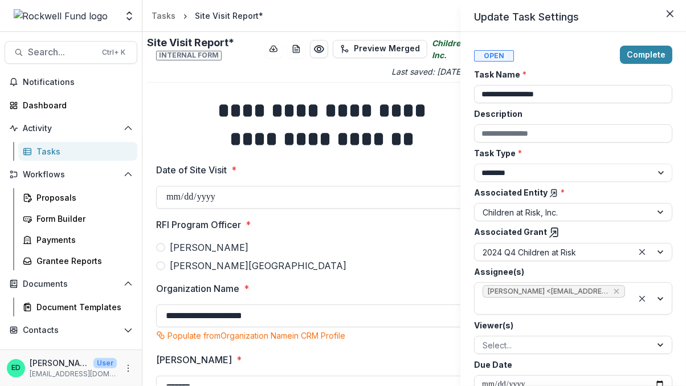
click at [185, 199] on div "**********" at bounding box center [343, 193] width 686 height 386
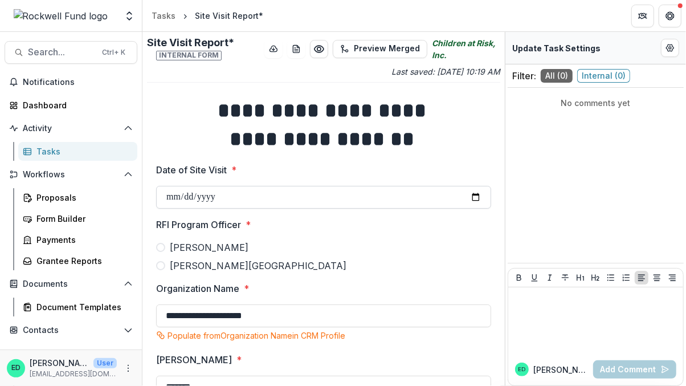
click at [171, 199] on input "Date of Site Visit *" at bounding box center [323, 197] width 335 height 23
type input "**********"
click at [162, 247] on span at bounding box center [160, 247] width 9 height 9
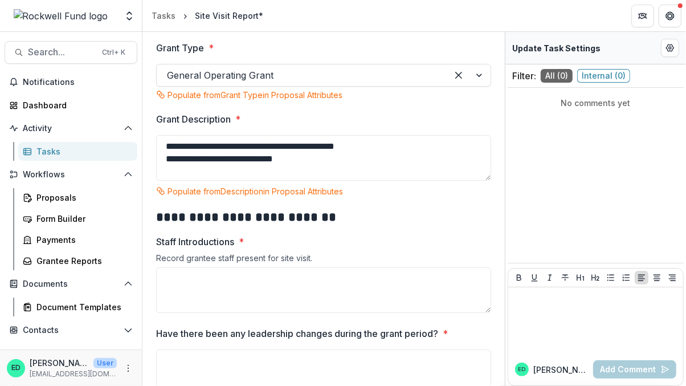
scroll to position [383, 0]
click at [233, 278] on textarea "Staff Introductions *" at bounding box center [323, 290] width 335 height 46
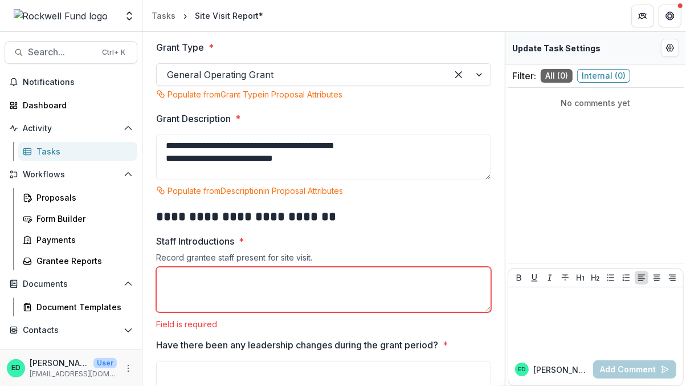
paste textarea "**********"
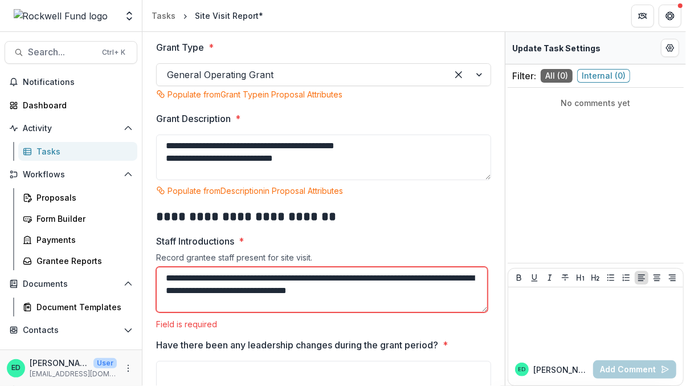
scroll to position [0, 0]
click at [434, 276] on textarea "**********" at bounding box center [321, 290] width 331 height 46
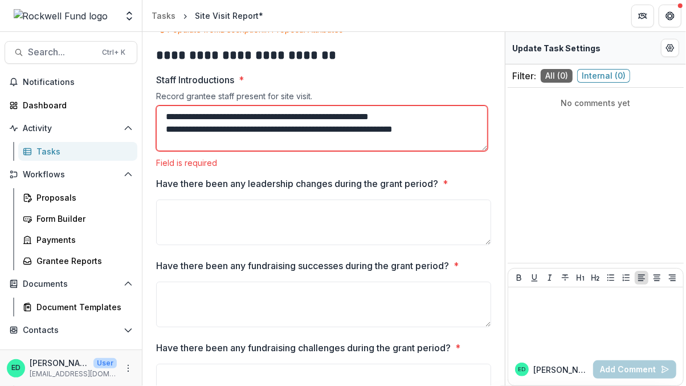
scroll to position [570, 0]
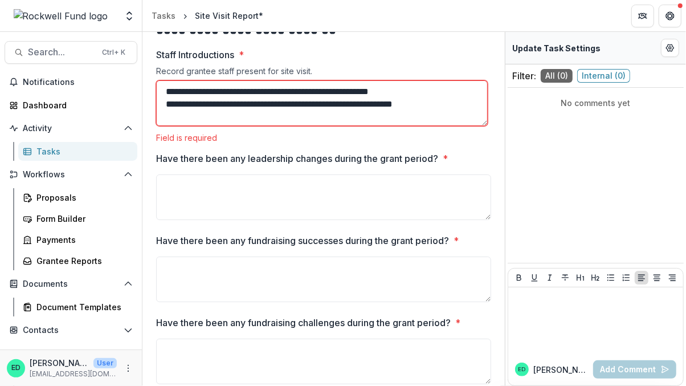
type textarea "**********"
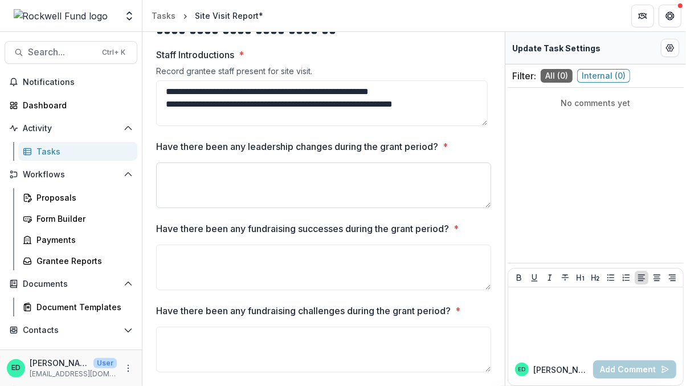
click at [216, 167] on textarea "Have there been any leadership changes during the grant period? *" at bounding box center [323, 185] width 335 height 46
paste textarea "**********"
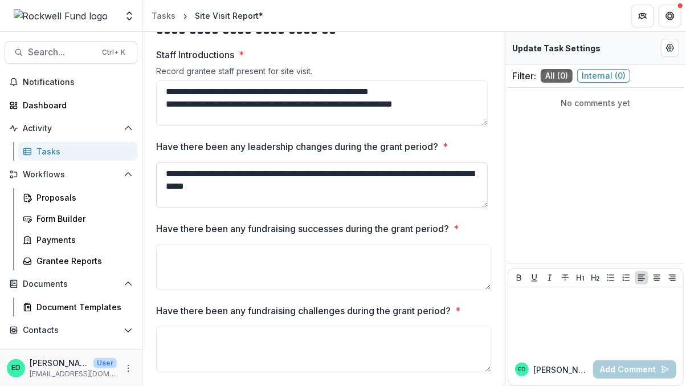
scroll to position [0, 0]
type textarea "**********"
click at [235, 258] on textarea "Have there been any fundraising successes during the grant period? *" at bounding box center [323, 267] width 335 height 46
paste textarea "**********"
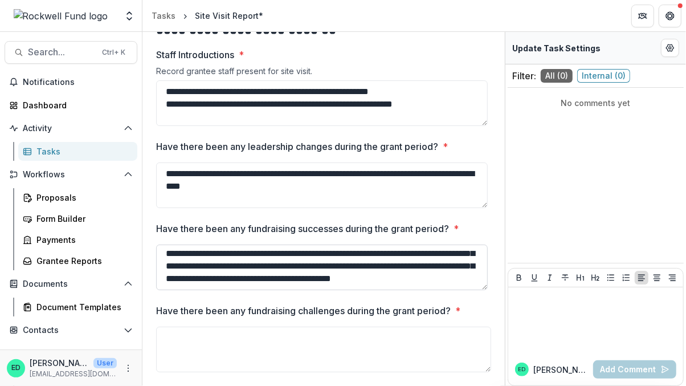
scroll to position [26, 0]
type textarea "**********"
click at [0, 238] on div "Proposals Form Builder Payments Grantee Reports" at bounding box center [71, 229] width 142 height 82
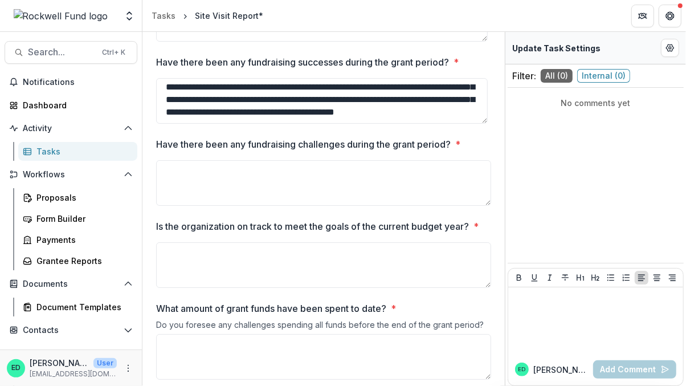
scroll to position [743, 0]
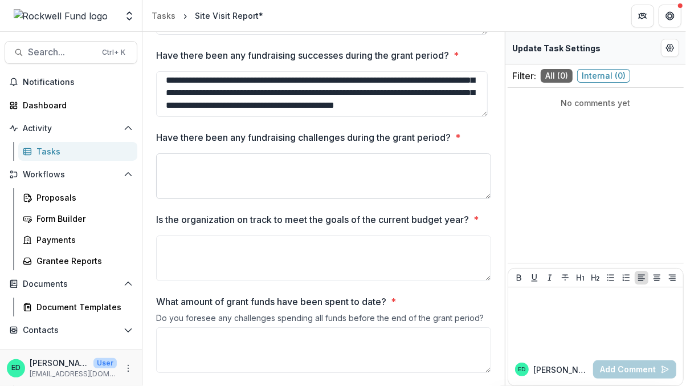
click at [240, 174] on textarea "Have there been any fundraising challenges during the grant period? *" at bounding box center [323, 176] width 335 height 46
paste textarea "**********"
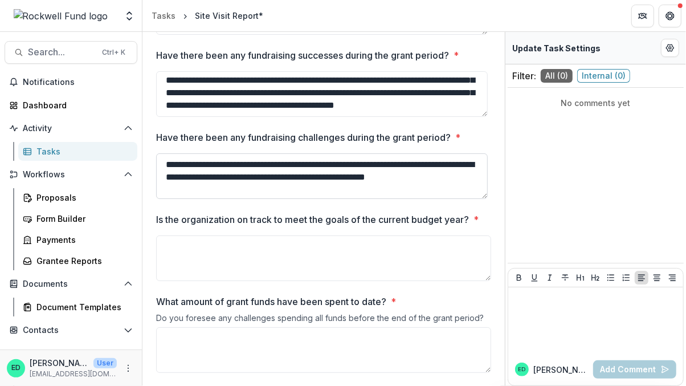
scroll to position [2, 0]
type textarea "**********"
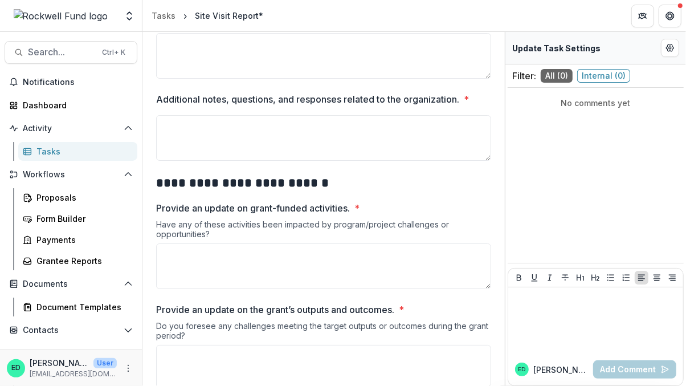
scroll to position [1037, 0]
click at [281, 280] on textarea "Provide an update on grant-funded activities. *" at bounding box center [323, 266] width 335 height 46
paste textarea "**********"
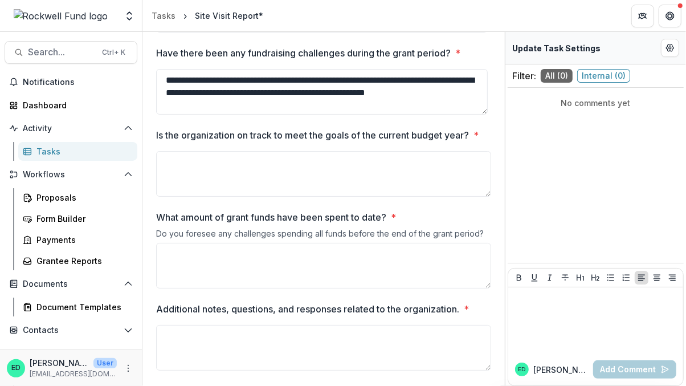
scroll to position [825, 0]
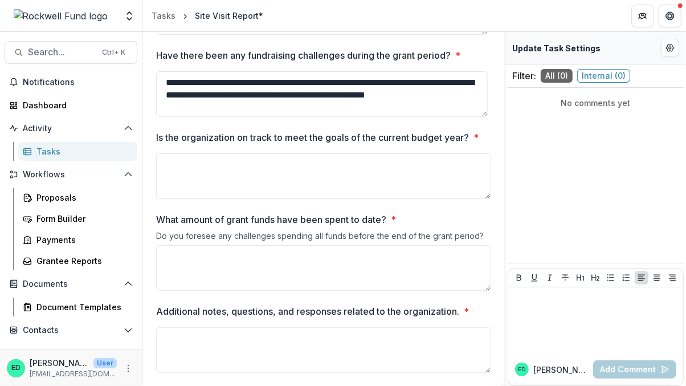
type textarea "**********"
click at [194, 193] on textarea "Is the organization on track to meet the goals of the current budget year? *" at bounding box center [323, 176] width 335 height 46
paste textarea "**********"
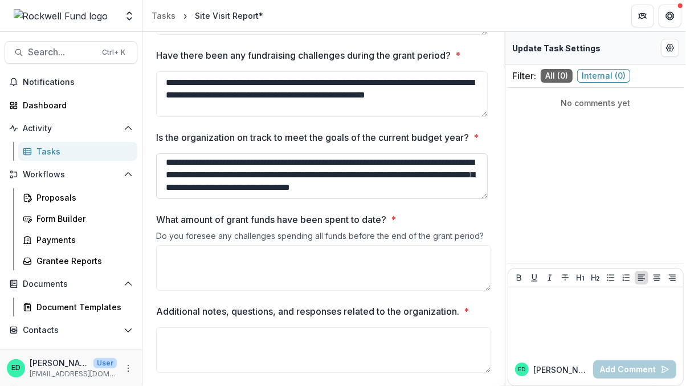
scroll to position [14, 0]
type textarea "**********"
click at [196, 273] on textarea "What amount of grant funds have been spent to date? *" at bounding box center [323, 268] width 335 height 46
paste textarea "**********"
click at [181, 269] on textarea "**********" at bounding box center [323, 268] width 335 height 46
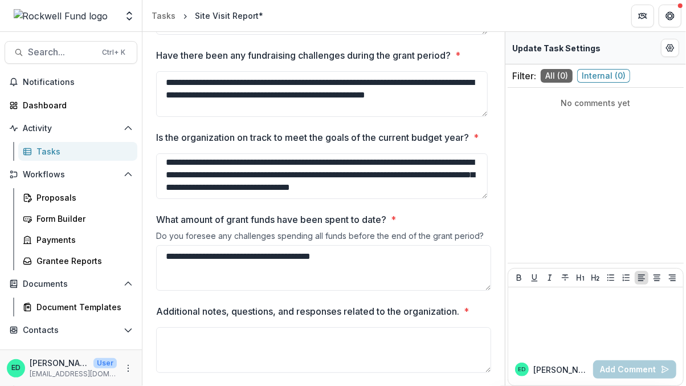
type textarea "**********"
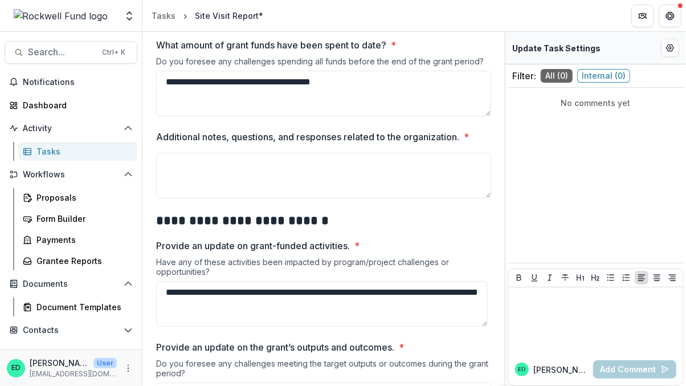
scroll to position [1000, 0]
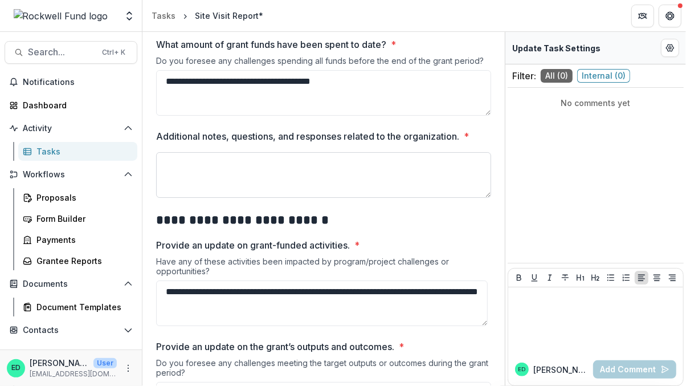
click at [278, 185] on textarea "Additional notes, questions, and responses related to the organization. *" at bounding box center [323, 175] width 335 height 46
type textarea "*"
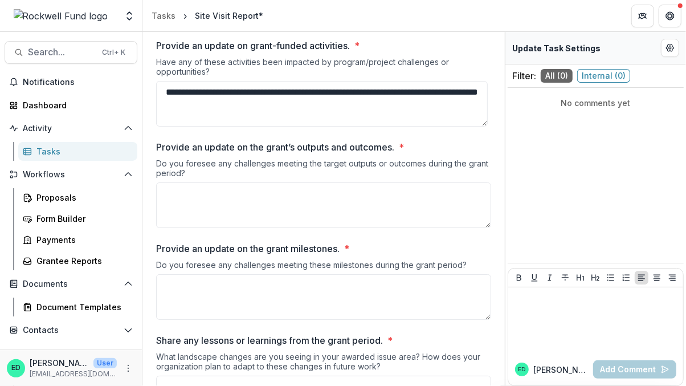
scroll to position [1237, 0]
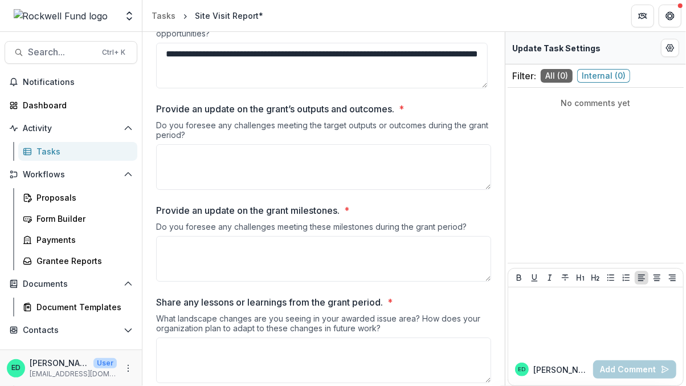
type textarea "**"
click at [221, 265] on textarea "Provide an update on the grant milestones. *" at bounding box center [323, 259] width 335 height 46
click at [222, 190] on textarea "Provide an update on the grant’s outputs and outcomes. *" at bounding box center [323, 167] width 335 height 46
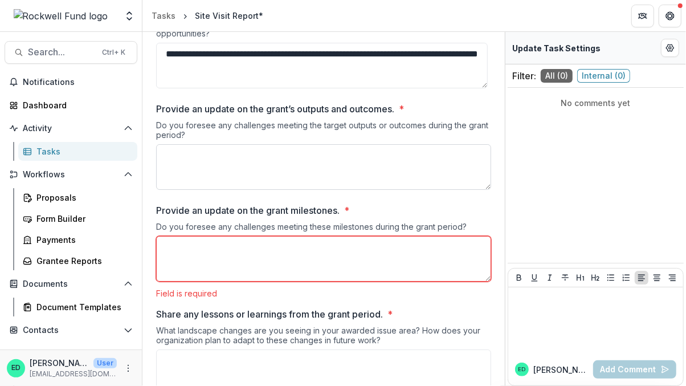
paste textarea "**********"
type textarea "**********"
click at [283, 265] on textarea "Provide an update on the grant milestones. *" at bounding box center [323, 259] width 335 height 46
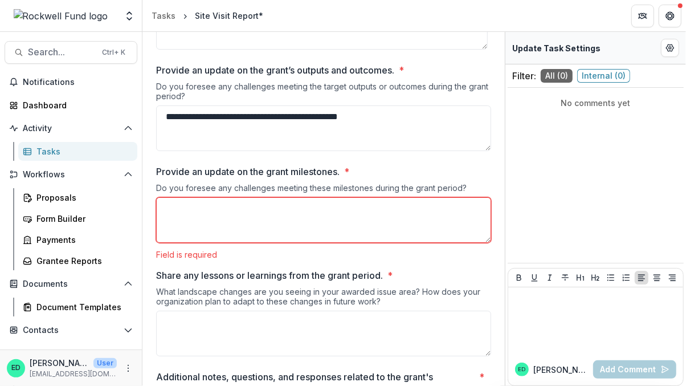
scroll to position [1276, 0]
click at [240, 324] on textarea "Share any lessons or learnings from the grant period. *" at bounding box center [323, 333] width 335 height 46
paste textarea "**********"
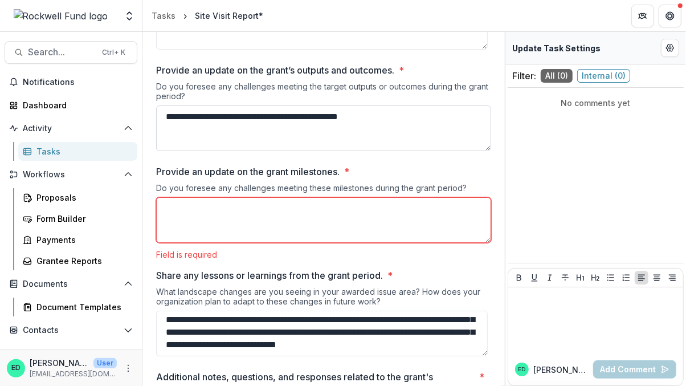
scroll to position [165, 0]
type textarea "**********"
click at [253, 243] on textarea "Provide an update on the grant milestones. *" at bounding box center [323, 220] width 335 height 46
paste textarea "**********"
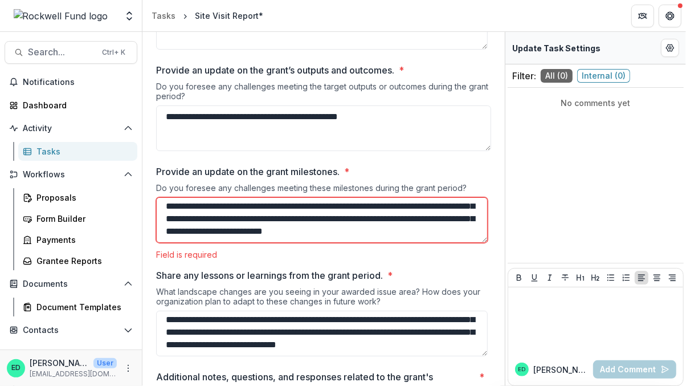
scroll to position [26, 0]
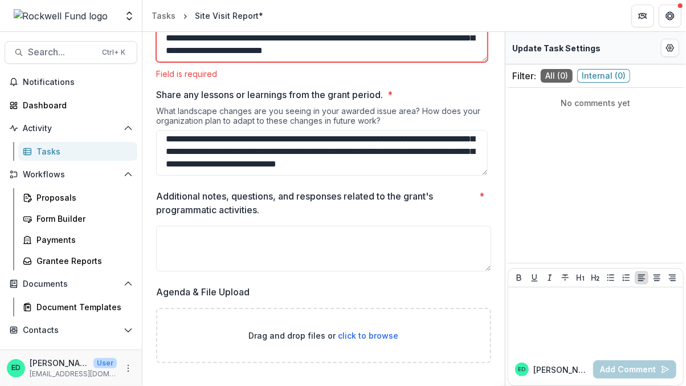
type textarea "**********"
click at [253, 244] on textarea "Additional notes, questions, and responses related to the grant's programmatic …" at bounding box center [323, 249] width 335 height 46
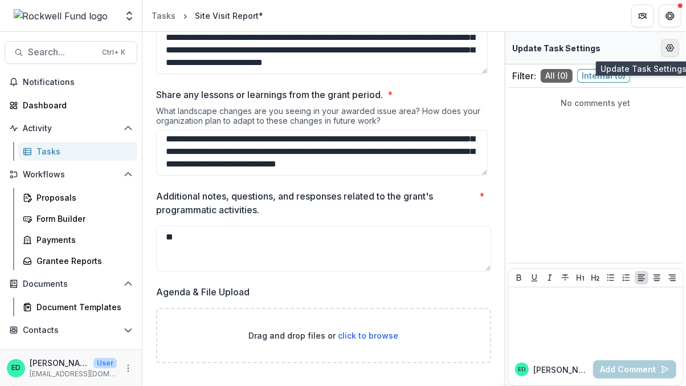
type textarea "**"
click at [667, 48] on icon "Edit Form Settings" at bounding box center [669, 47] width 9 height 9
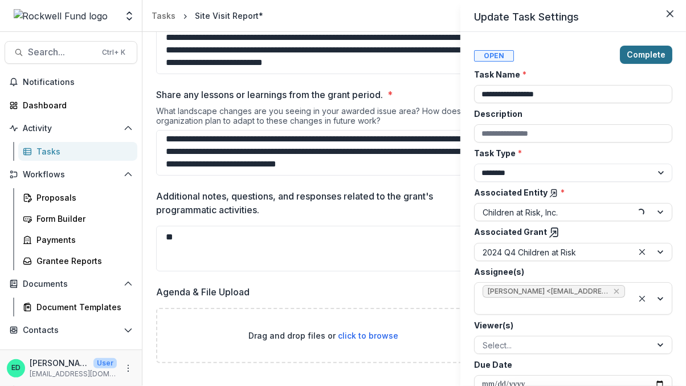
click at [637, 53] on button "Complete" at bounding box center [646, 55] width 52 height 18
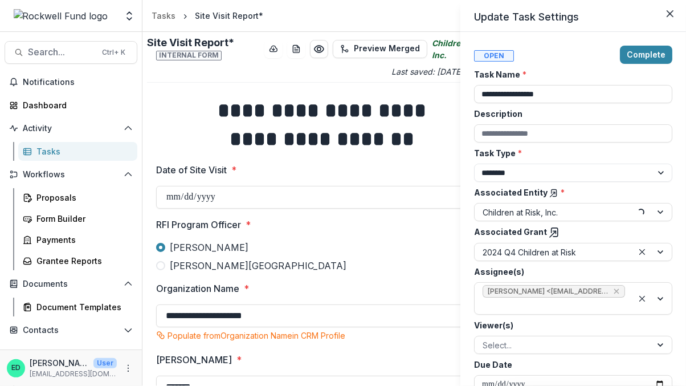
click at [273, 49] on div "**********" at bounding box center [343, 193] width 686 height 386
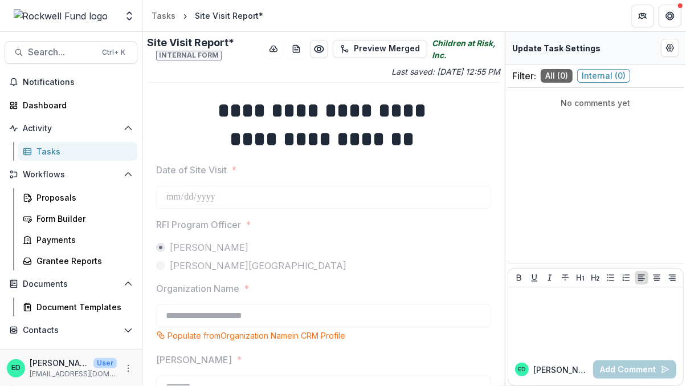
click at [273, 49] on line "download-button" at bounding box center [273, 49] width 0 height 2
click at [322, 44] on icon "Preview 72a1c9ce-a877-4adb-bd06-f7af3c601b40.pdf" at bounding box center [318, 48] width 11 height 11
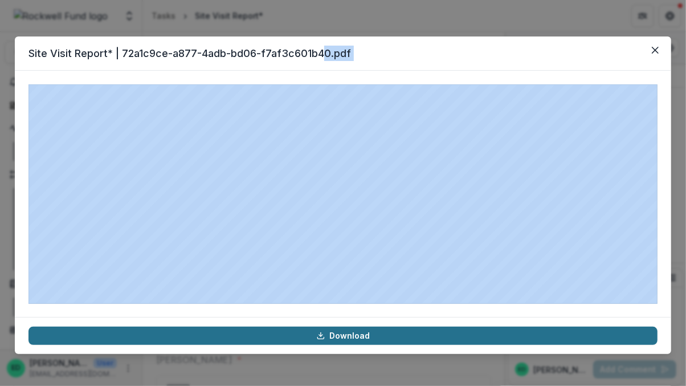
drag, startPoint x: 322, startPoint y: 44, endPoint x: 329, endPoint y: 339, distance: 295.7
click at [329, 339] on section "Site Visit Report* | 72a1c9ce-a877-4adb-bd06-f7af3c601b40.pdf Download" at bounding box center [343, 194] width 656 height 317
click at [329, 339] on link "Download" at bounding box center [342, 335] width 629 height 18
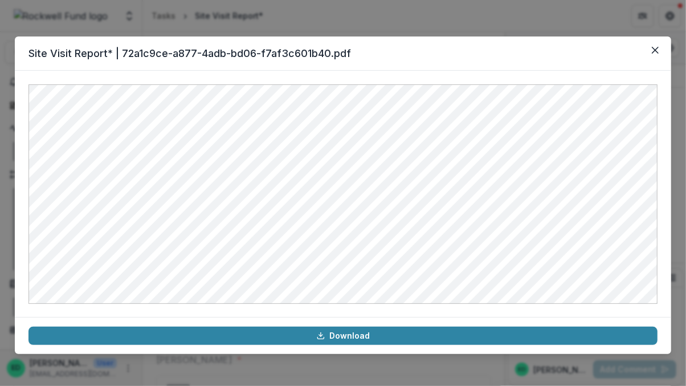
click at [318, 20] on div "Site Visit Report* | 72a1c9ce-a877-4adb-bd06-f7af3c601b40.pdf Download" at bounding box center [343, 193] width 686 height 386
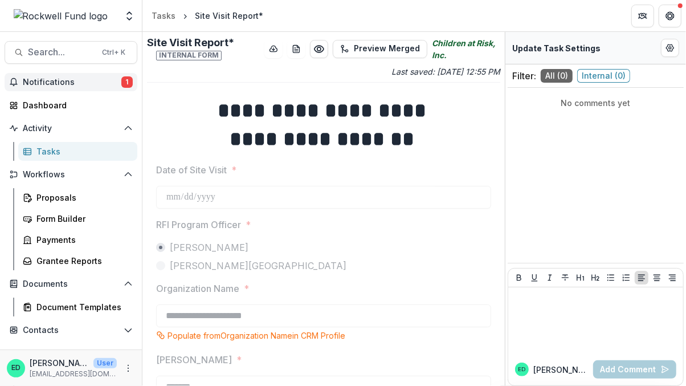
click at [60, 83] on span "Notifications" at bounding box center [72, 82] width 99 height 10
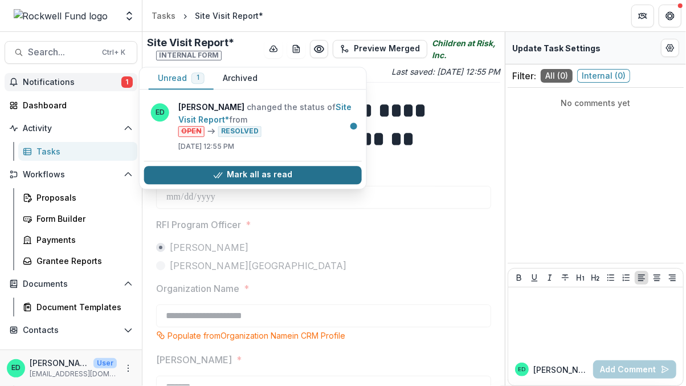
click at [220, 171] on icon "button" at bounding box center [217, 174] width 9 height 9
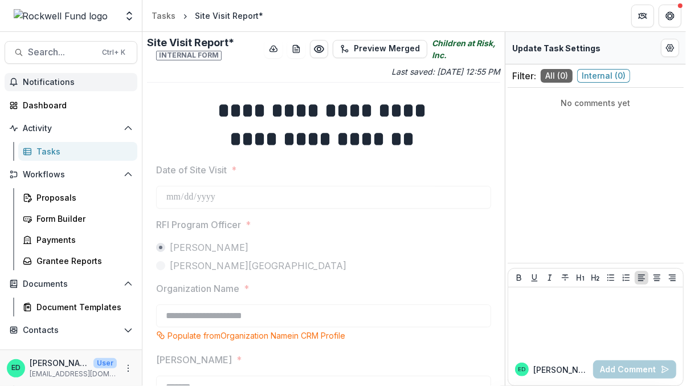
click at [391, 5] on header "Tasks Site Visit Report*" at bounding box center [413, 15] width 543 height 31
click at [69, 47] on span "Search..." at bounding box center [61, 52] width 67 height 11
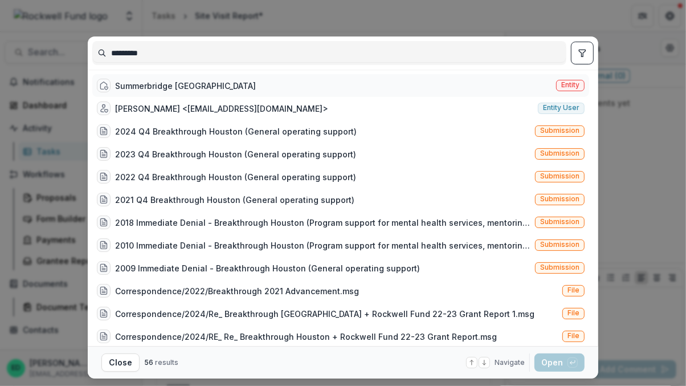
type input "*********"
click at [166, 84] on div "Summerbridge Houston" at bounding box center [185, 86] width 141 height 12
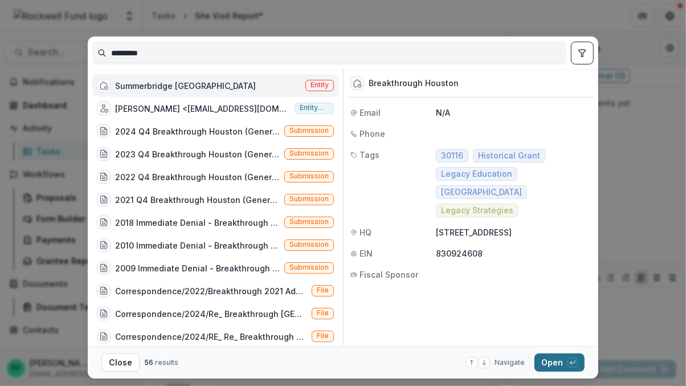
click at [555, 358] on button "Open with enter key" at bounding box center [559, 362] width 50 height 18
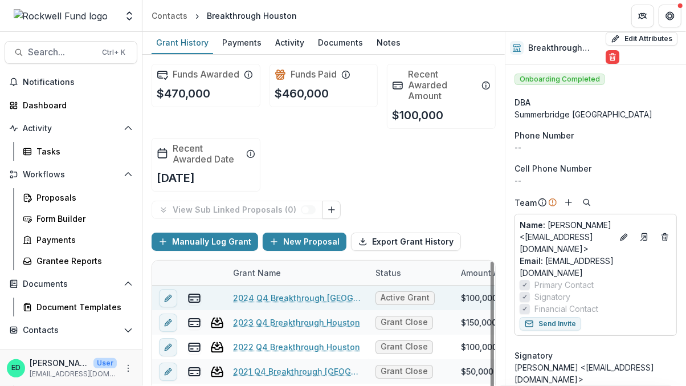
click at [309, 297] on link "2024 Q4 Breakthrough Houston" at bounding box center [297, 298] width 129 height 12
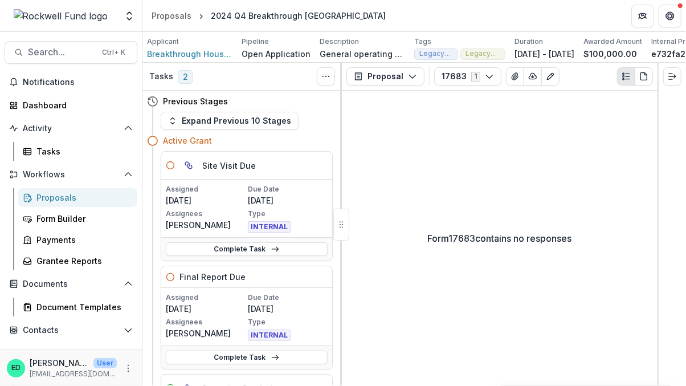
scroll to position [46, 0]
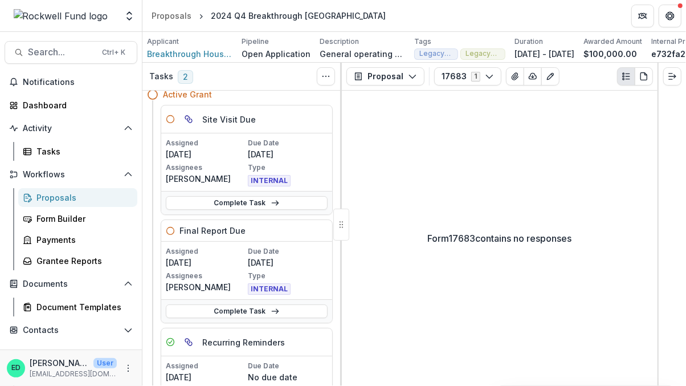
click at [248, 313] on link "Complete Task" at bounding box center [247, 311] width 162 height 14
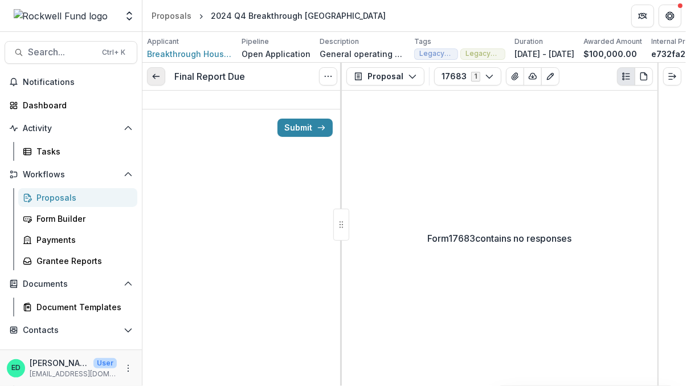
click at [153, 79] on icon at bounding box center [156, 76] width 9 height 9
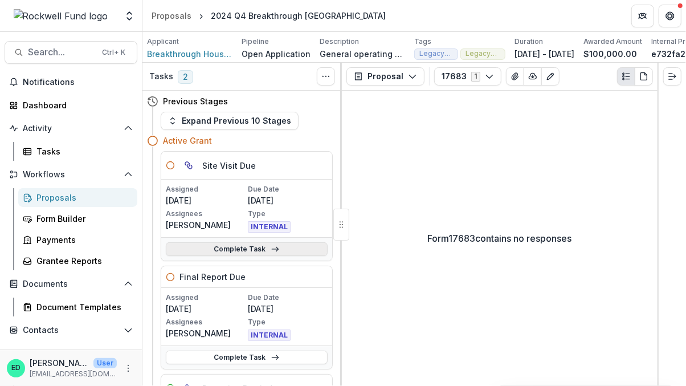
click at [285, 248] on link "Complete Task" at bounding box center [247, 249] width 162 height 14
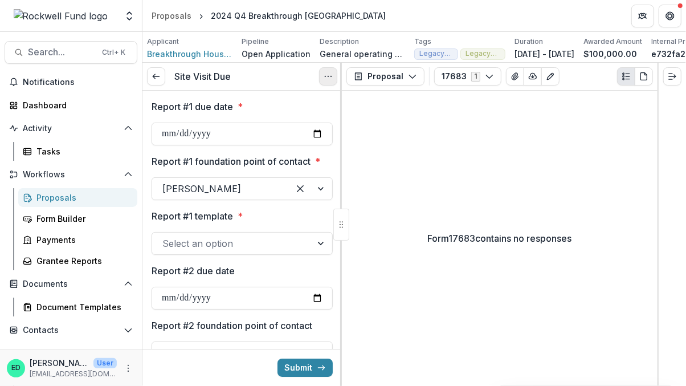
click at [324, 81] on icon "Options" at bounding box center [328, 76] width 9 height 9
click at [292, 133] on button "Cancel Task" at bounding box center [273, 126] width 122 height 19
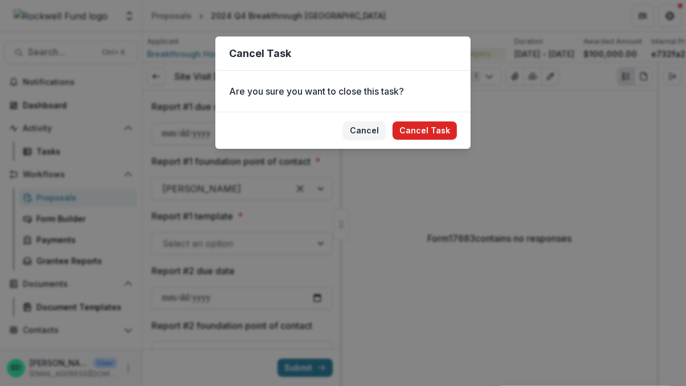
click at [411, 129] on button "Cancel Task" at bounding box center [424, 130] width 64 height 18
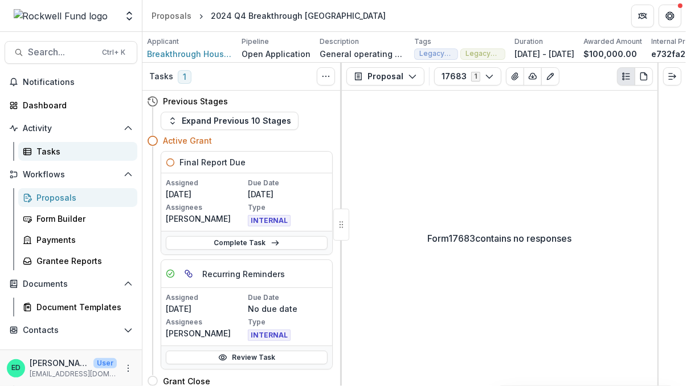
click at [56, 154] on div "Tasks" at bounding box center [82, 151] width 92 height 12
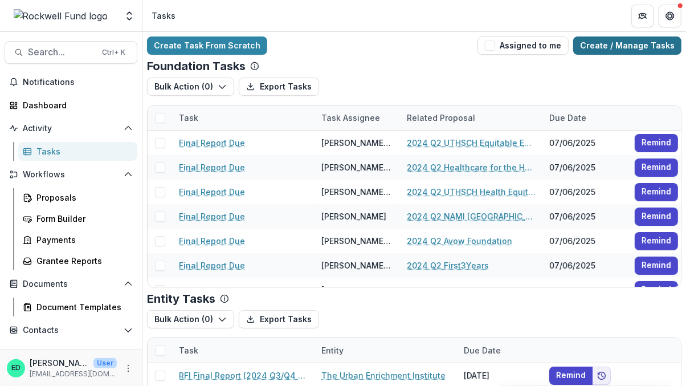
click at [626, 47] on link "Create / Manage Tasks" at bounding box center [627, 45] width 108 height 18
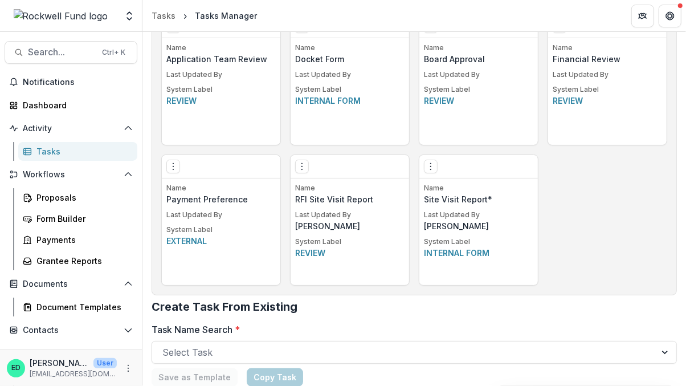
scroll to position [743, 0]
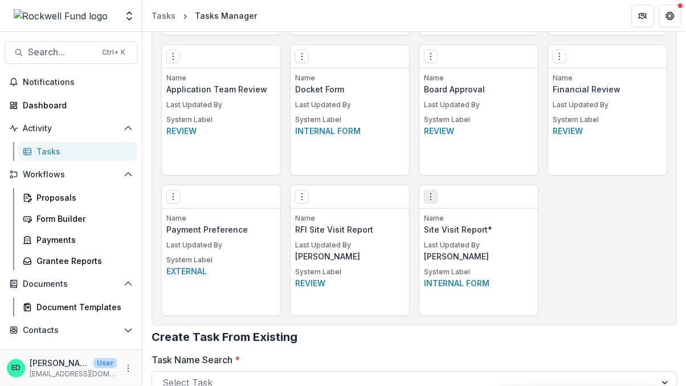
click at [428, 199] on icon "Options" at bounding box center [430, 196] width 9 height 9
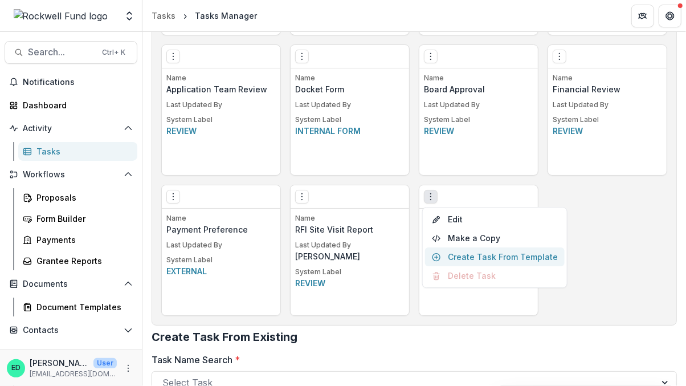
click at [471, 256] on link "Create Task From Template" at bounding box center [495, 256] width 140 height 19
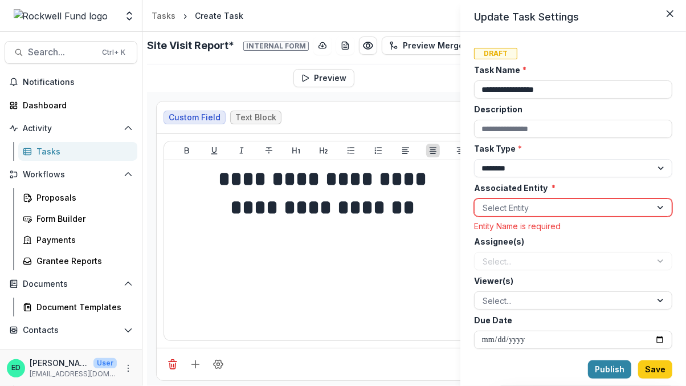
click at [521, 203] on div at bounding box center [562, 207] width 161 height 14
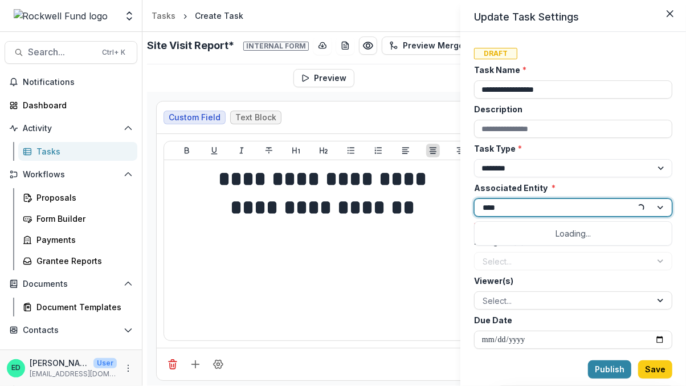
type input "*****"
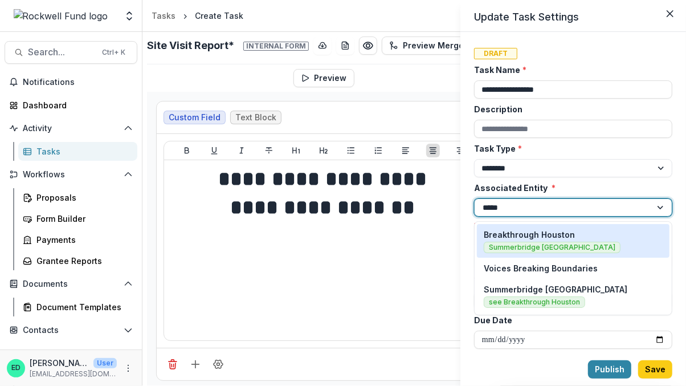
click at [550, 228] on p "Breakthrough Houston" at bounding box center [529, 234] width 91 height 12
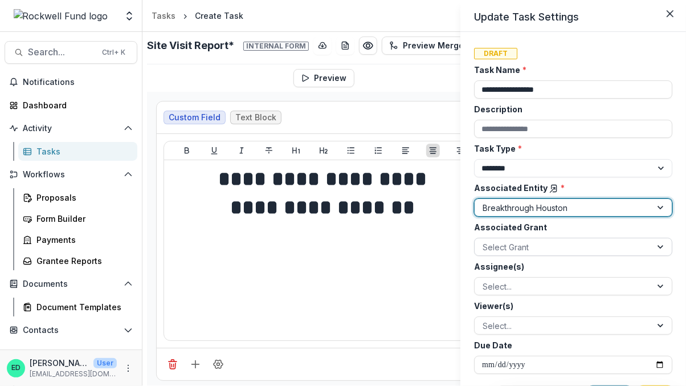
click at [507, 248] on div at bounding box center [562, 247] width 161 height 14
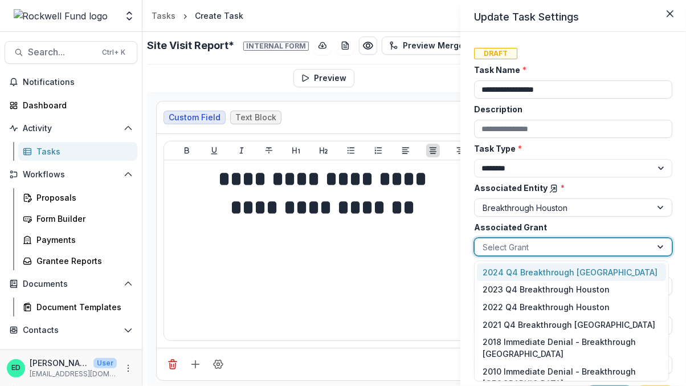
click at [511, 270] on div "2024 Q4 Breakthrough Houston" at bounding box center [571, 272] width 189 height 18
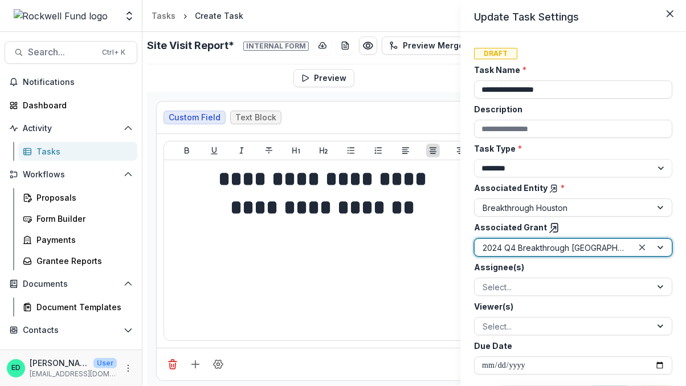
scroll to position [18, 0]
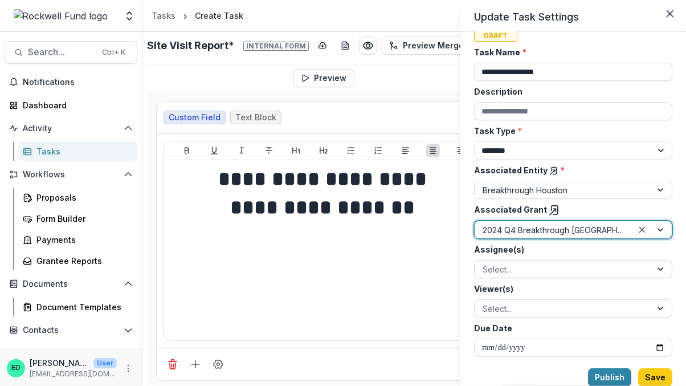
click at [537, 265] on div at bounding box center [562, 269] width 161 height 14
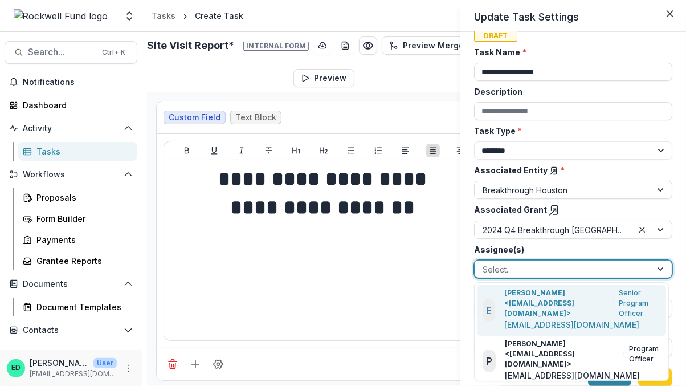
click at [527, 300] on p "Estevan D. Delgado <edelgado@rockfund.org>" at bounding box center [556, 303] width 105 height 31
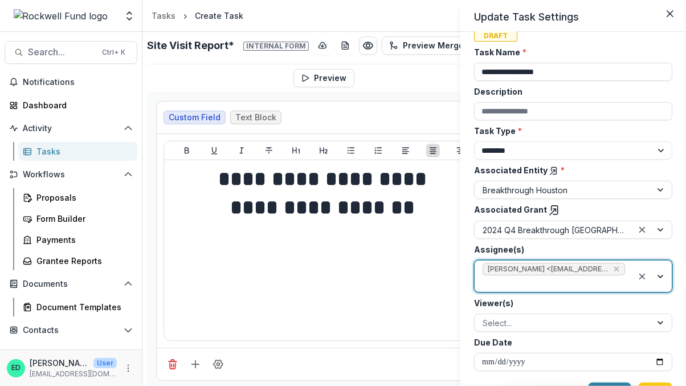
scroll to position [31, 0]
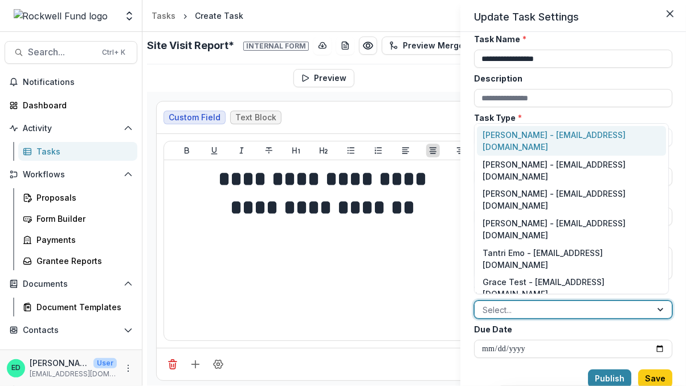
click at [527, 302] on div at bounding box center [562, 309] width 161 height 14
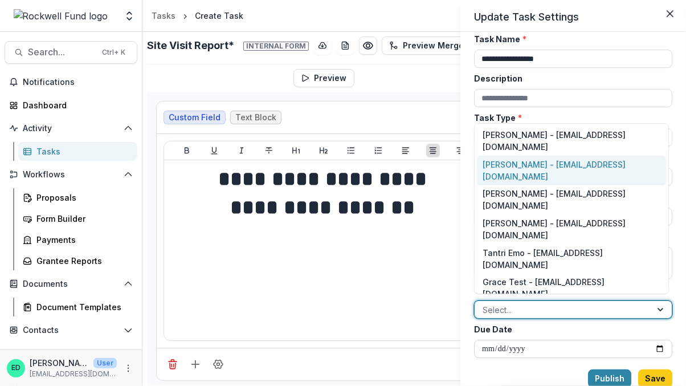
click at [447, 261] on div "**********" at bounding box center [343, 193] width 686 height 386
click at [461, 316] on div "**********" at bounding box center [573, 209] width 226 height 354
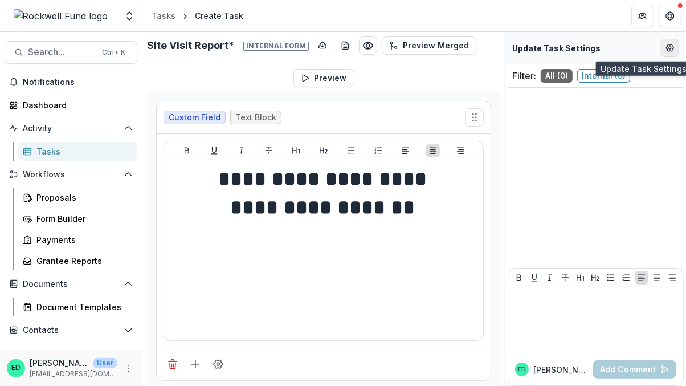
click at [670, 50] on icon "Edit Form Settings" at bounding box center [669, 47] width 9 height 9
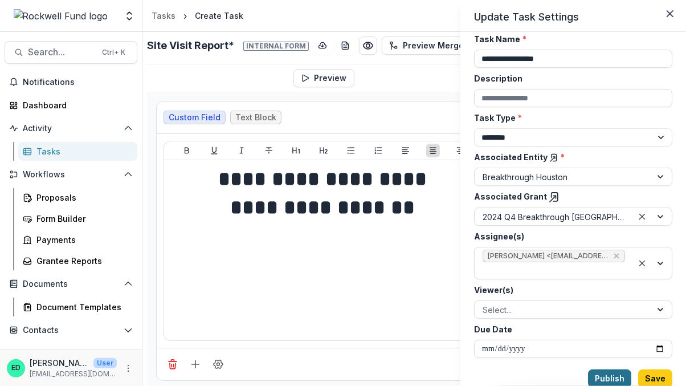
click at [612, 378] on button "Publish" at bounding box center [609, 378] width 43 height 18
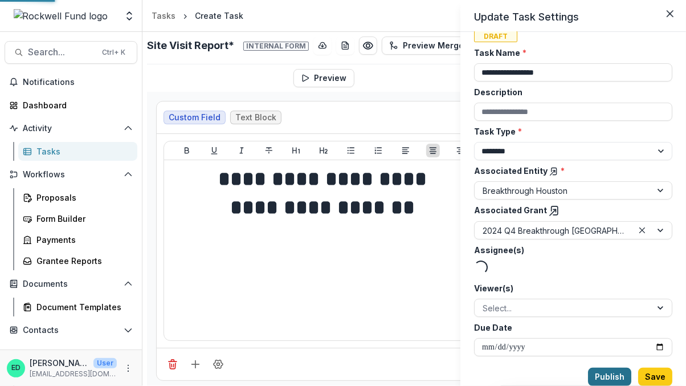
scroll to position [17, 0]
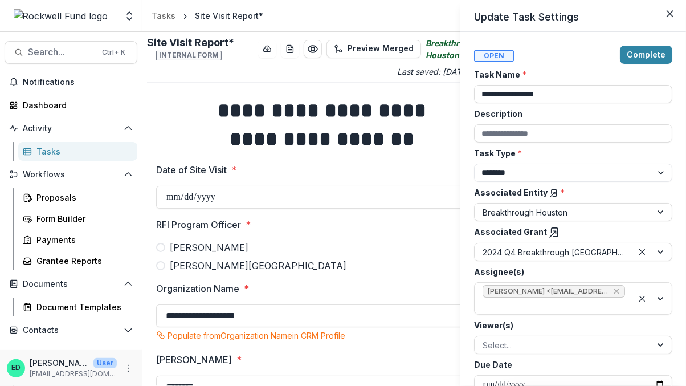
click at [165, 195] on div "**********" at bounding box center [343, 193] width 686 height 386
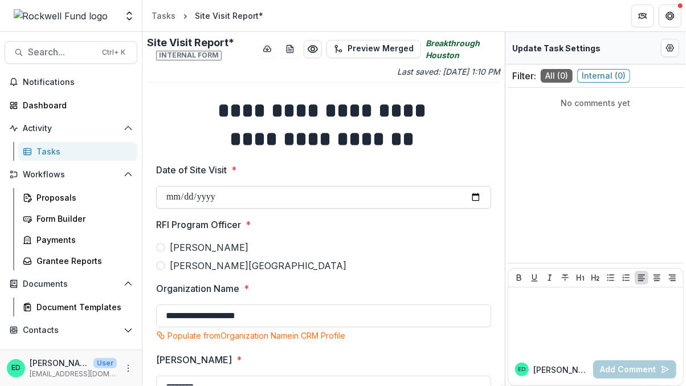
click at [169, 198] on input "Date of Site Visit *" at bounding box center [323, 197] width 335 height 23
type input "**********"
click at [163, 243] on span at bounding box center [160, 247] width 9 height 9
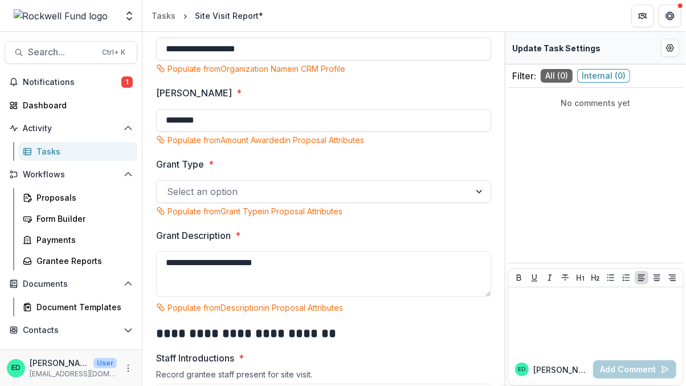
scroll to position [267, 0]
click at [219, 194] on div at bounding box center [313, 191] width 293 height 16
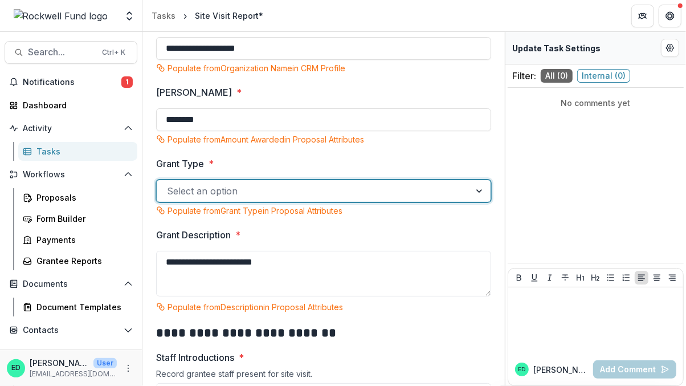
click at [206, 195] on div at bounding box center [313, 191] width 293 height 16
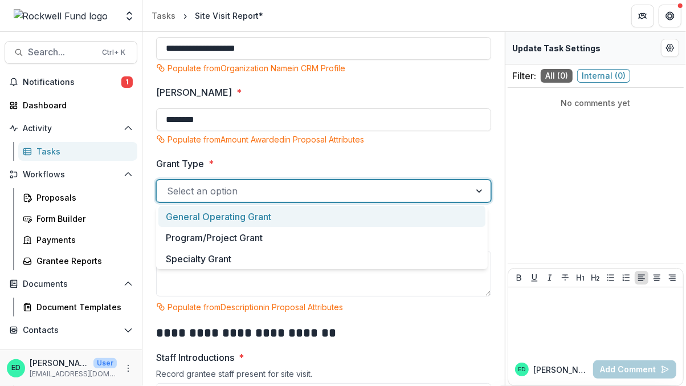
click at [230, 215] on div "General Operating Grant" at bounding box center [321, 216] width 327 height 21
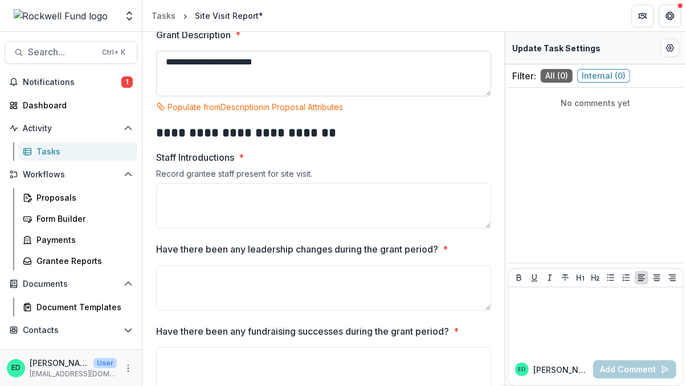
scroll to position [476, 0]
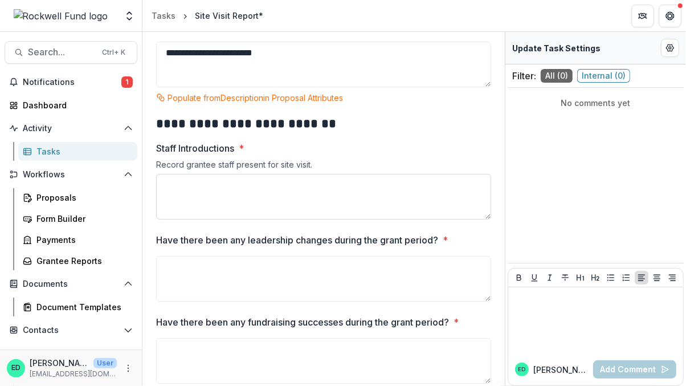
click at [220, 181] on textarea "Staff Introductions *" at bounding box center [323, 197] width 335 height 46
paste textarea "**********"
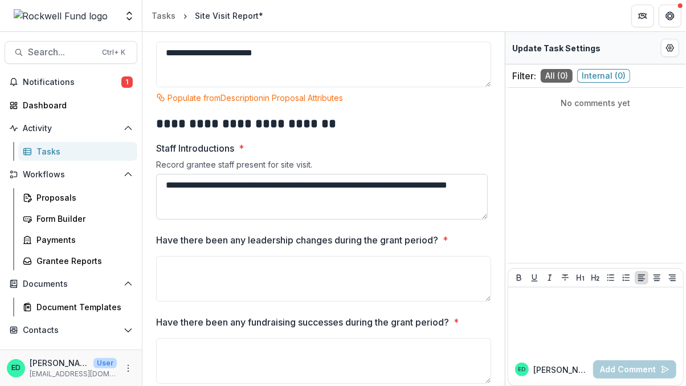
scroll to position [0, 0]
click at [315, 185] on textarea "**********" at bounding box center [321, 197] width 331 height 46
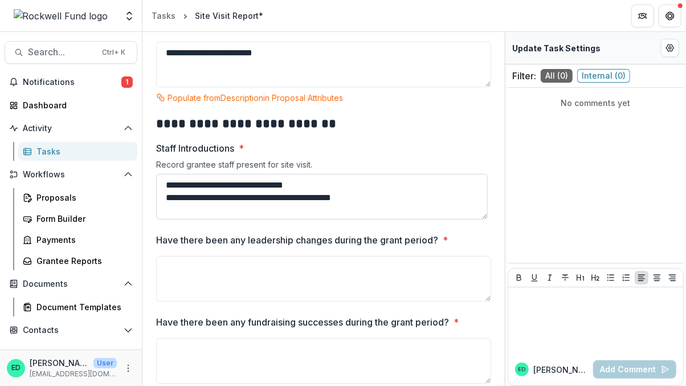
click at [355, 194] on textarea "**********" at bounding box center [321, 197] width 331 height 46
type textarea "**********"
click at [271, 288] on textarea "Have there been any leadership changes during the grant period? *" at bounding box center [323, 279] width 335 height 46
paste textarea "**********"
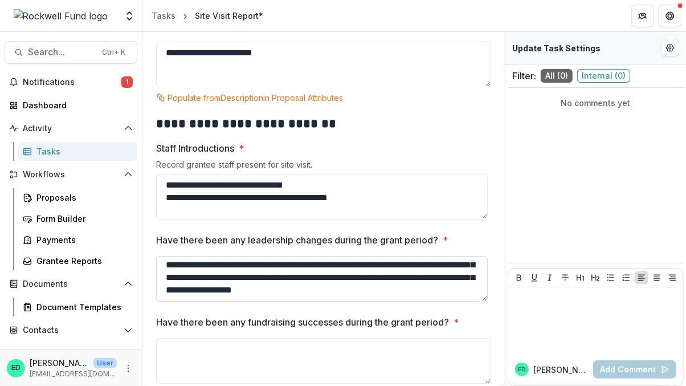
scroll to position [26, 0]
type textarea "**********"
click at [47, 78] on span "Notifications" at bounding box center [72, 82] width 99 height 10
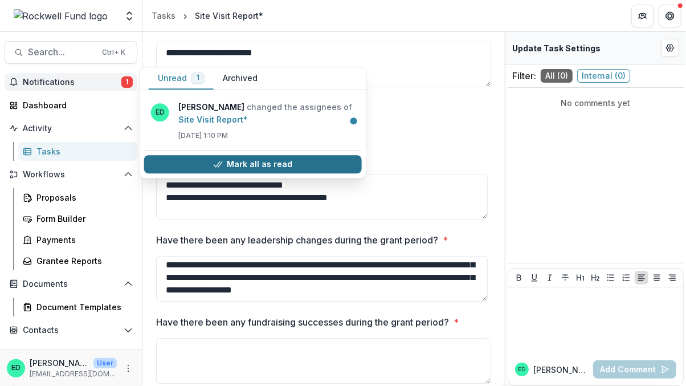
click at [222, 166] on icon "button" at bounding box center [217, 163] width 9 height 9
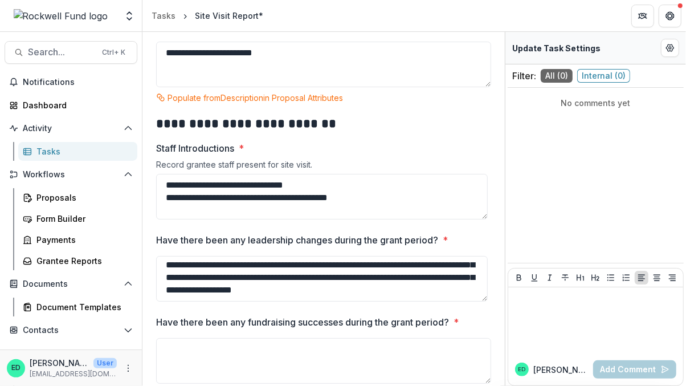
click at [423, 144] on label "Staff Introductions *" at bounding box center [320, 148] width 328 height 14
click at [423, 174] on textarea "**********" at bounding box center [321, 197] width 331 height 46
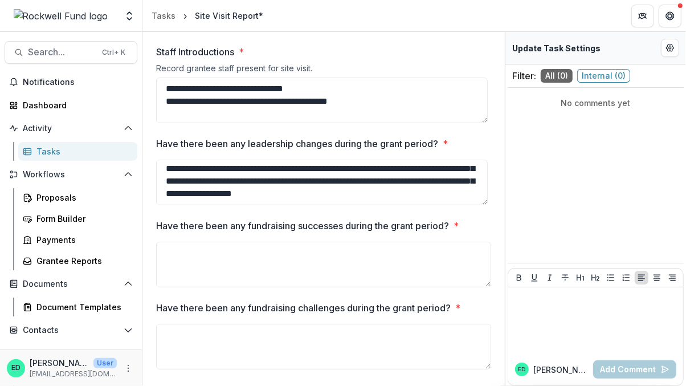
scroll to position [576, 0]
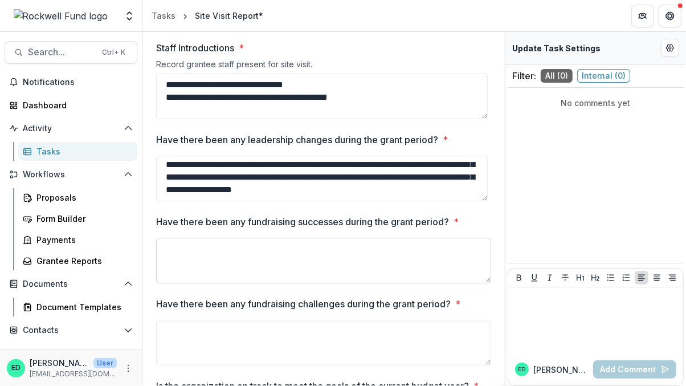
click at [267, 267] on textarea "Have there been any fundraising successes during the grant period? *" at bounding box center [323, 261] width 335 height 46
paste textarea "**********"
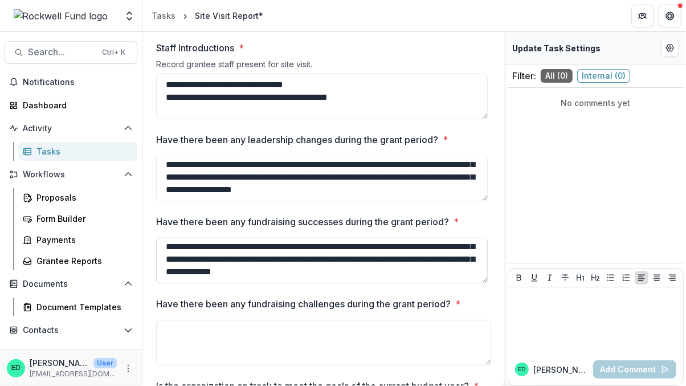
scroll to position [52, 0]
type textarea "**********"
click at [231, 335] on textarea "Have there been any fundraising challenges during the grant period? *" at bounding box center [323, 343] width 335 height 46
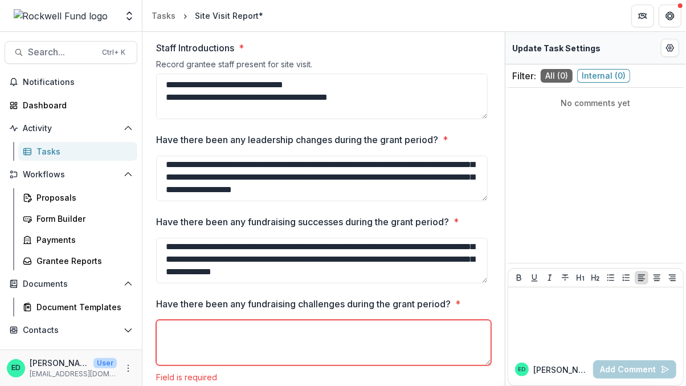
paste textarea "**********"
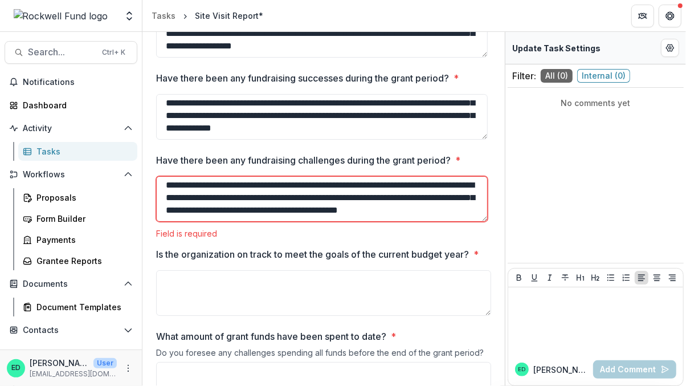
scroll to position [726, 0]
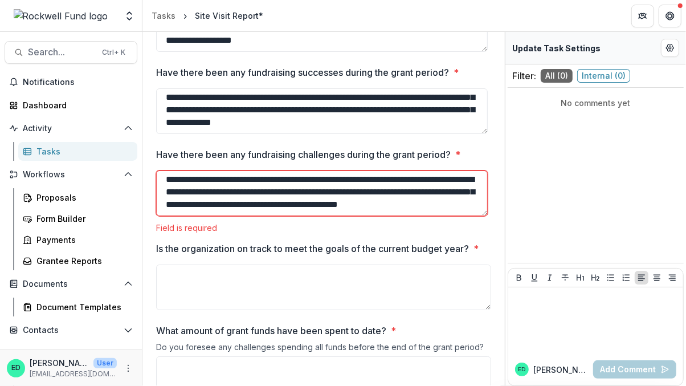
type textarea "**********"
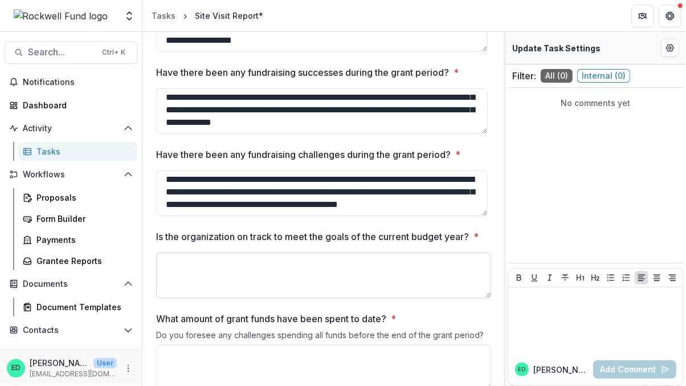
click at [246, 283] on textarea "Is the organization on track to meet the goals of the current budget year? *" at bounding box center [323, 275] width 335 height 46
paste textarea "**********"
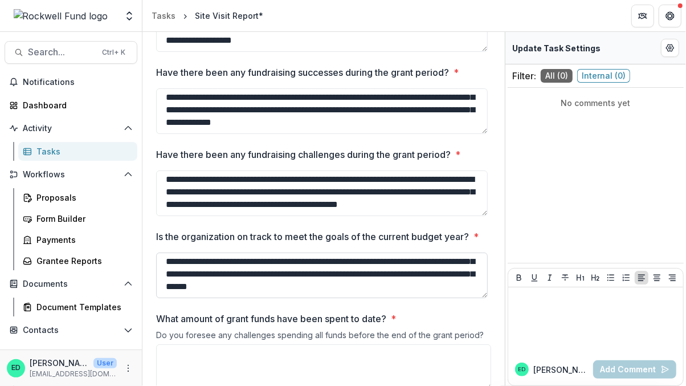
scroll to position [39, 0]
type textarea "**********"
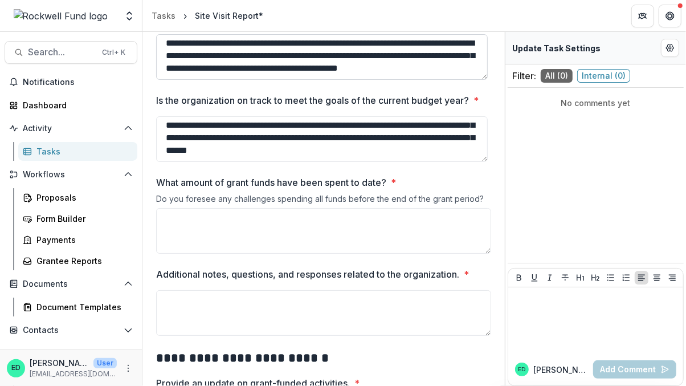
scroll to position [862, 0]
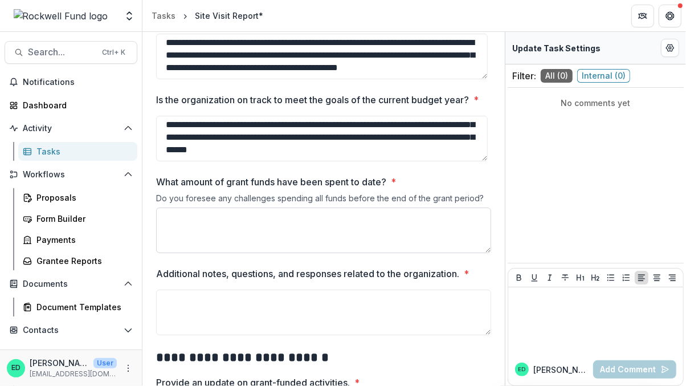
click at [236, 236] on textarea "What amount of grant funds have been spent to date? *" at bounding box center [323, 230] width 335 height 46
paste textarea "**********"
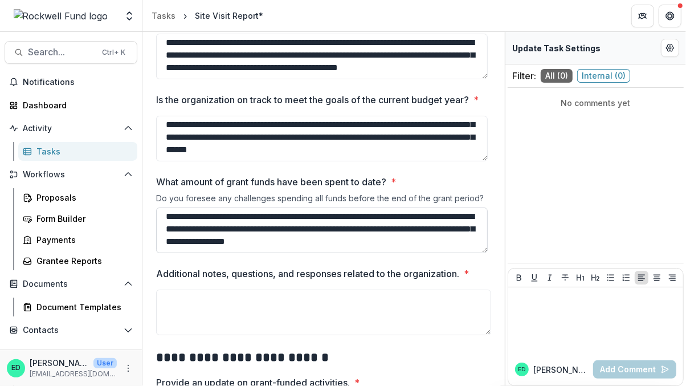
scroll to position [2, 0]
type textarea "**********"
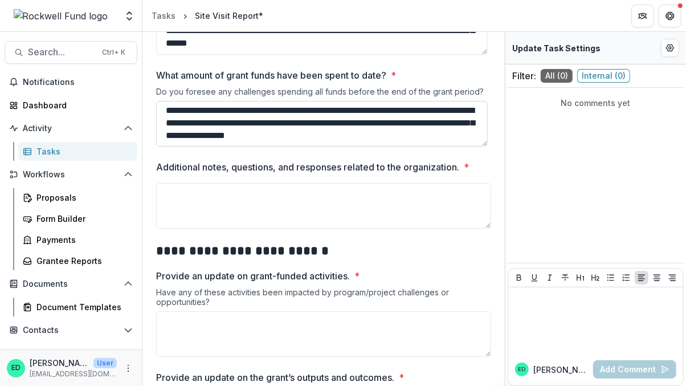
scroll to position [994, 0]
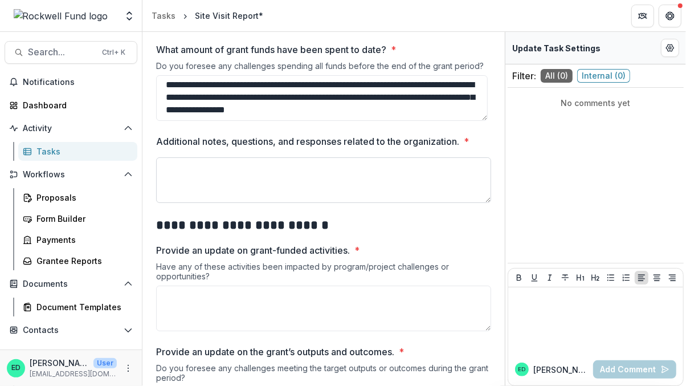
click at [240, 191] on textarea "Additional notes, questions, and responses related to the organization. *" at bounding box center [323, 180] width 335 height 46
type textarea "**"
click at [250, 308] on textarea "Provide an update on grant-funded activities. *" at bounding box center [323, 308] width 335 height 46
paste textarea "**********"
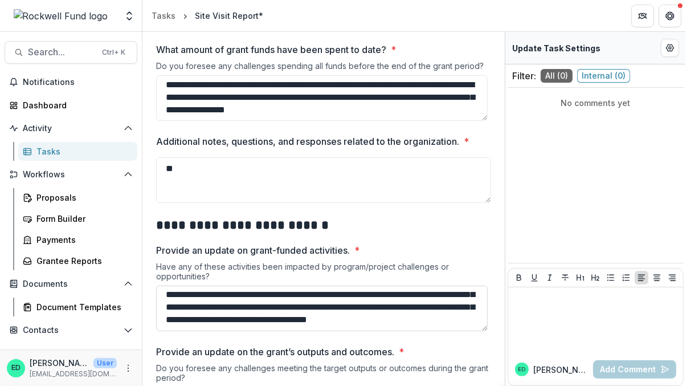
scroll to position [114, 0]
type textarea "**********"
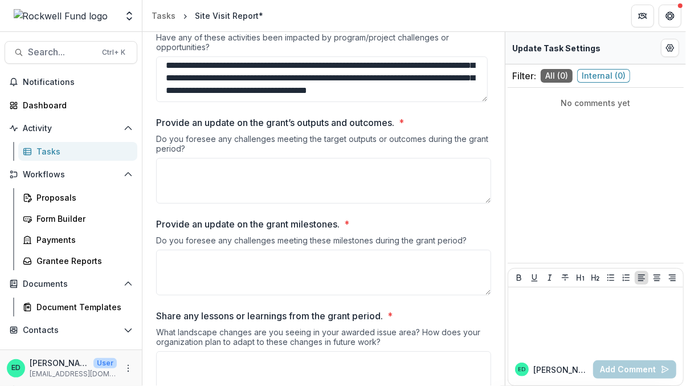
scroll to position [1234, 0]
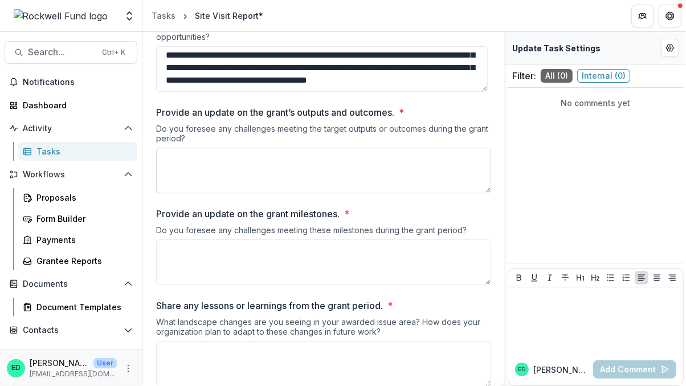
click at [267, 175] on textarea "Provide an update on the grant’s outputs and outcomes. *" at bounding box center [323, 171] width 335 height 46
paste textarea "**********"
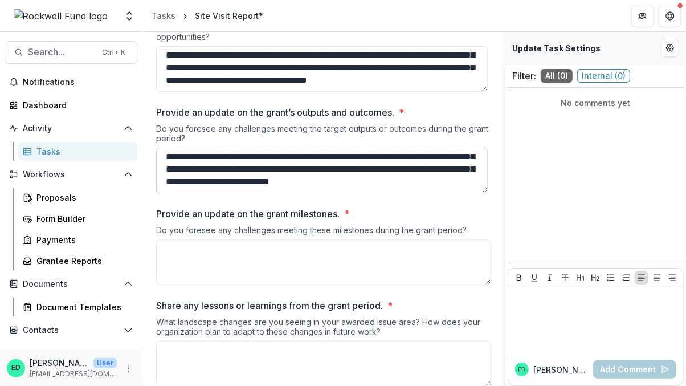
scroll to position [76, 0]
type textarea "**********"
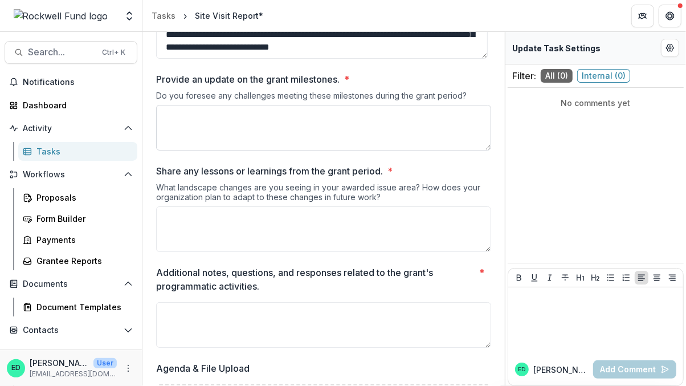
scroll to position [1369, 0]
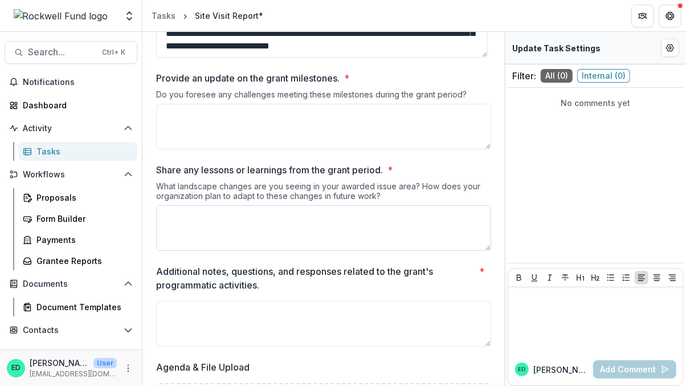
click at [264, 243] on textarea "Share any lessons or learnings from the grant period. *" at bounding box center [323, 228] width 335 height 46
paste textarea "**********"
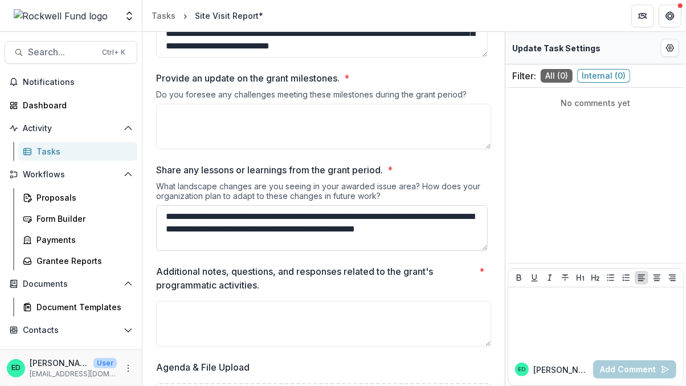
scroll to position [2, 0]
type textarea "**********"
click at [238, 337] on textarea "Additional notes, questions, and responses related to the grant's programmatic …" at bounding box center [323, 324] width 335 height 46
click at [238, 337] on textarea "*" at bounding box center [323, 324] width 335 height 46
type textarea "**"
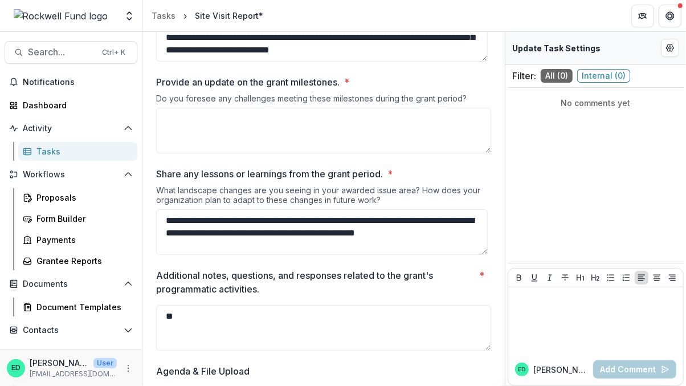
scroll to position [1364, 0]
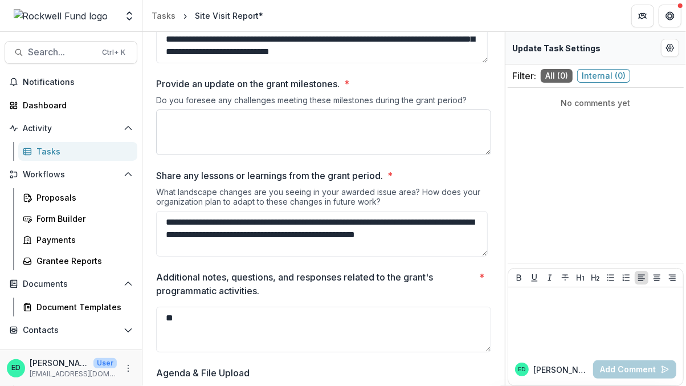
click at [219, 154] on textarea "Provide an update on the grant milestones. *" at bounding box center [323, 132] width 335 height 46
paste textarea "**********"
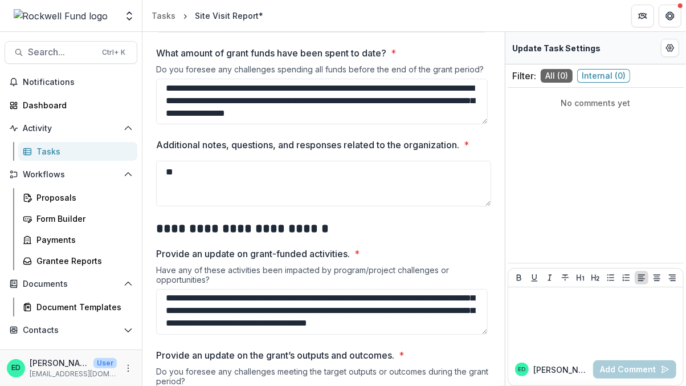
scroll to position [984, 0]
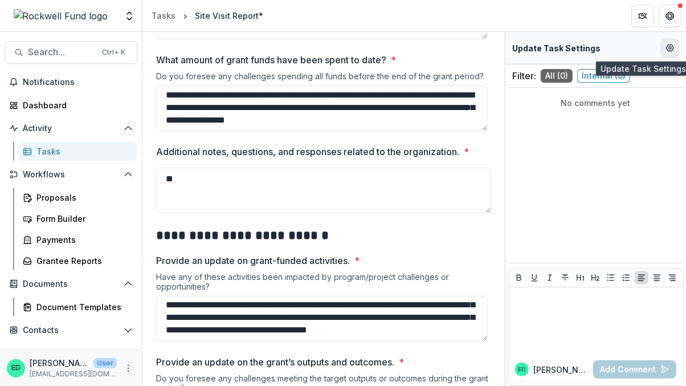
type textarea "**********"
click at [666, 46] on icon "Edit Form Settings" at bounding box center [669, 47] width 9 height 9
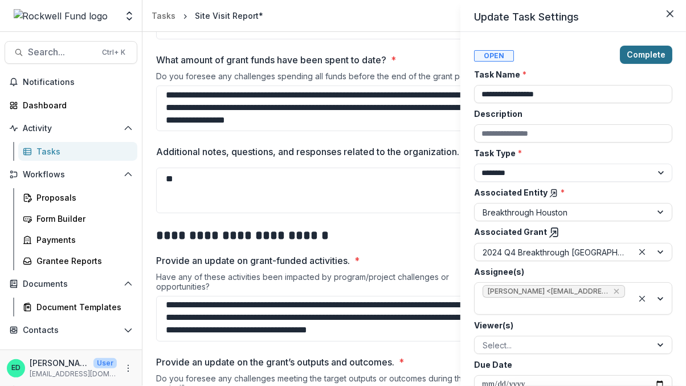
click at [650, 53] on button "Complete" at bounding box center [646, 55] width 52 height 18
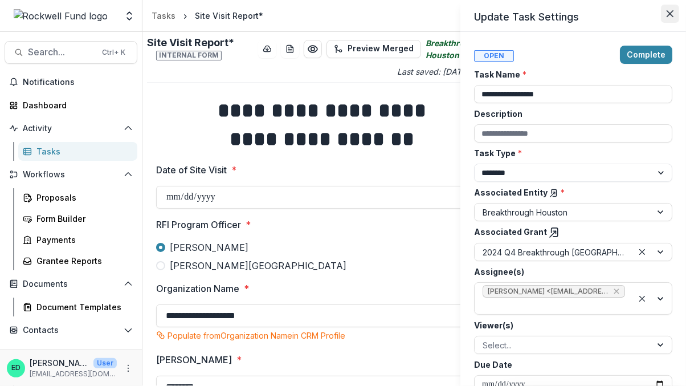
click at [668, 13] on icon "Close" at bounding box center [669, 13] width 7 height 7
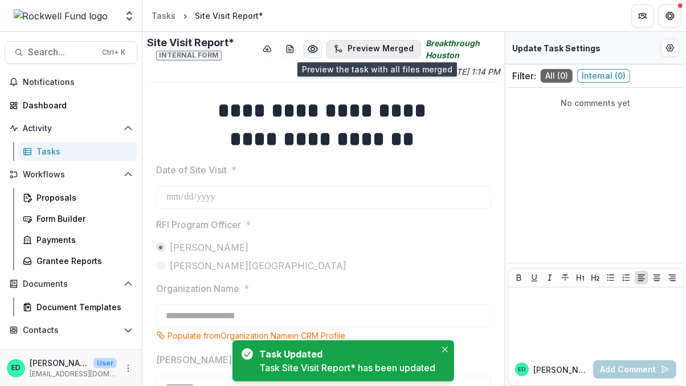
click at [354, 55] on button "Preview Merged" at bounding box center [373, 49] width 95 height 18
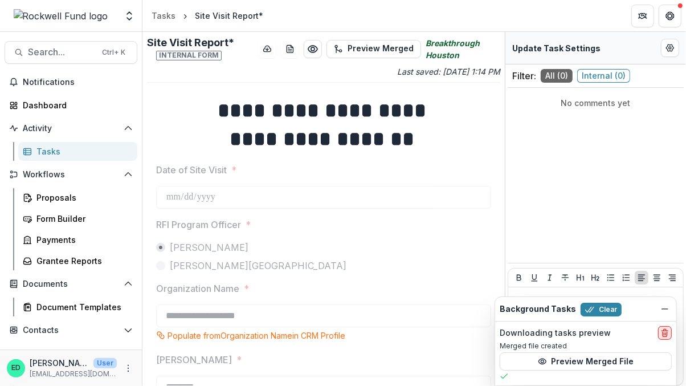
click at [666, 334] on icon "delete" at bounding box center [664, 332] width 9 height 9
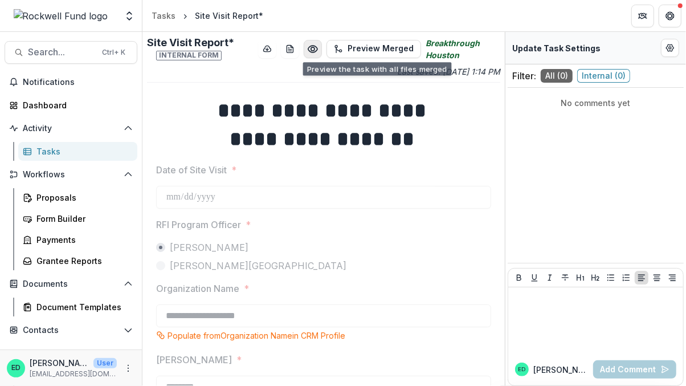
click at [316, 50] on icon "Preview 3f52874b-eba2-401b-ba90-7f59c913ab9f.pdf" at bounding box center [312, 49] width 9 height 7
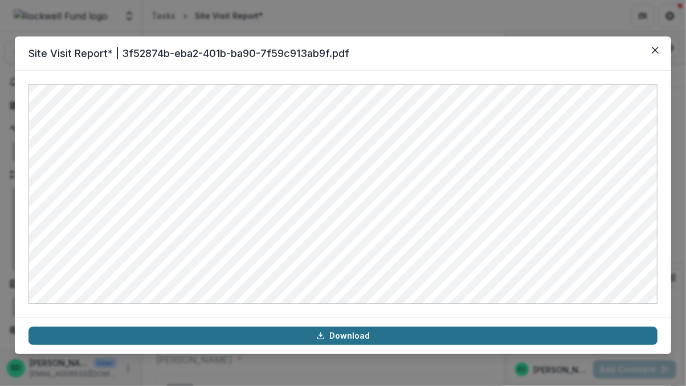
click at [300, 332] on link "Download" at bounding box center [342, 335] width 629 height 18
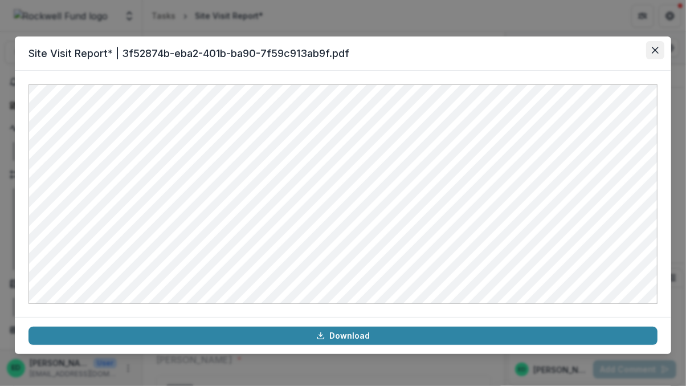
click at [654, 52] on icon "Close" at bounding box center [655, 50] width 7 height 7
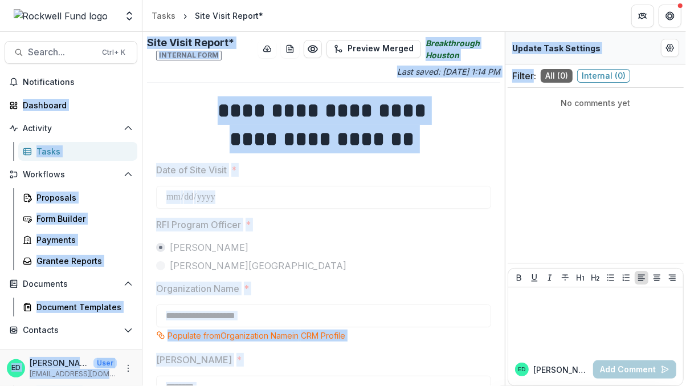
drag, startPoint x: 654, startPoint y: 52, endPoint x: 621, endPoint y: -43, distance: 100.5
click at [621, 0] on html "**********" at bounding box center [343, 193] width 686 height 386
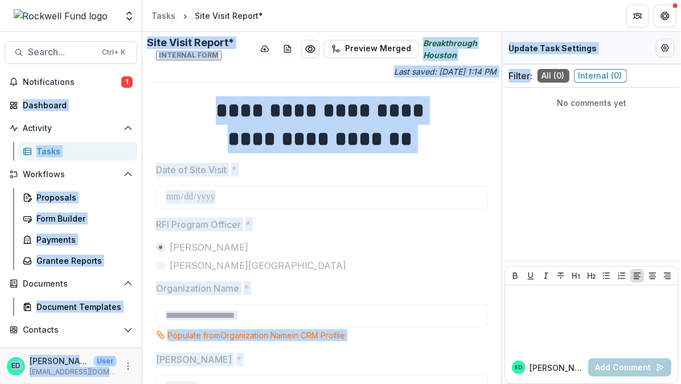
click at [251, 69] on div "Last saved: Sep 19, 2025, 1:14 PM" at bounding box center [322, 72] width 350 height 12
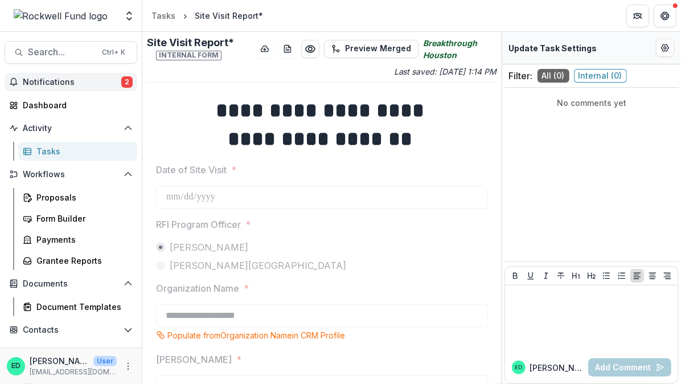
click at [89, 75] on button "Notifications 2" at bounding box center [71, 82] width 133 height 18
click at [477, 236] on div at bounding box center [322, 238] width 332 height 5
click at [57, 85] on span "Notifications" at bounding box center [72, 82] width 99 height 10
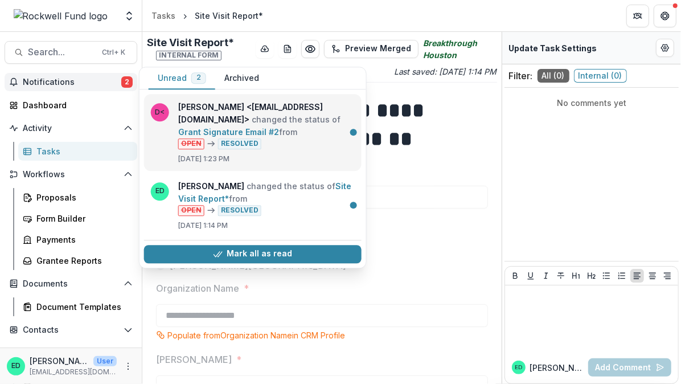
click at [225, 127] on link "Grant Signature Email #2" at bounding box center [228, 132] width 101 height 10
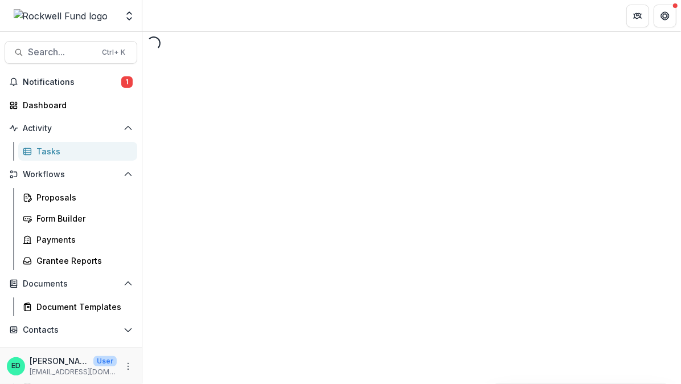
select select "********"
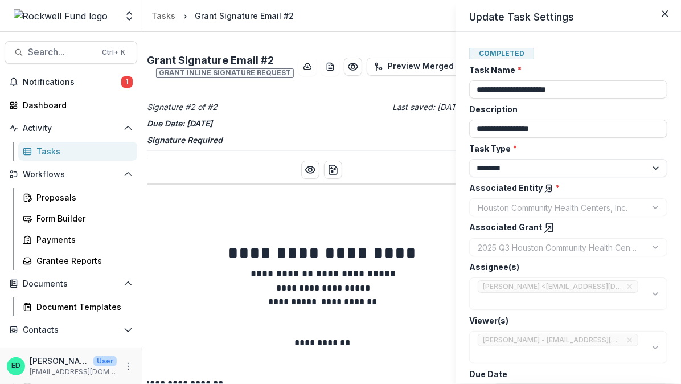
click at [93, 76] on div "**********" at bounding box center [340, 192] width 681 height 384
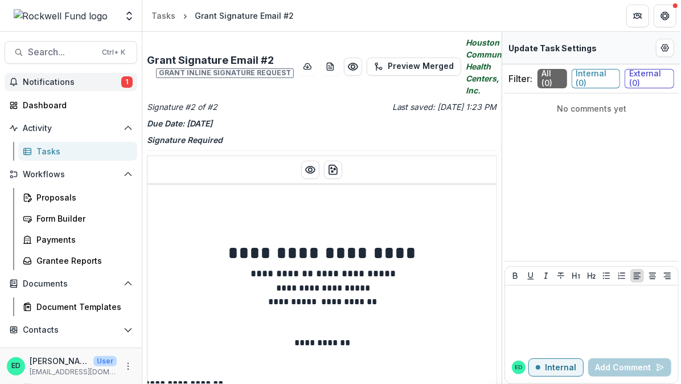
click at [73, 80] on span "Notifications" at bounding box center [72, 82] width 99 height 10
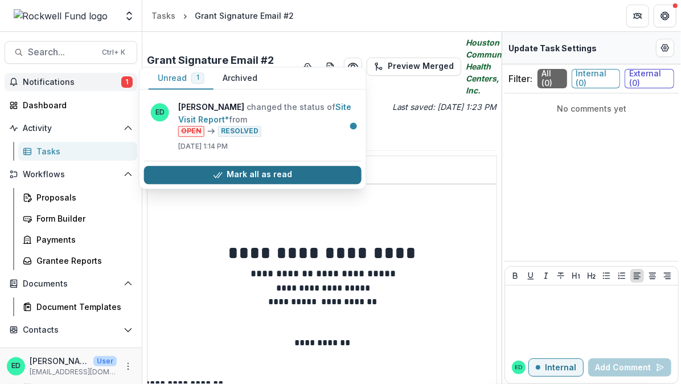
click at [280, 170] on button "Mark all as read" at bounding box center [253, 175] width 218 height 18
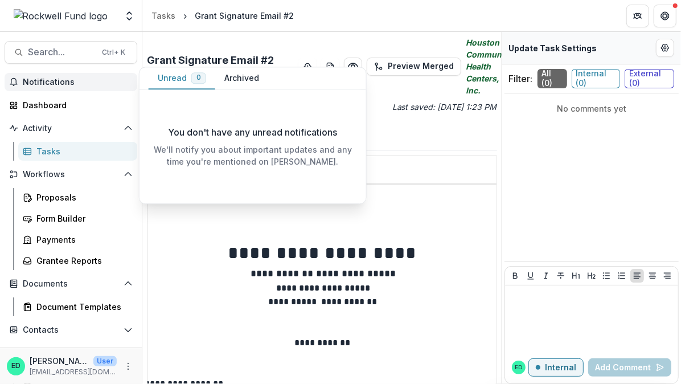
click at [412, 22] on header "Tasks Grant Signature Email #2" at bounding box center [411, 15] width 539 height 31
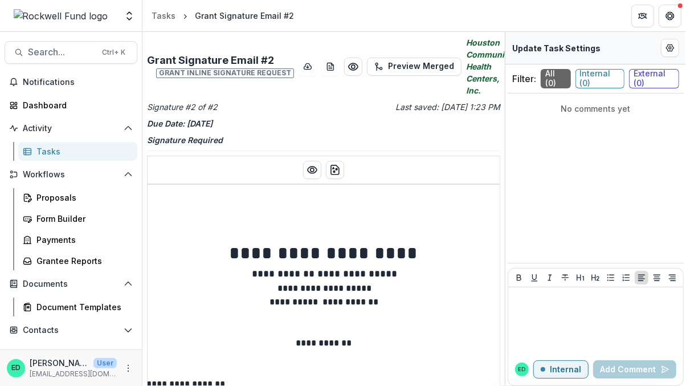
click at [349, 110] on p "Last saved: Sep 19, 2025, 1:23 PM" at bounding box center [413, 107] width 174 height 12
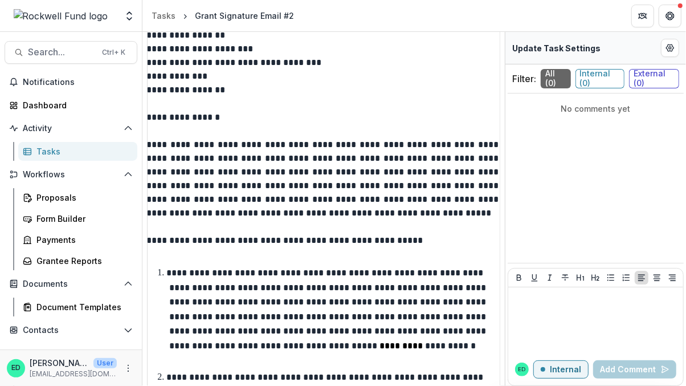
scroll to position [207, 0]
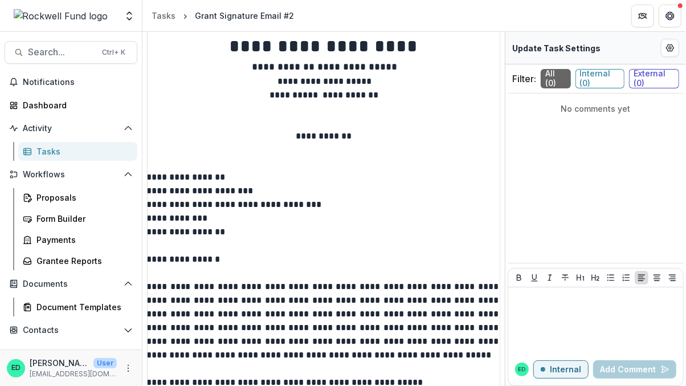
drag, startPoint x: 372, startPoint y: 179, endPoint x: 333, endPoint y: 160, distance: 43.8
click at [333, 160] on p at bounding box center [323, 164] width 354 height 14
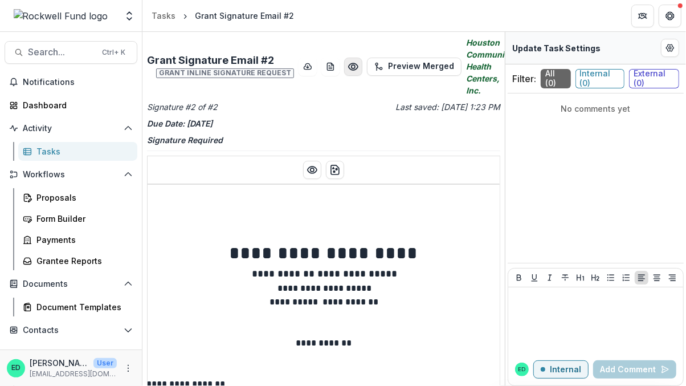
click at [347, 66] on icon "Preview 85f811c4-3b8f-45e6-b7bc-330f71bcb5d8.pdf" at bounding box center [352, 66] width 11 height 11
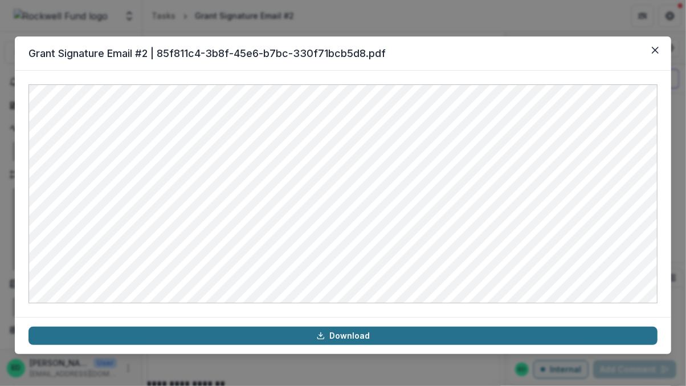
click at [331, 332] on link "Download" at bounding box center [342, 335] width 629 height 18
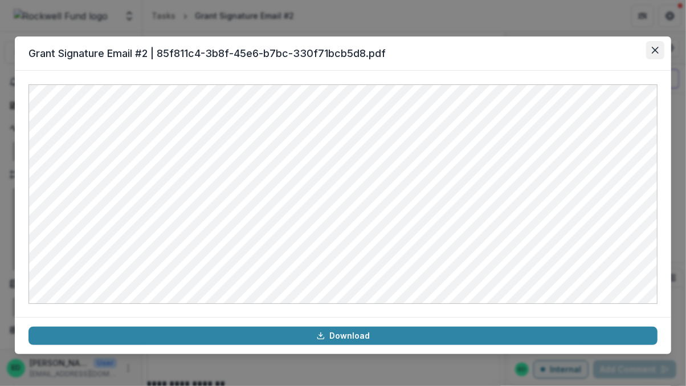
click at [654, 49] on icon "Close" at bounding box center [655, 50] width 7 height 7
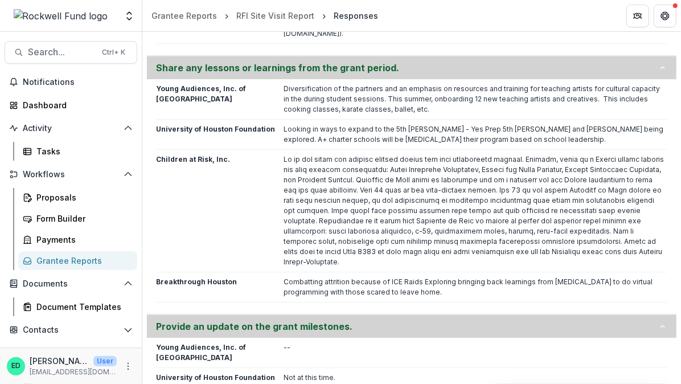
scroll to position [2001, 0]
